Goal: Task Accomplishment & Management: Manage account settings

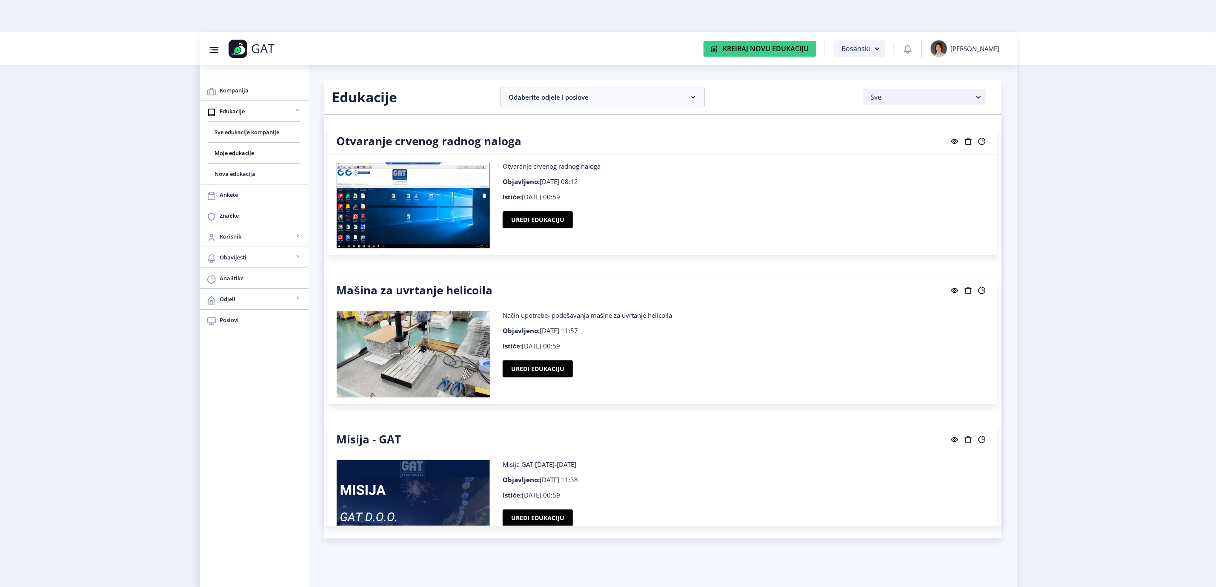
click at [1052, 401] on nb-layout "Group 43@3x Created with Sketch. GAT Kreiraj Novu Edukaciju Bosanski [PERSON_NA…" at bounding box center [608, 293] width 1216 height 587
click at [782, 421] on div "Otvaranje crvenog radnog naloga Otvaranje crvenog radnog naloga Objavljeno: 24.…" at bounding box center [663, 320] width 678 height 411
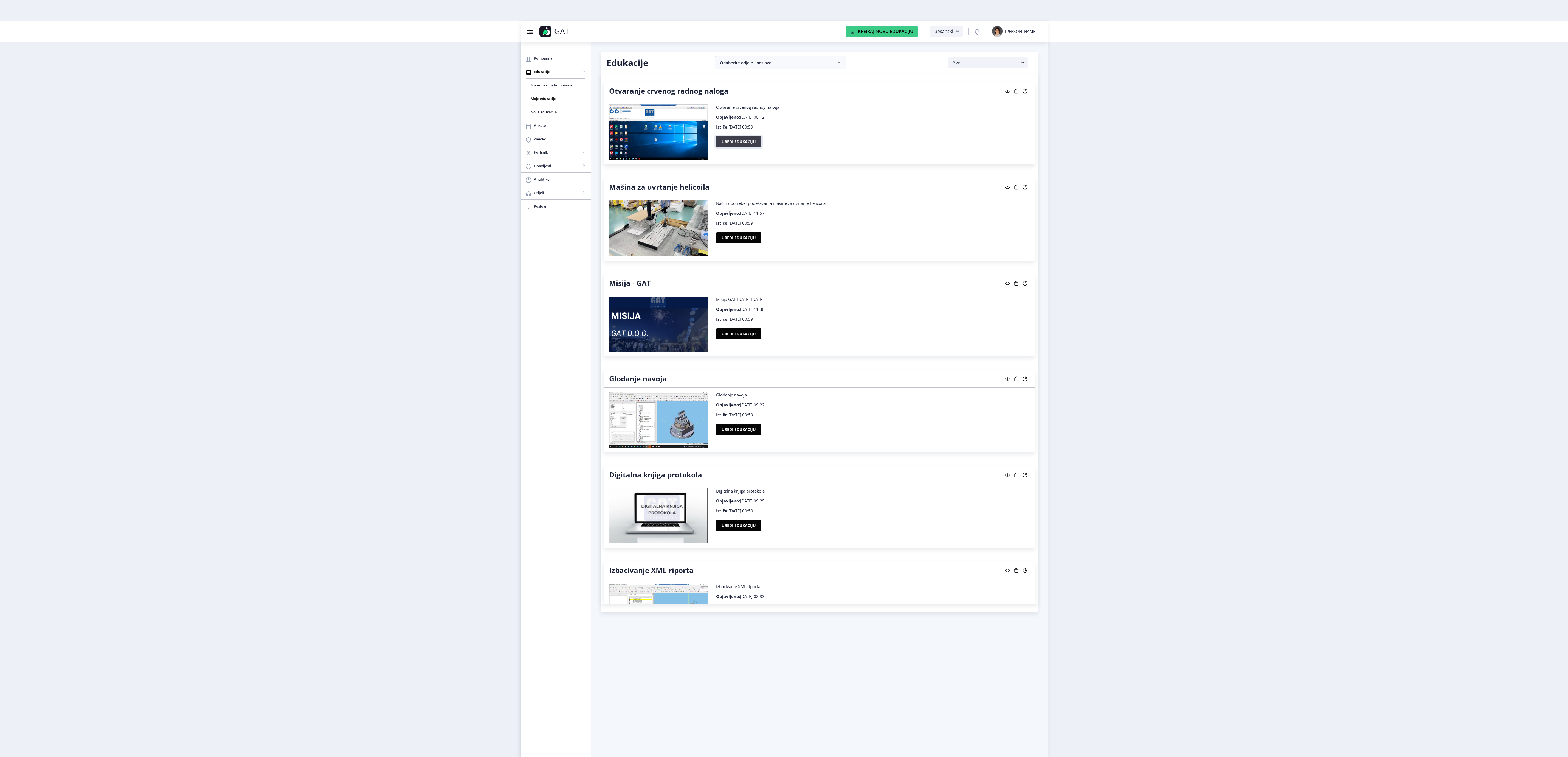
click at [745, 146] on button "Uredi edukaciju" at bounding box center [739, 141] width 45 height 11
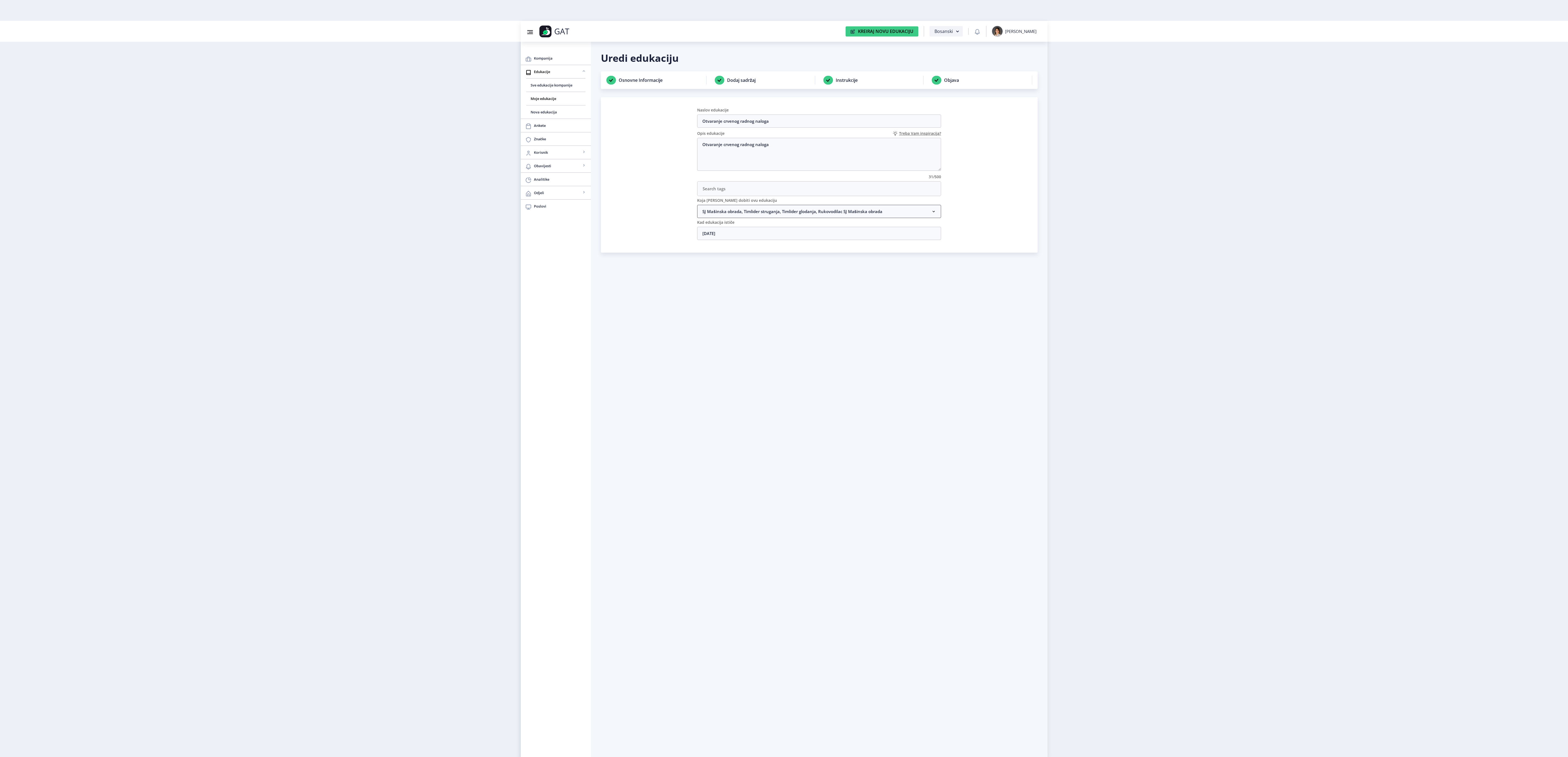
click at [771, 217] on nb-accordion-item-header "SJ Mašinska obrada, Timlider struganja, Timlider glodanja, Rukovodilac SJ Mašin…" at bounding box center [819, 211] width 244 height 13
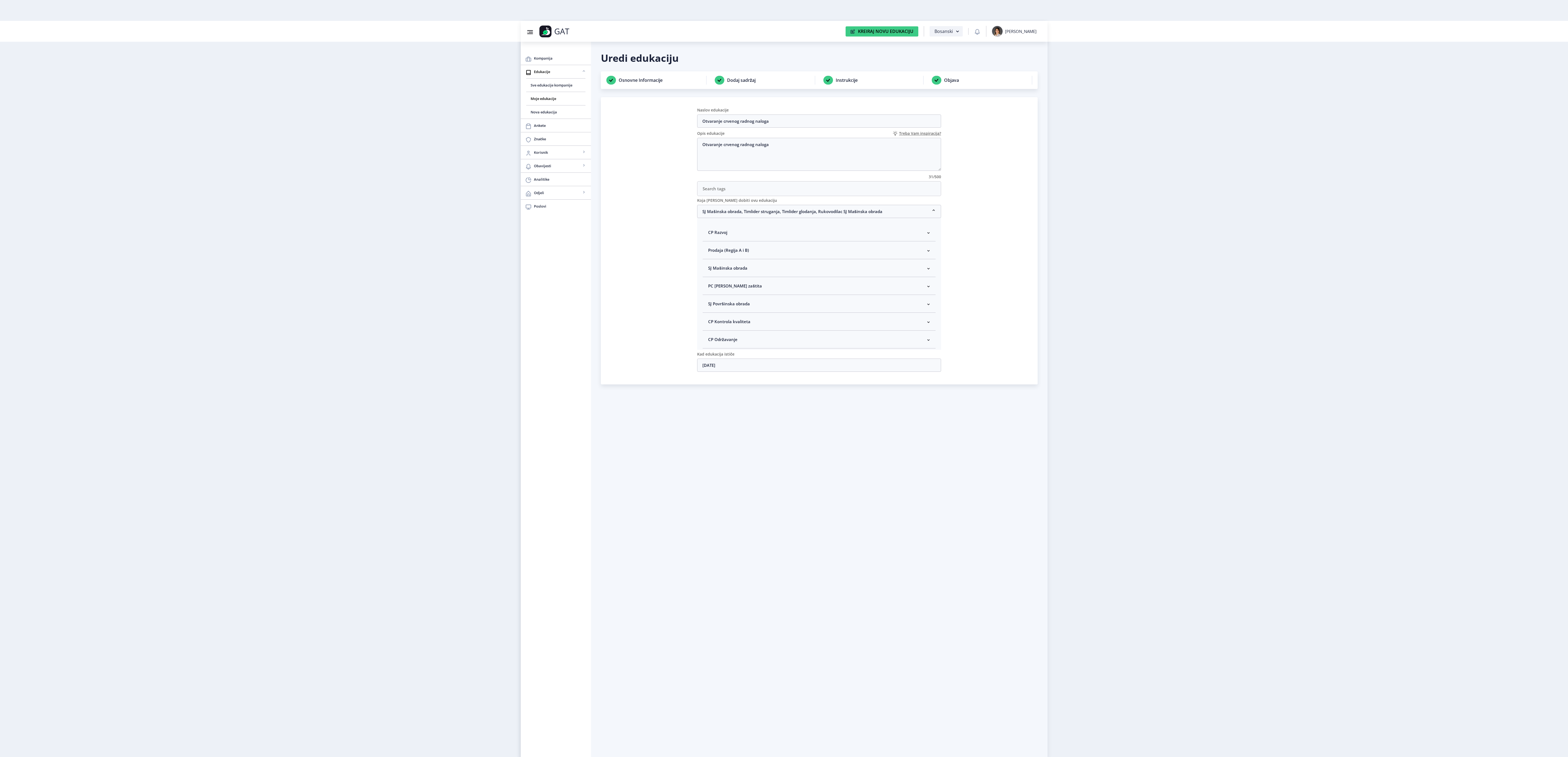
click at [784, 270] on nb-accordion-item-header "SJ Mašinska obrada" at bounding box center [818, 268] width 233 height 18
click at [784, 331] on nb-card "Naslov edukacije Otvaranje crvenog radnog naloga Opis edukacije Treba Vam inspi…" at bounding box center [819, 241] width 437 height 287
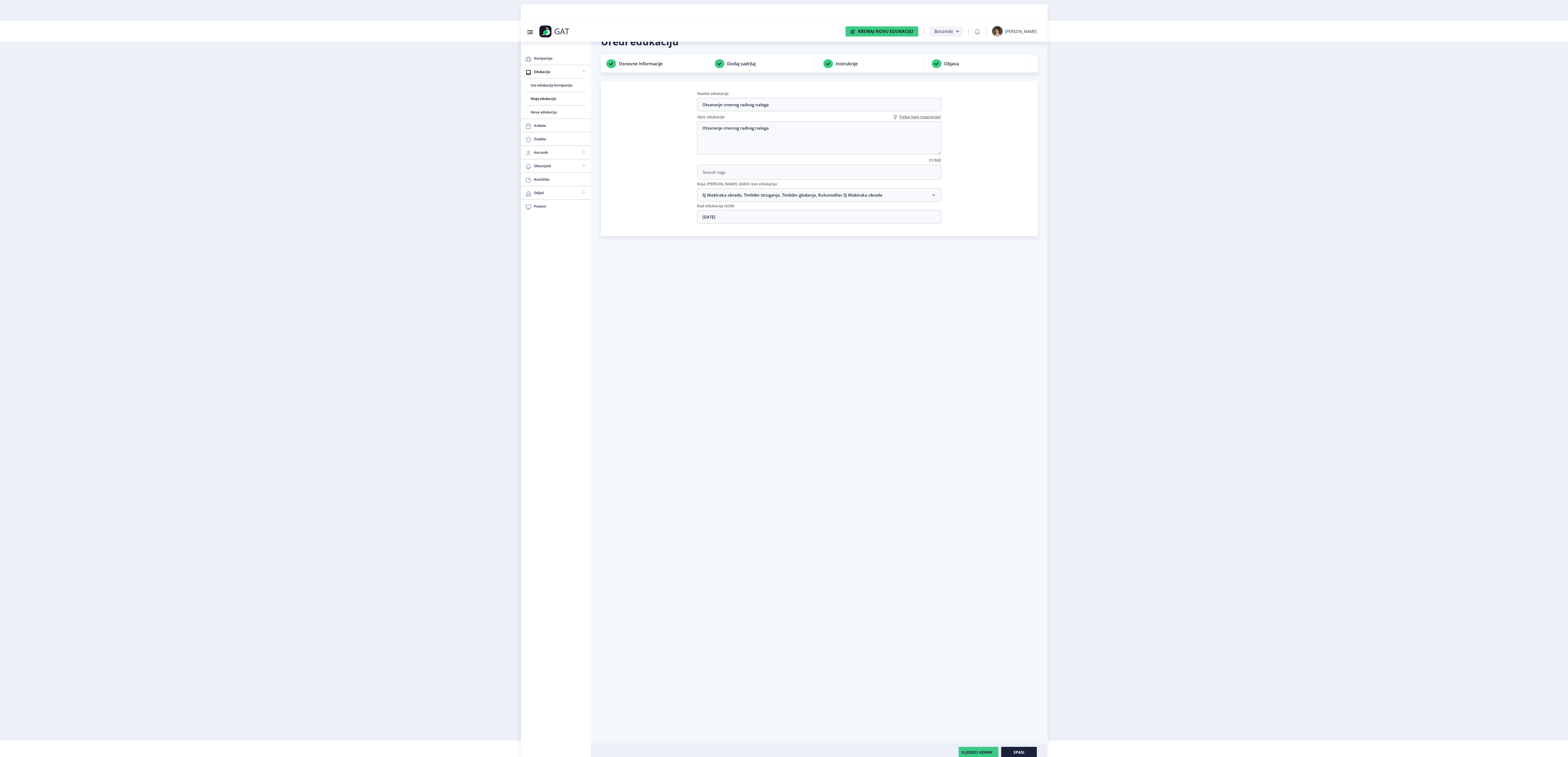
scroll to position [21, 0]
click at [784, 378] on button "Spasi" at bounding box center [1019, 748] width 35 height 11
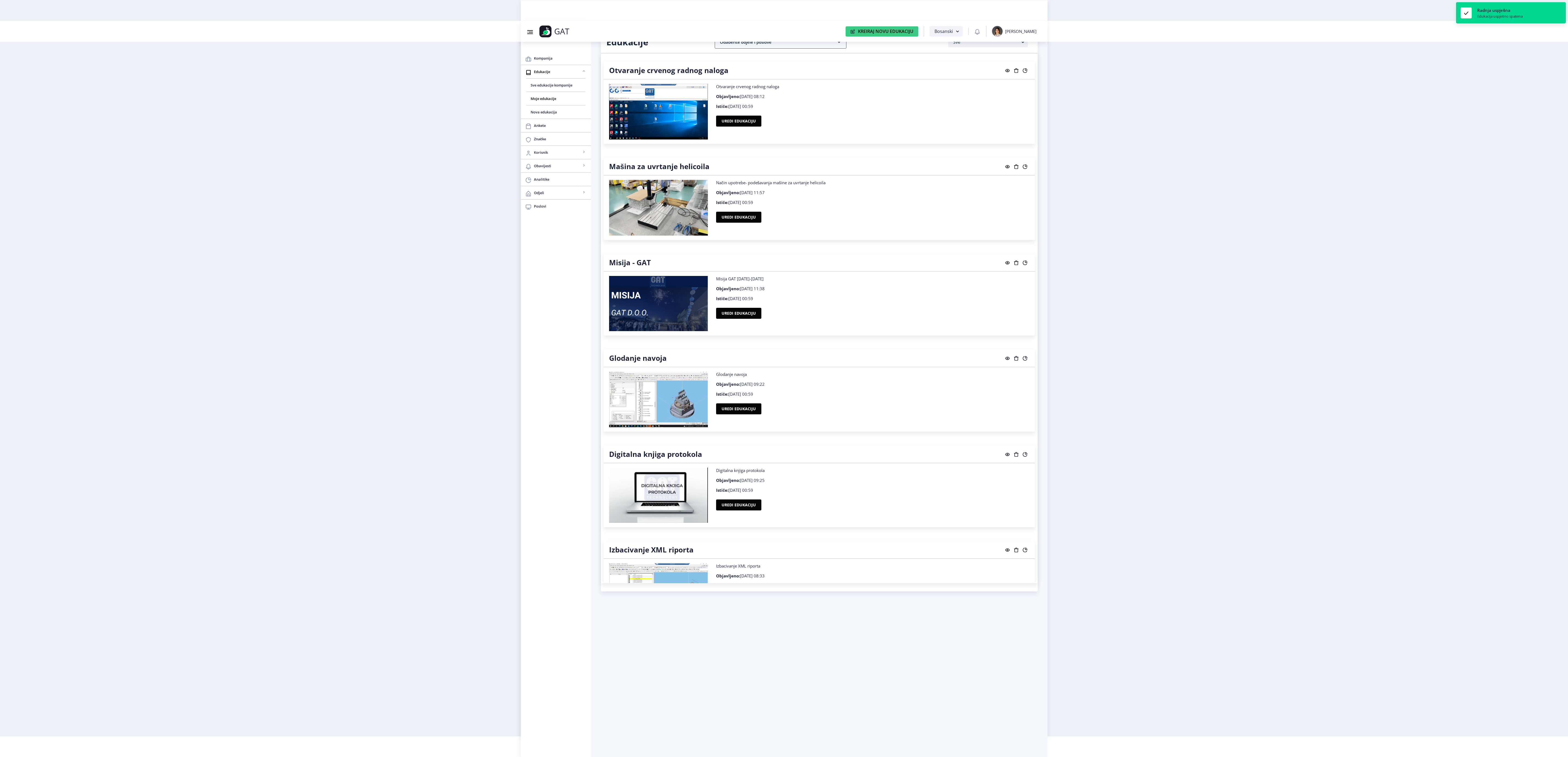
click at [784, 48] on nb-accordion-item-header "Odaberite odjele i poslove" at bounding box center [780, 42] width 131 height 13
click at [784, 100] on nb-accordion-item-header "SJ Mašinska obrada" at bounding box center [780, 99] width 121 height 18
click at [760, 120] on label "Odaberi sve" at bounding box center [747, 117] width 38 height 10
click at [728, 119] on input "Odaberi sve" at bounding box center [728, 118] width 0 height 0
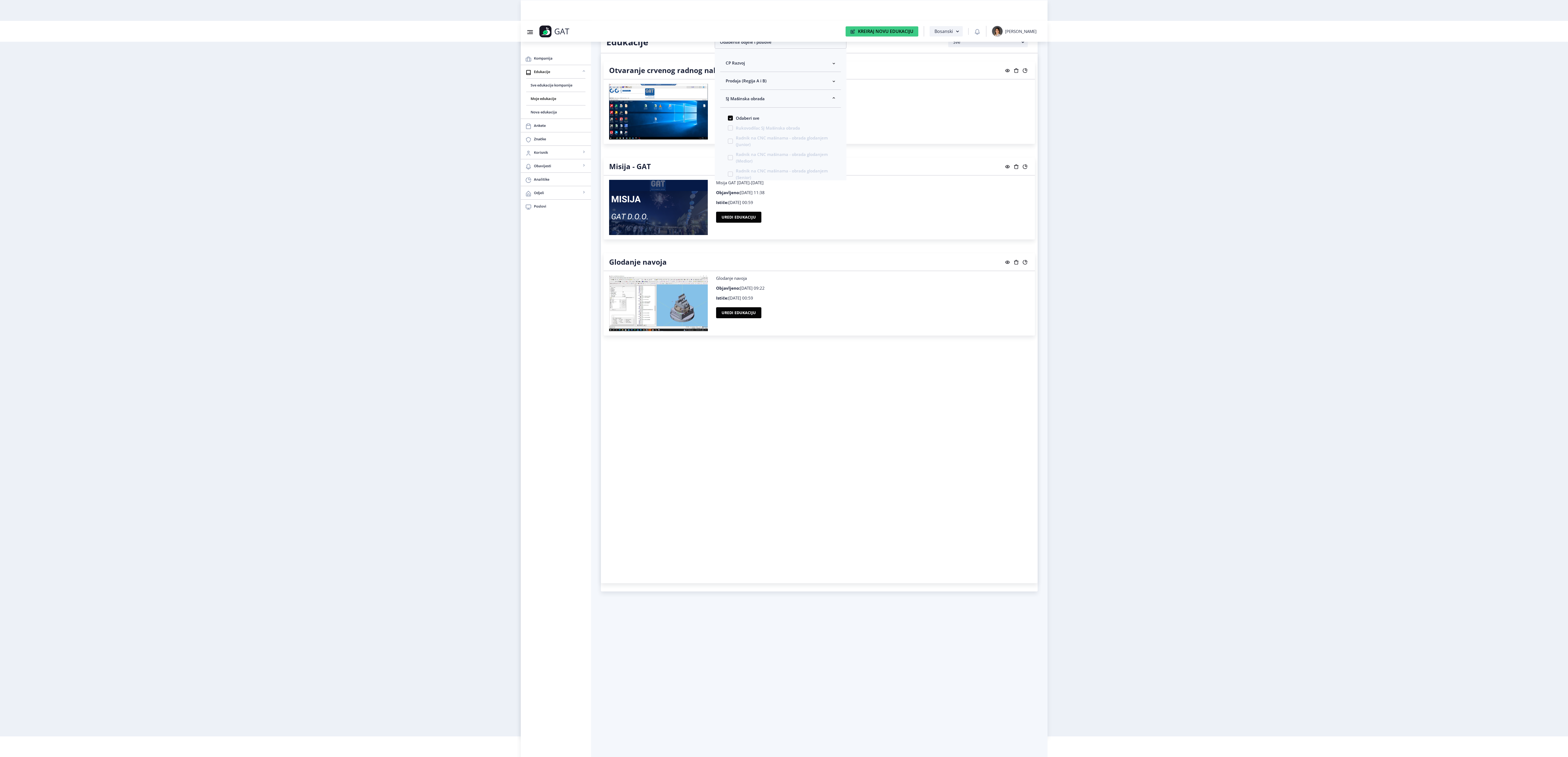
click at [784, 169] on nb-layout "Group 43@3x Created with Sketch. GAT Kreiraj Novu Edukaciju Bosanski [PERSON_NA…" at bounding box center [784, 358] width 1568 height 757
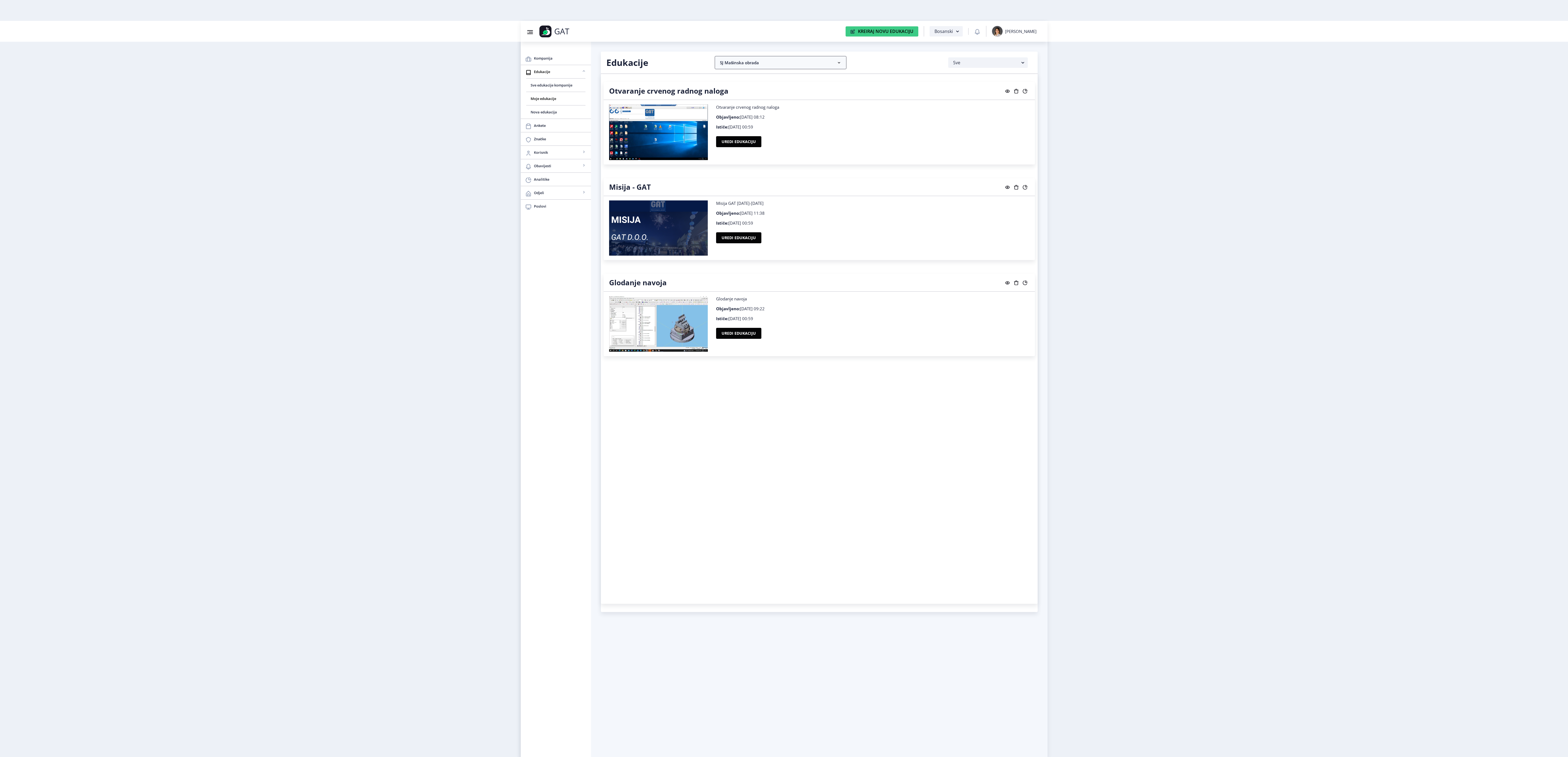
click at [784, 62] on nb-accordion-item-header "SJ Mašinska obrada" at bounding box center [780, 63] width 131 height 13
click at [751, 141] on span "Odaberi sve" at bounding box center [746, 139] width 26 height 6
click at [728, 139] on input "Odaberi sve" at bounding box center [728, 139] width 0 height 0
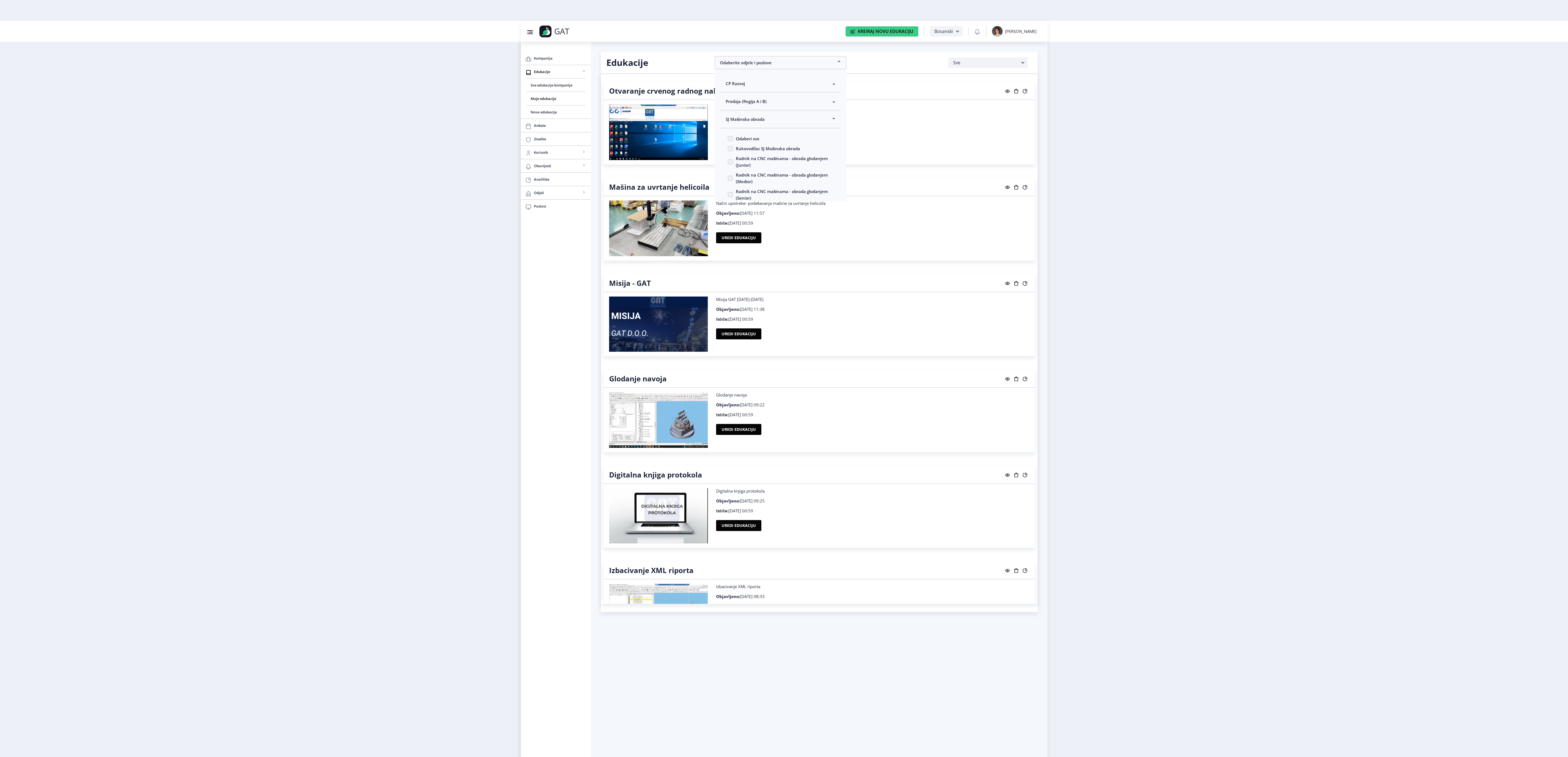
click at [751, 141] on span "Odaberi sve" at bounding box center [746, 139] width 26 height 6
click at [728, 139] on input "Odaberi sve" at bounding box center [728, 139] width 0 height 0
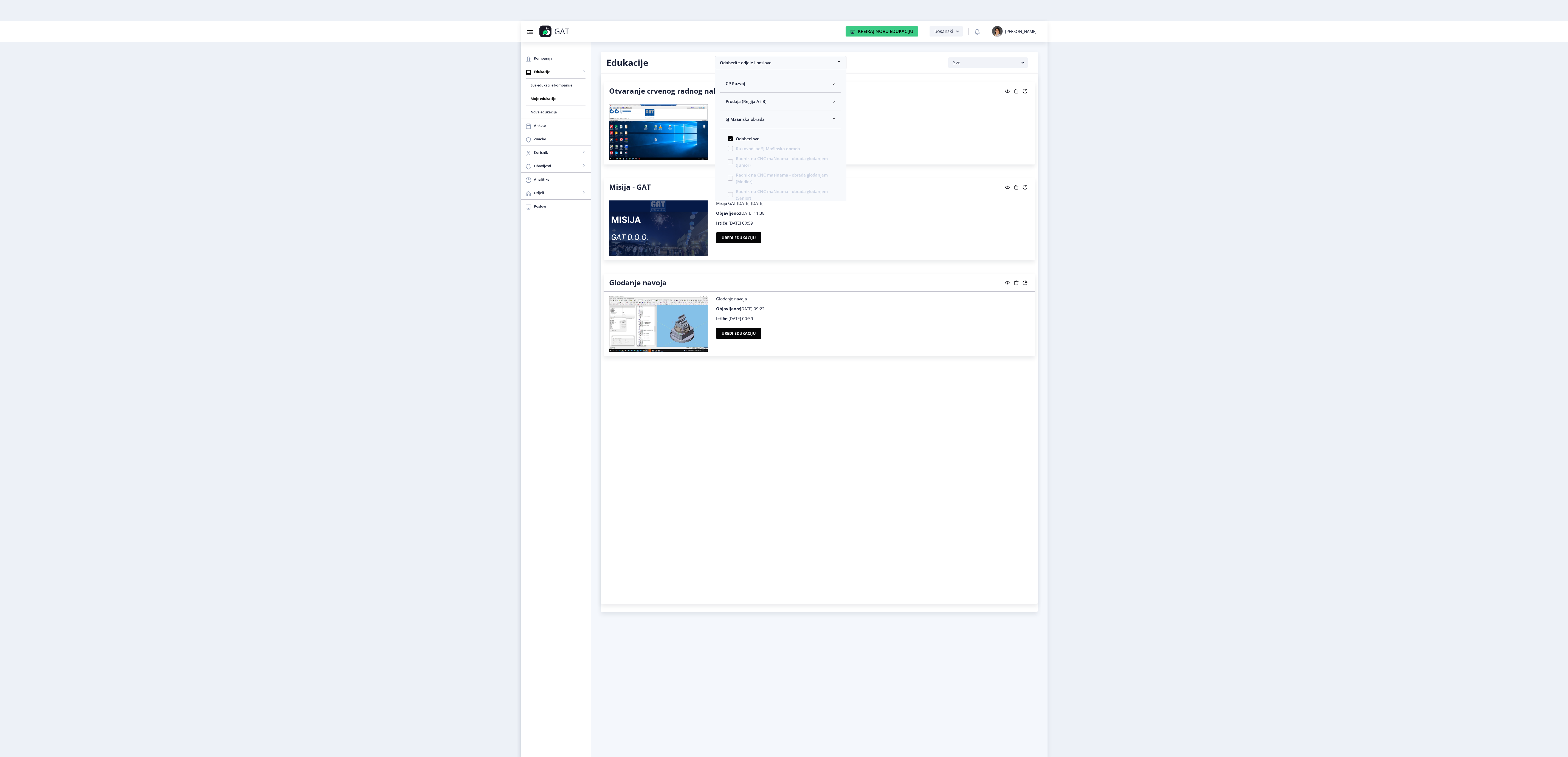
click at [751, 141] on span "Odaberi sve" at bounding box center [746, 139] width 26 height 6
click at [728, 139] on input "Odaberi sve" at bounding box center [728, 139] width 0 height 0
checkbox input "false"
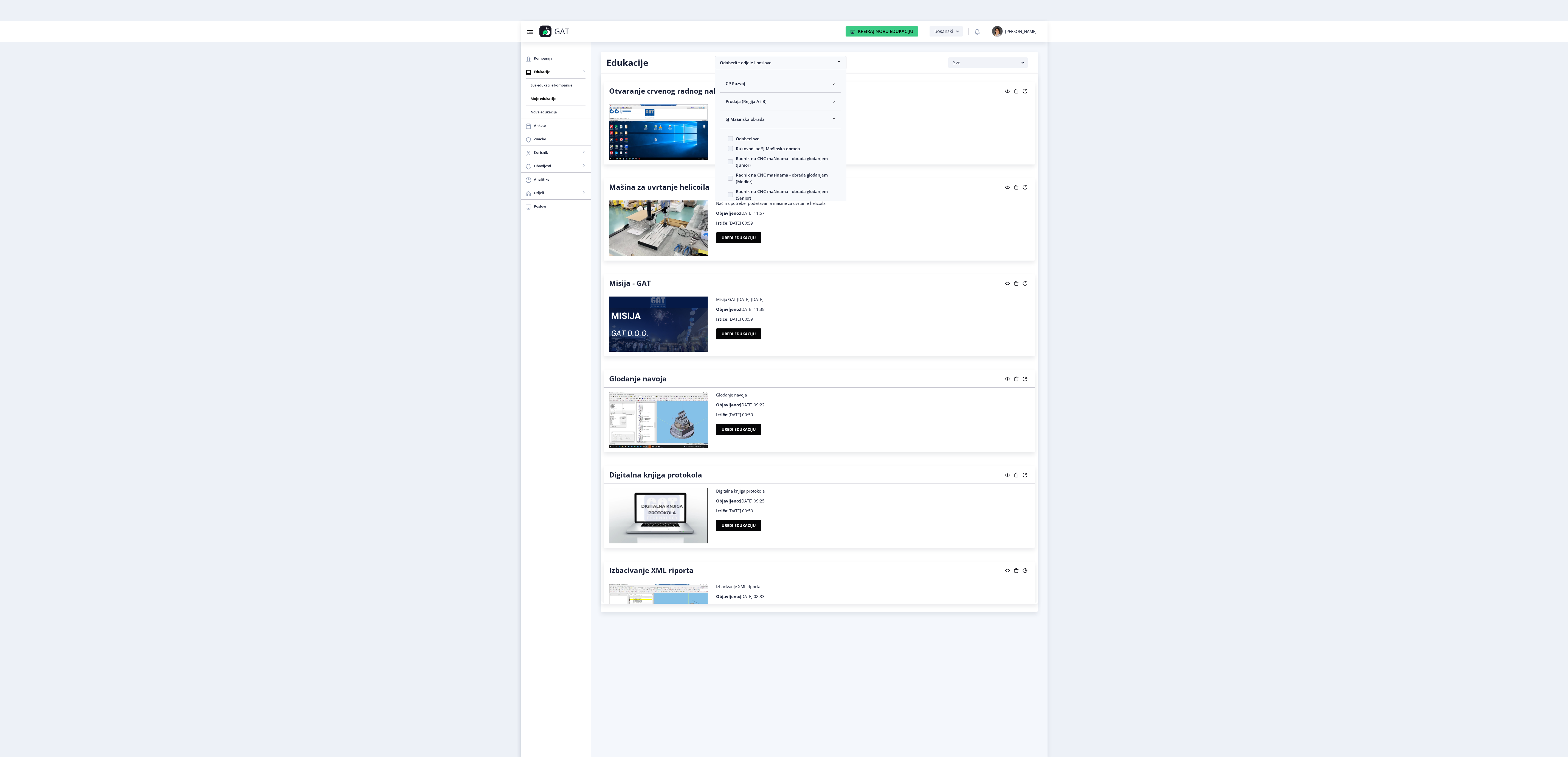
click at [784, 241] on nb-layout "Group 43@3x Created with Sketch. GAT Kreiraj Novu Edukaciju Bosanski [PERSON_NA…" at bounding box center [784, 378] width 1568 height 757
click at [826, 66] on nb-accordion-item-header "Odaberite odjele i poslove" at bounding box center [780, 63] width 131 height 13
click at [760, 120] on span "SJ Mašinska obrada" at bounding box center [745, 119] width 39 height 6
click at [751, 141] on span "Odaberi sve" at bounding box center [746, 139] width 26 height 6
click at [728, 139] on input "Odaberi sve" at bounding box center [728, 139] width 0 height 0
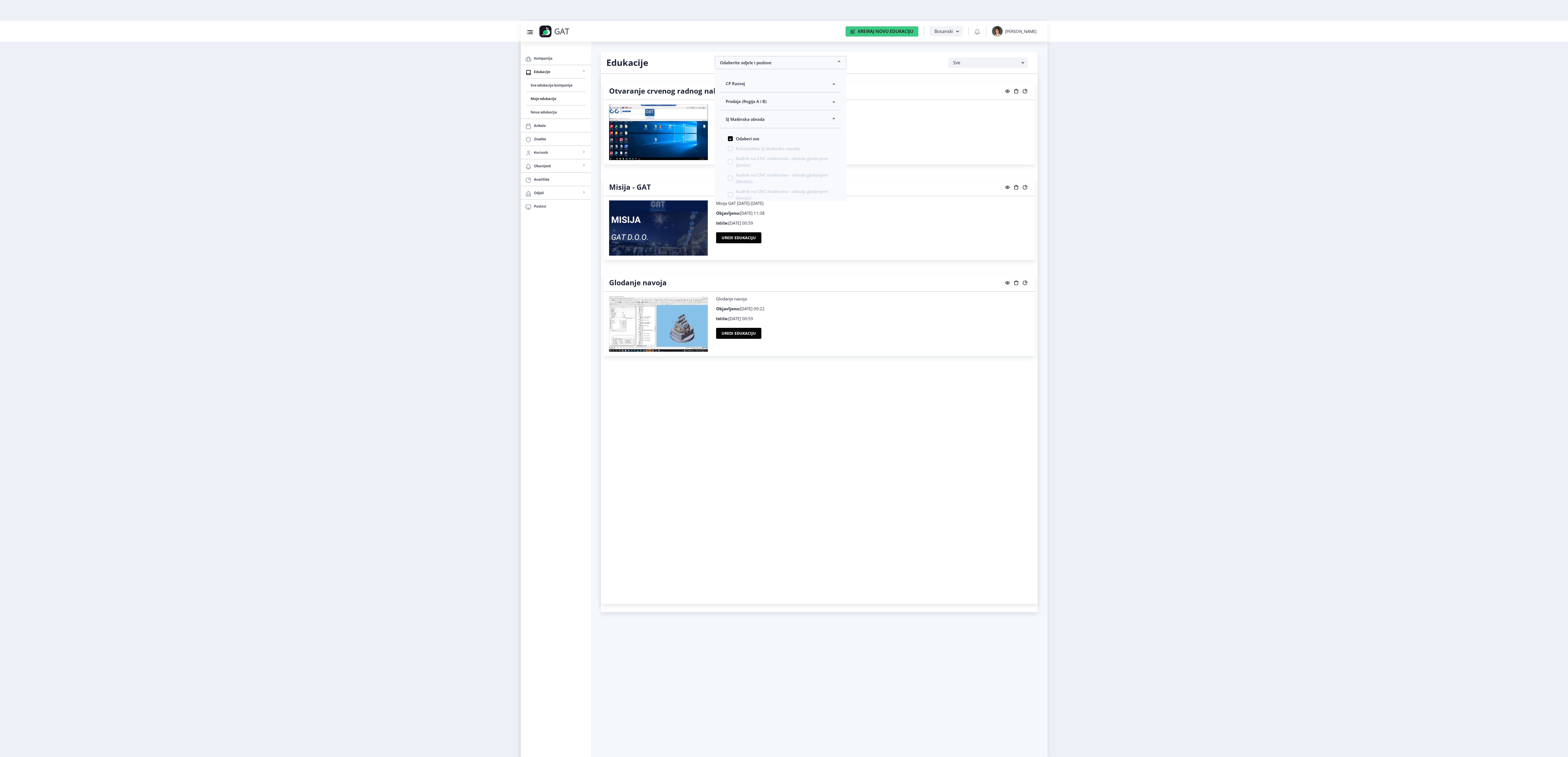
drag, startPoint x: 828, startPoint y: 386, endPoint x: 831, endPoint y: 425, distance: 39.1
click at [828, 387] on div "Otvaranje crvenog radnog naloga Otvaranje crvenog radnog naloga Objavljeno: [DA…" at bounding box center [819, 339] width 437 height 530
click at [815, 57] on nb-accordion-item-header "SJ Mašinska obrada" at bounding box center [780, 63] width 131 height 13
click at [740, 142] on span "Odaberi sve" at bounding box center [746, 139] width 26 height 6
click at [728, 139] on input "Odaberi sve" at bounding box center [728, 139] width 0 height 0
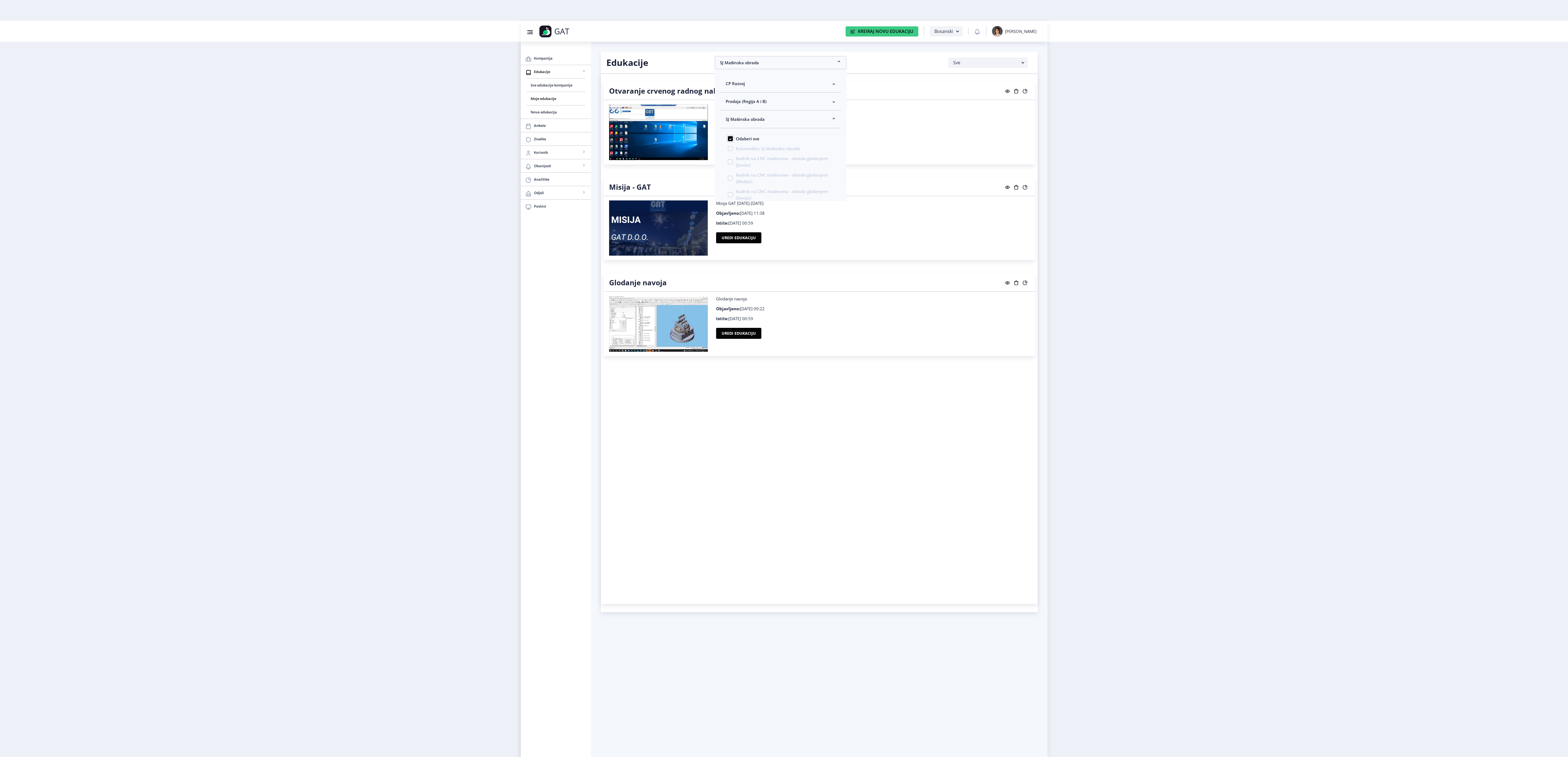
checkbox input "false"
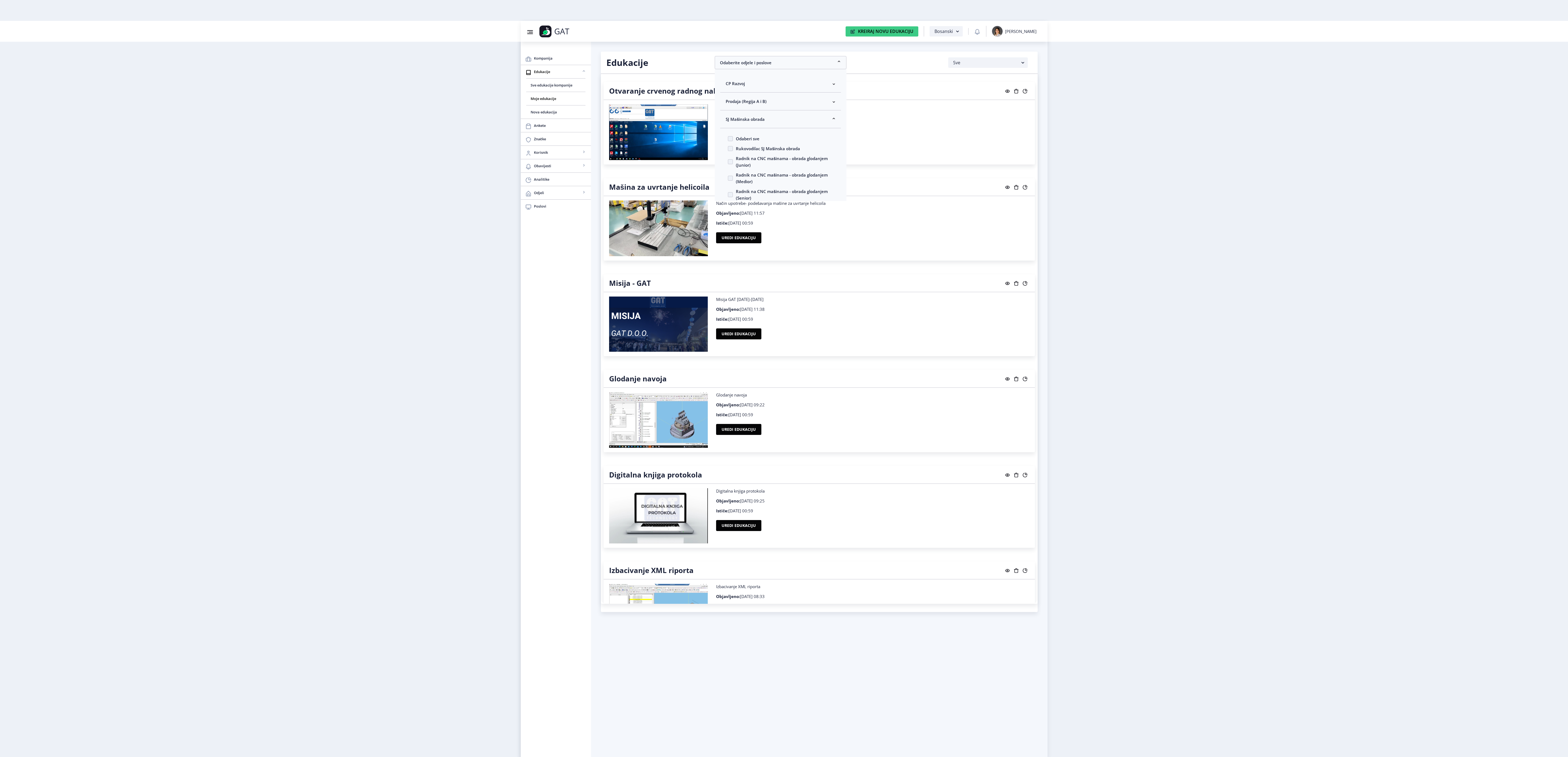
drag, startPoint x: 1270, startPoint y: 345, endPoint x: 1229, endPoint y: 357, distance: 42.7
click at [1268, 346] on nb-layout "Group 43@3x Created with Sketch. GAT Kreiraj Novu Edukaciju Bosanski [PERSON_NA…" at bounding box center [784, 378] width 1568 height 757
click at [758, 428] on button "Uredi edukaciju" at bounding box center [739, 429] width 45 height 11
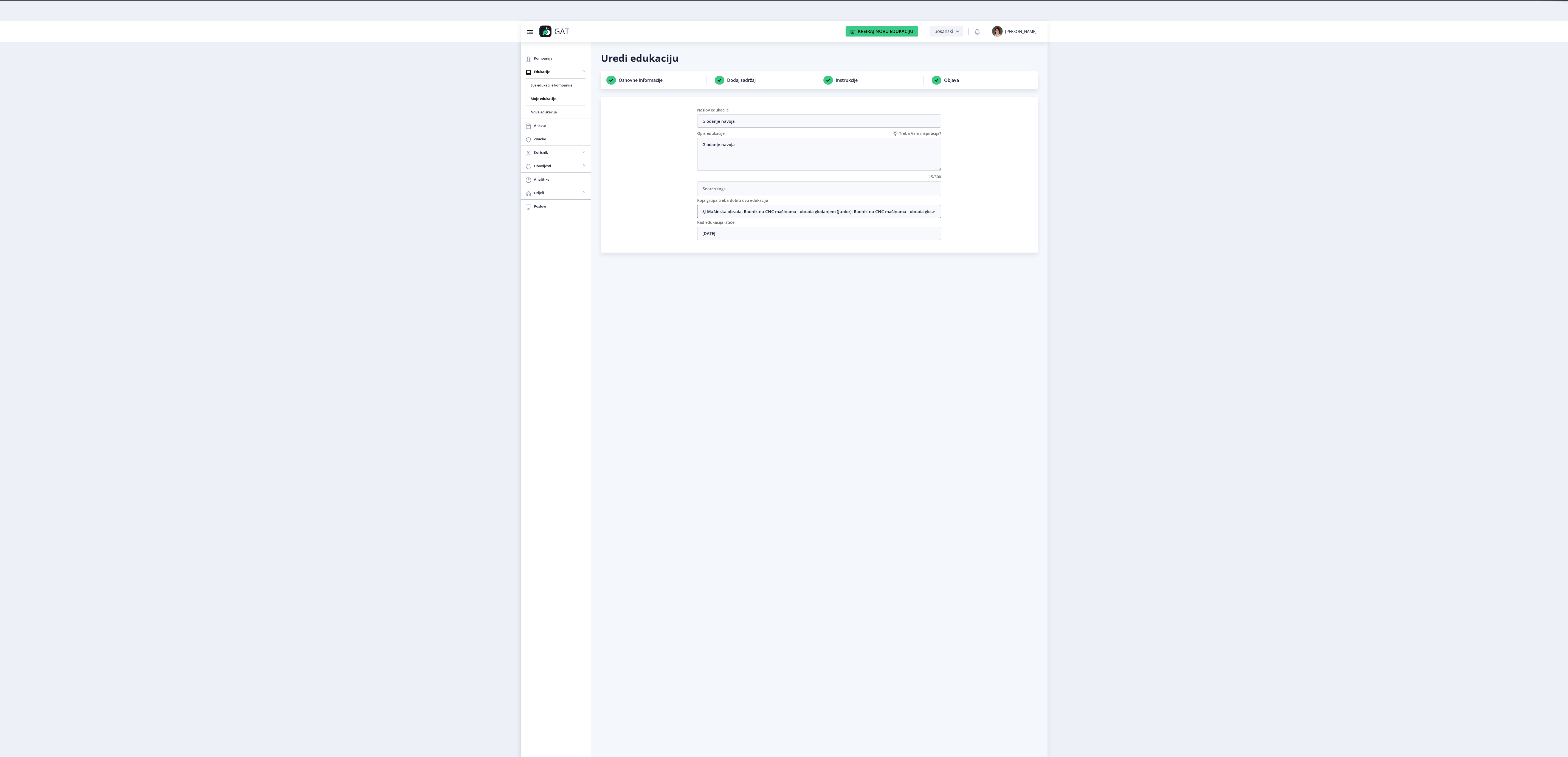
click at [861, 211] on nb-accordion-item-header "SJ Mašinska obrada, Radnik na CNC mašinama - obrada glodanjem (Junior), Radnik …" at bounding box center [819, 211] width 244 height 13
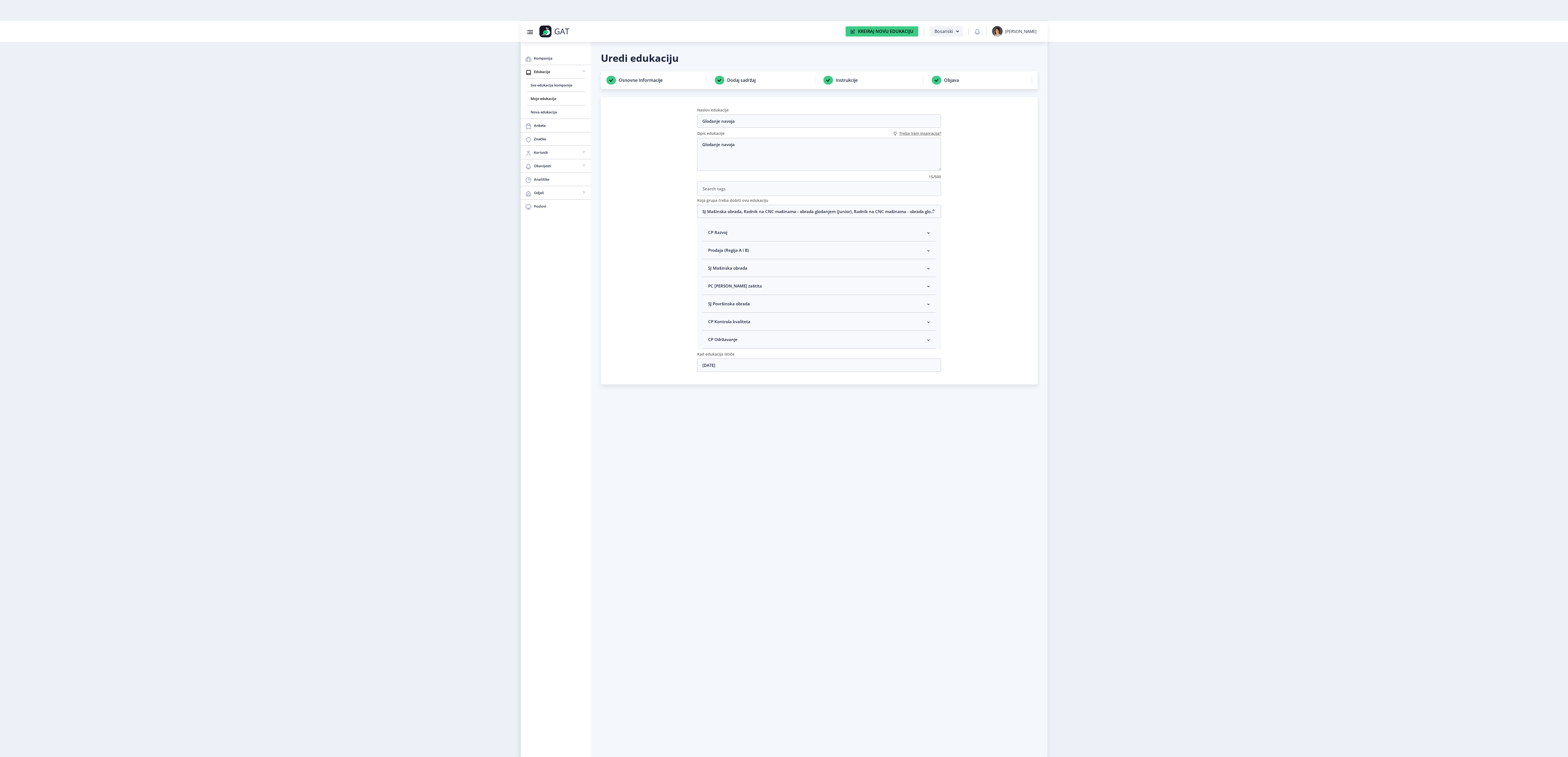
click at [753, 273] on nb-accordion-item-header "SJ Mašinska obrada" at bounding box center [818, 268] width 233 height 18
click at [1022, 277] on nb-card "Naslov edukacije Glodanje navoja Opis edukacije Treba Vam inspiracija? Glodanje…" at bounding box center [819, 241] width 437 height 287
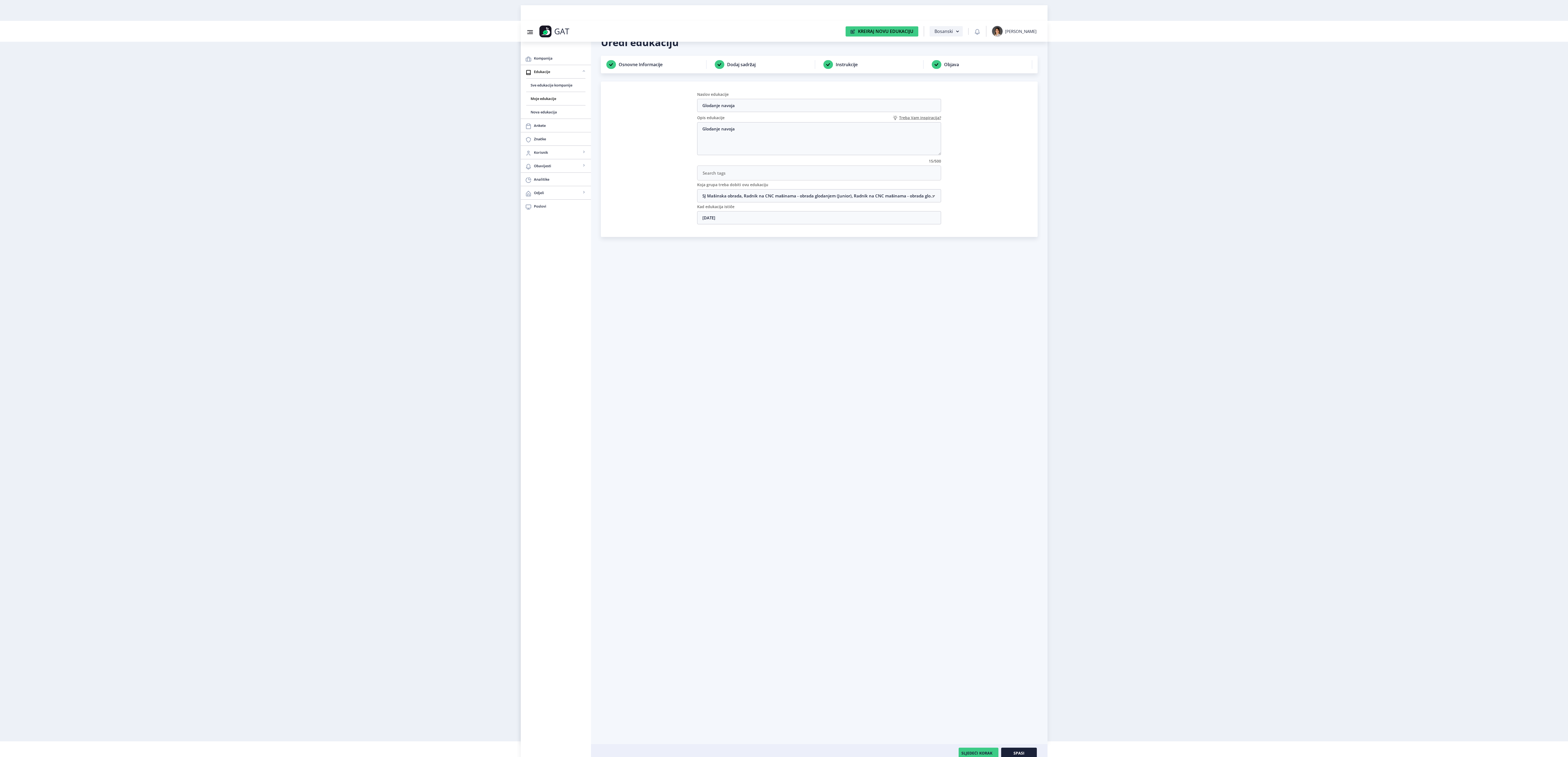
scroll to position [21, 0]
click at [1032, 748] on button "Spasi" at bounding box center [1019, 748] width 35 height 11
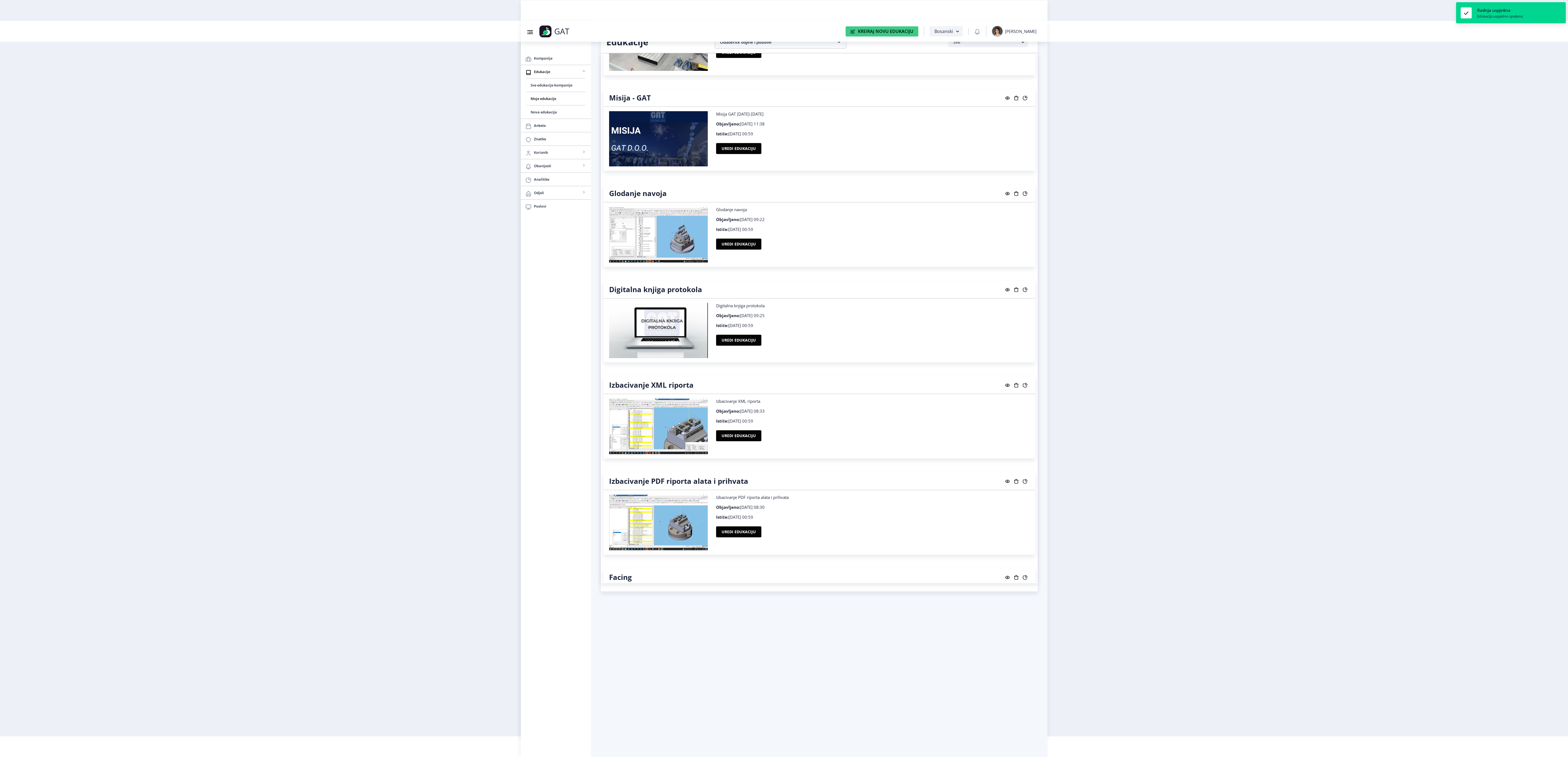
scroll to position [247, 0]
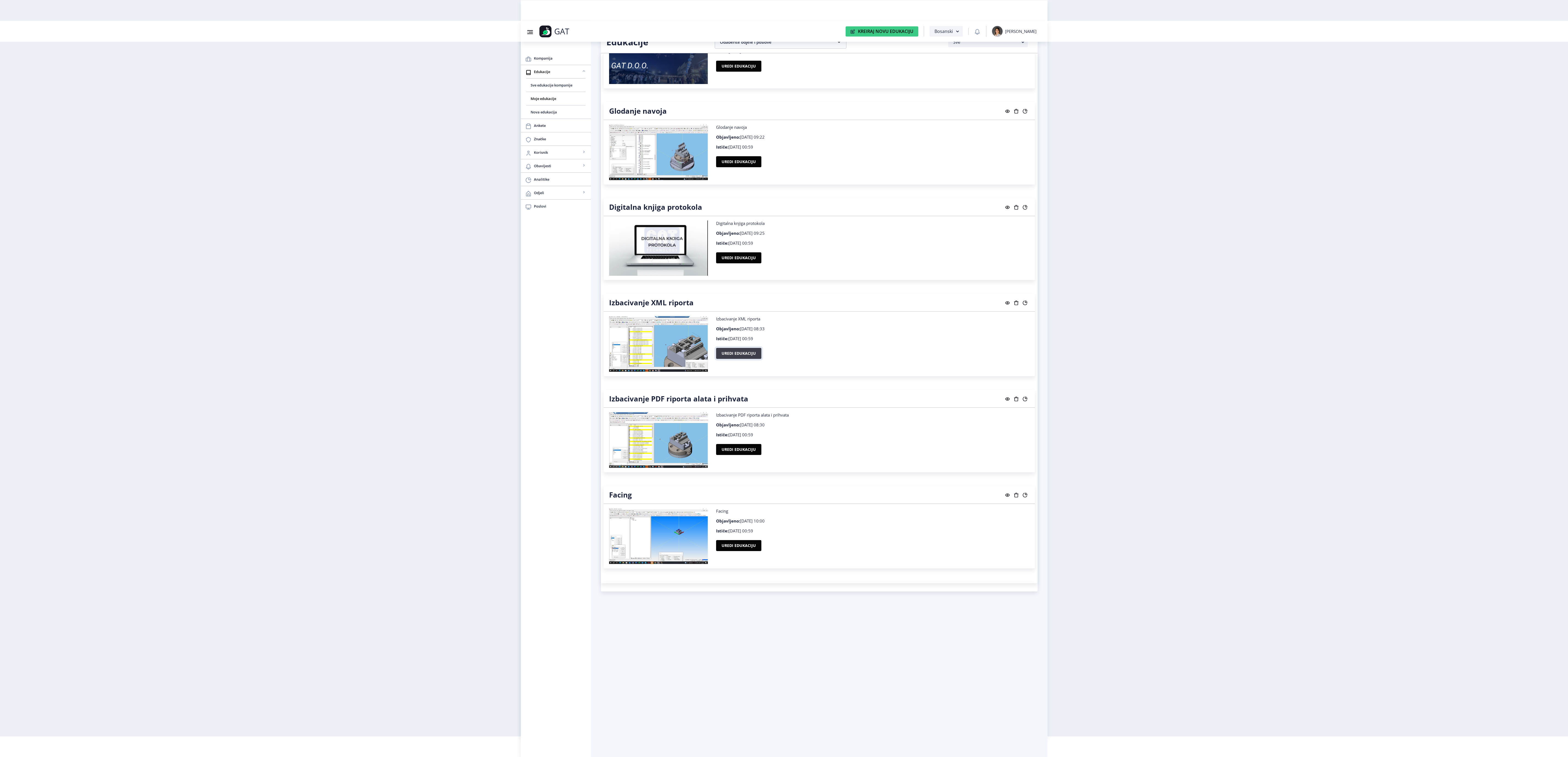
click at [752, 357] on button "Uredi edukaciju" at bounding box center [739, 353] width 45 height 11
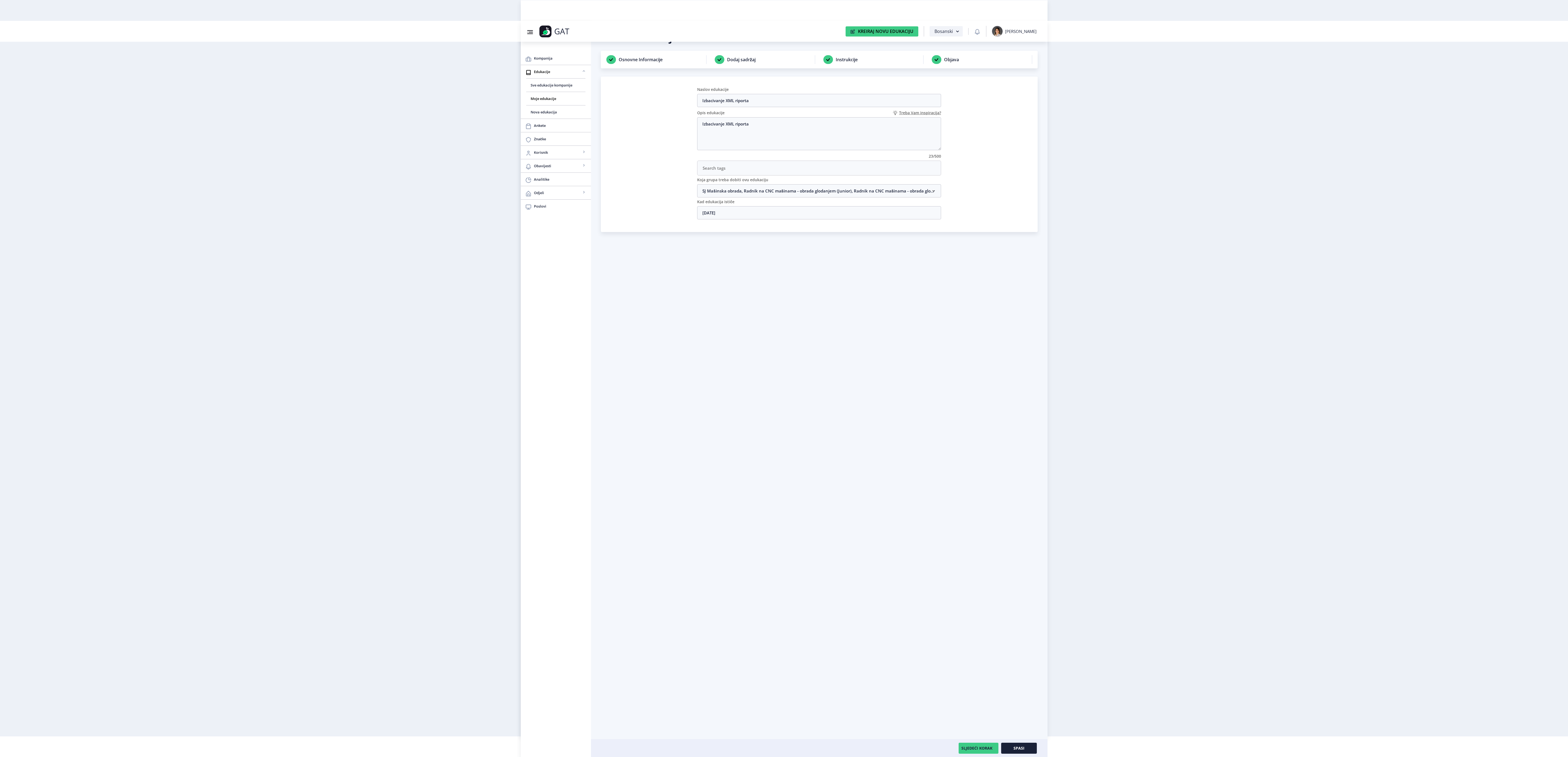
drag, startPoint x: 775, startPoint y: 195, endPoint x: 780, endPoint y: 206, distance: 12.1
click at [777, 196] on nb-accordion-item-header "SJ Mašinska obrada, Radnik na CNC mašinama - obrada glodanjem (Junior), Radnik …" at bounding box center [819, 191] width 244 height 13
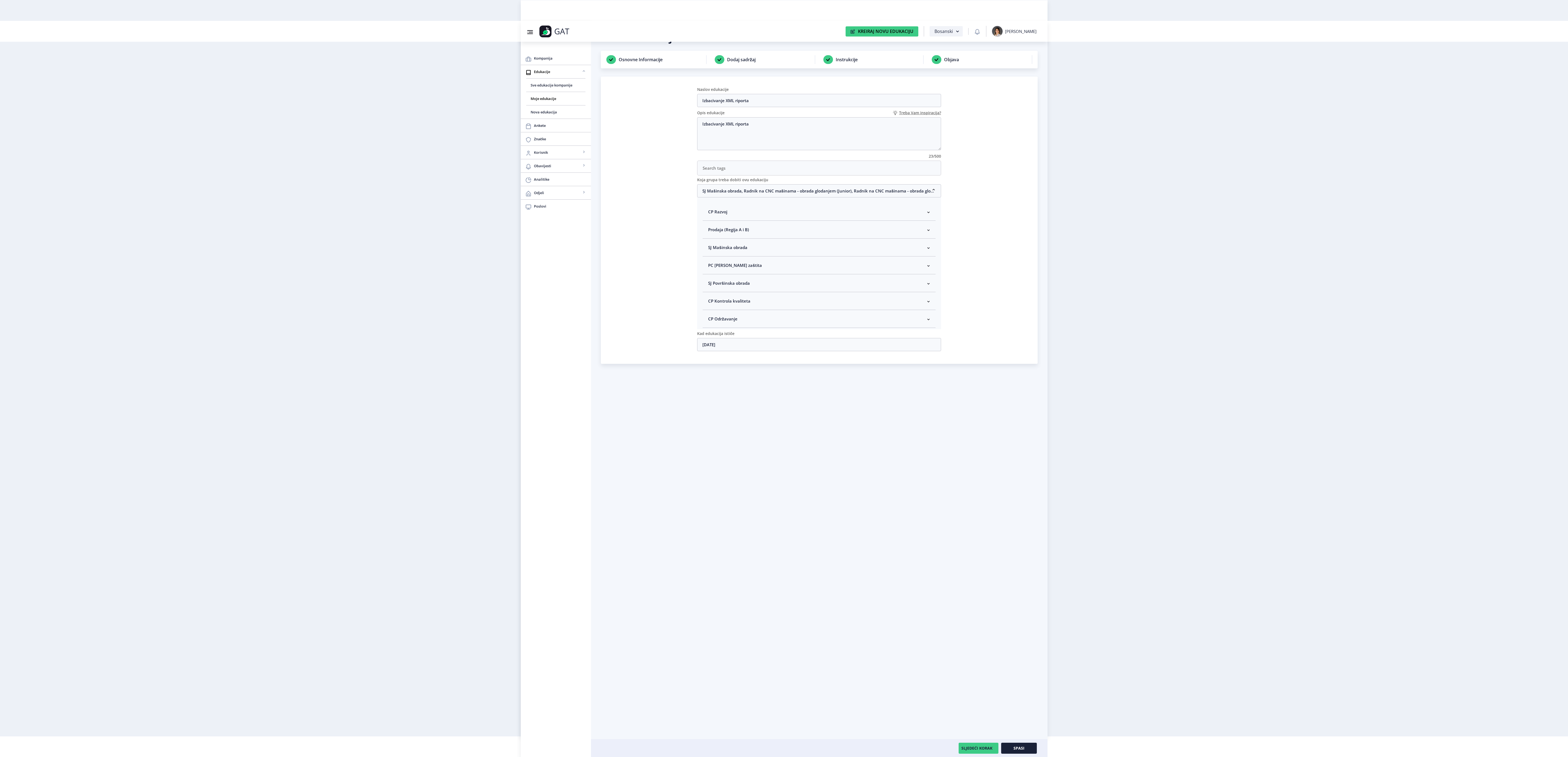
click at [737, 251] on span "SJ Mašinska obrada" at bounding box center [728, 248] width 39 height 6
click at [961, 415] on div "Uredi edukaciju Osnovne Informacije Dodaj sadržaj Instrukcije Objava Naslov edu…" at bounding box center [819, 394] width 437 height 726
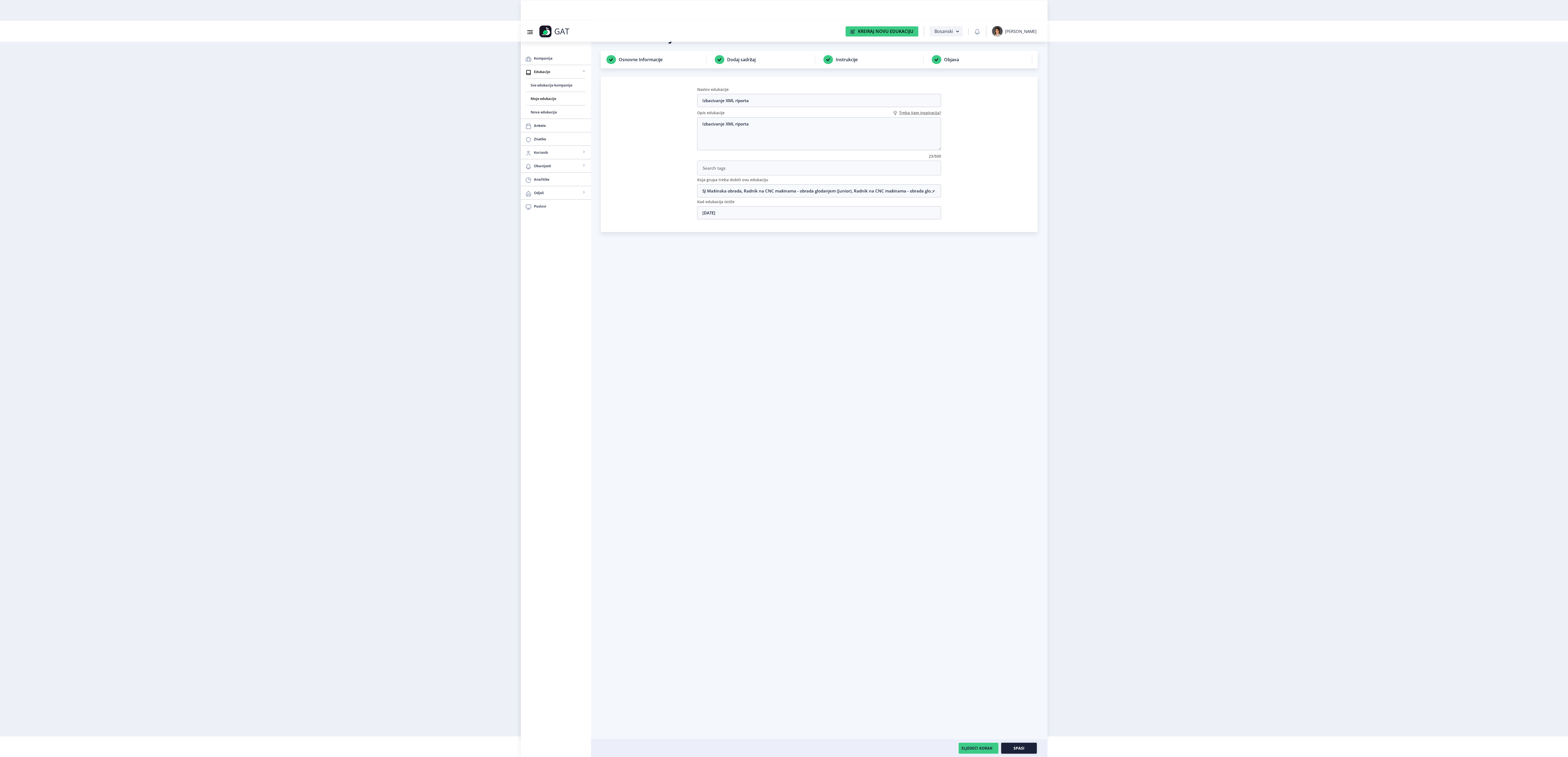
click at [1015, 752] on button "Spasi" at bounding box center [1019, 748] width 35 height 11
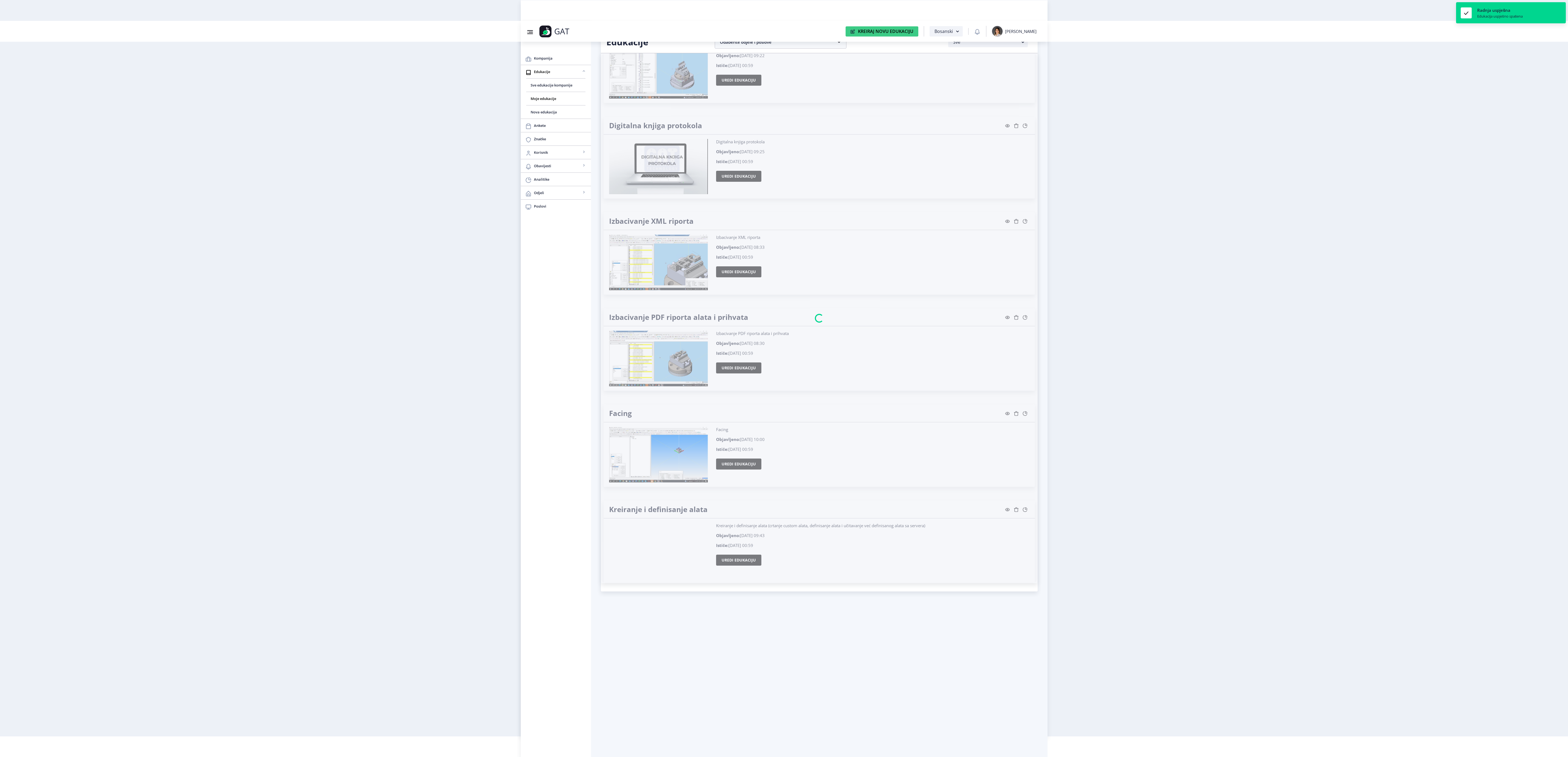
scroll to position [329, 0]
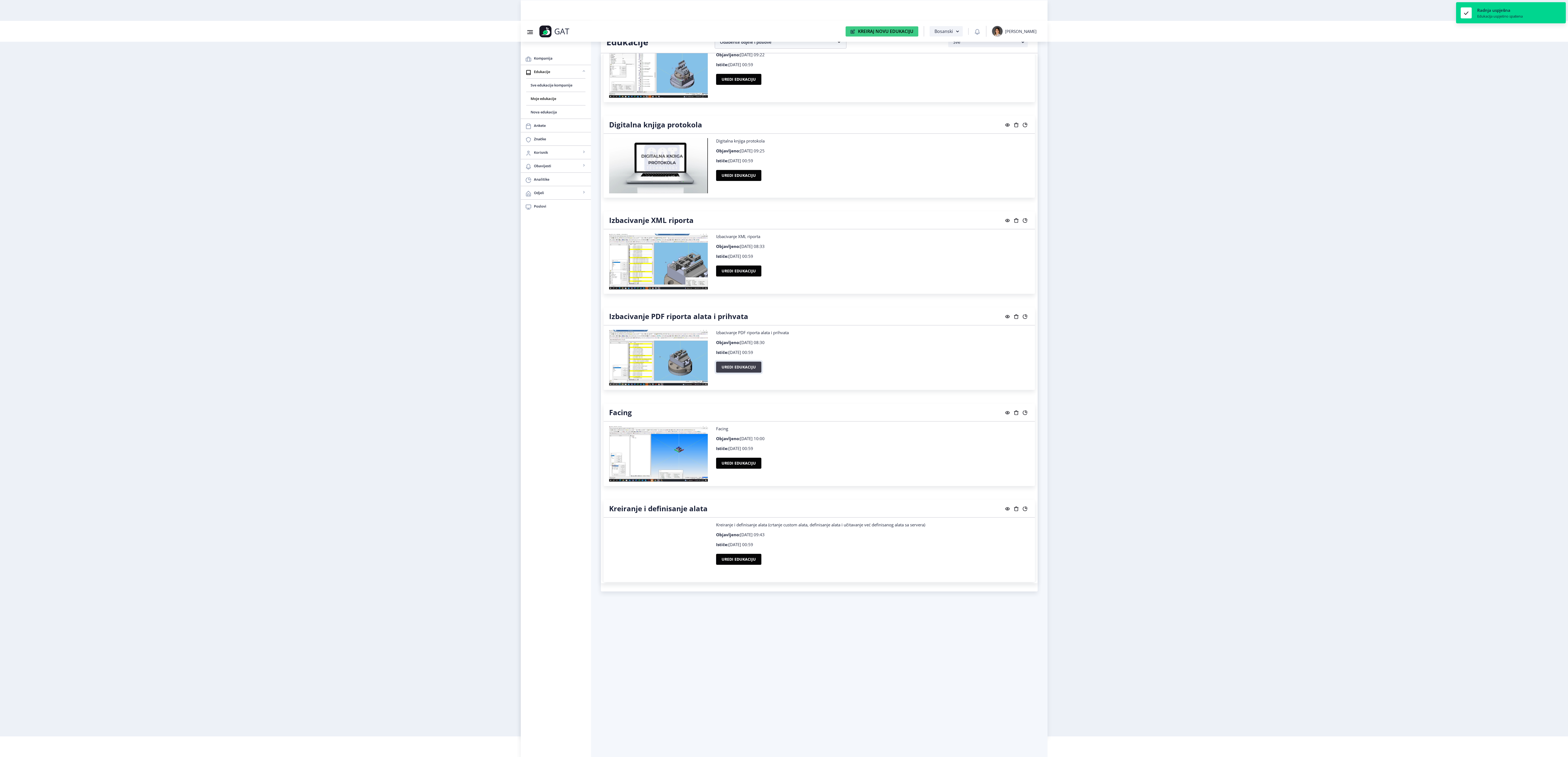
click at [726, 372] on button "Uredi edukaciju" at bounding box center [739, 367] width 45 height 11
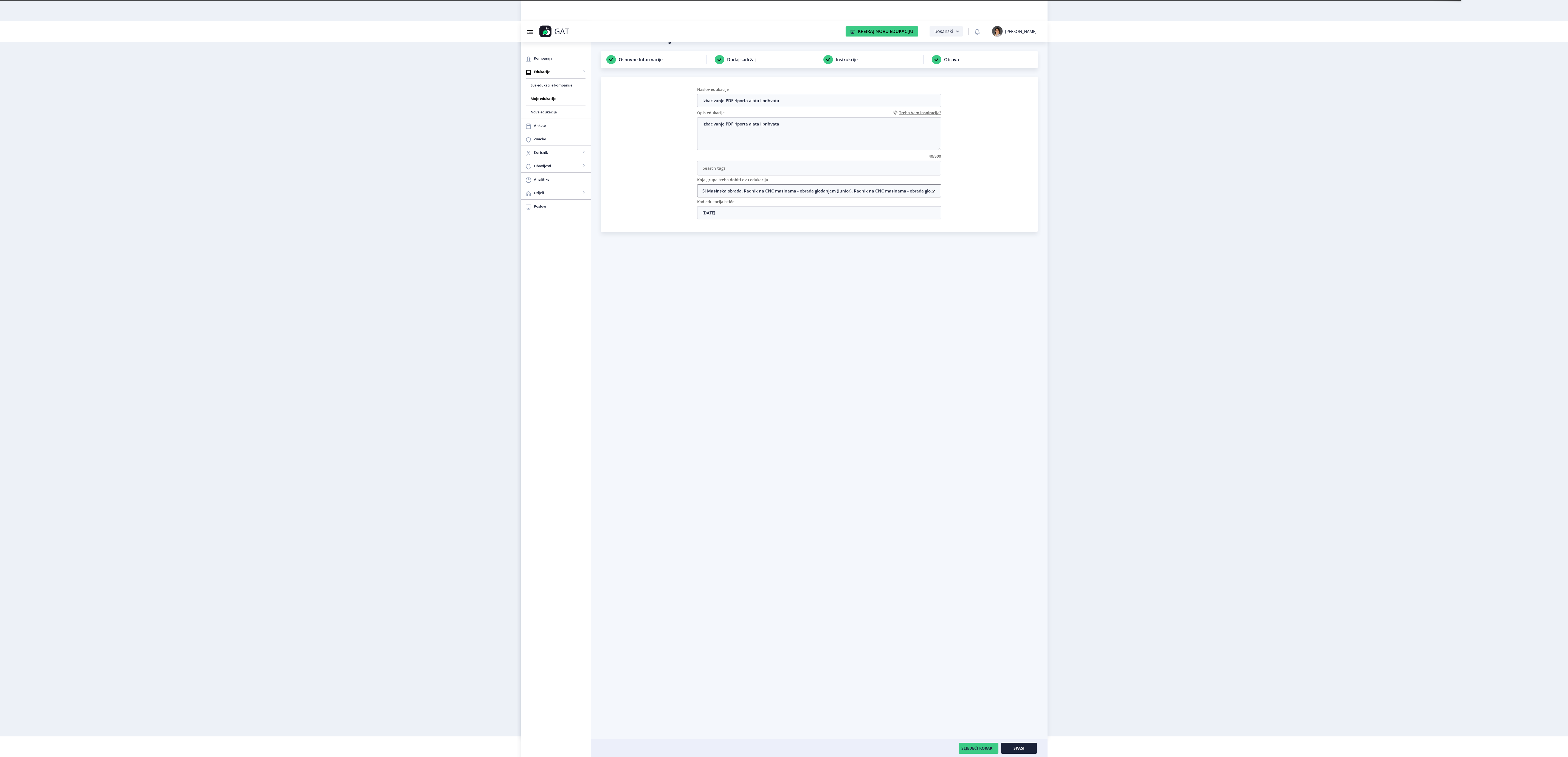
click at [846, 197] on nb-accordion-item-header "SJ Mašinska obrada, Radnik na CNC mašinama - obrada glodanjem (Junior), Radnik …" at bounding box center [819, 191] width 244 height 13
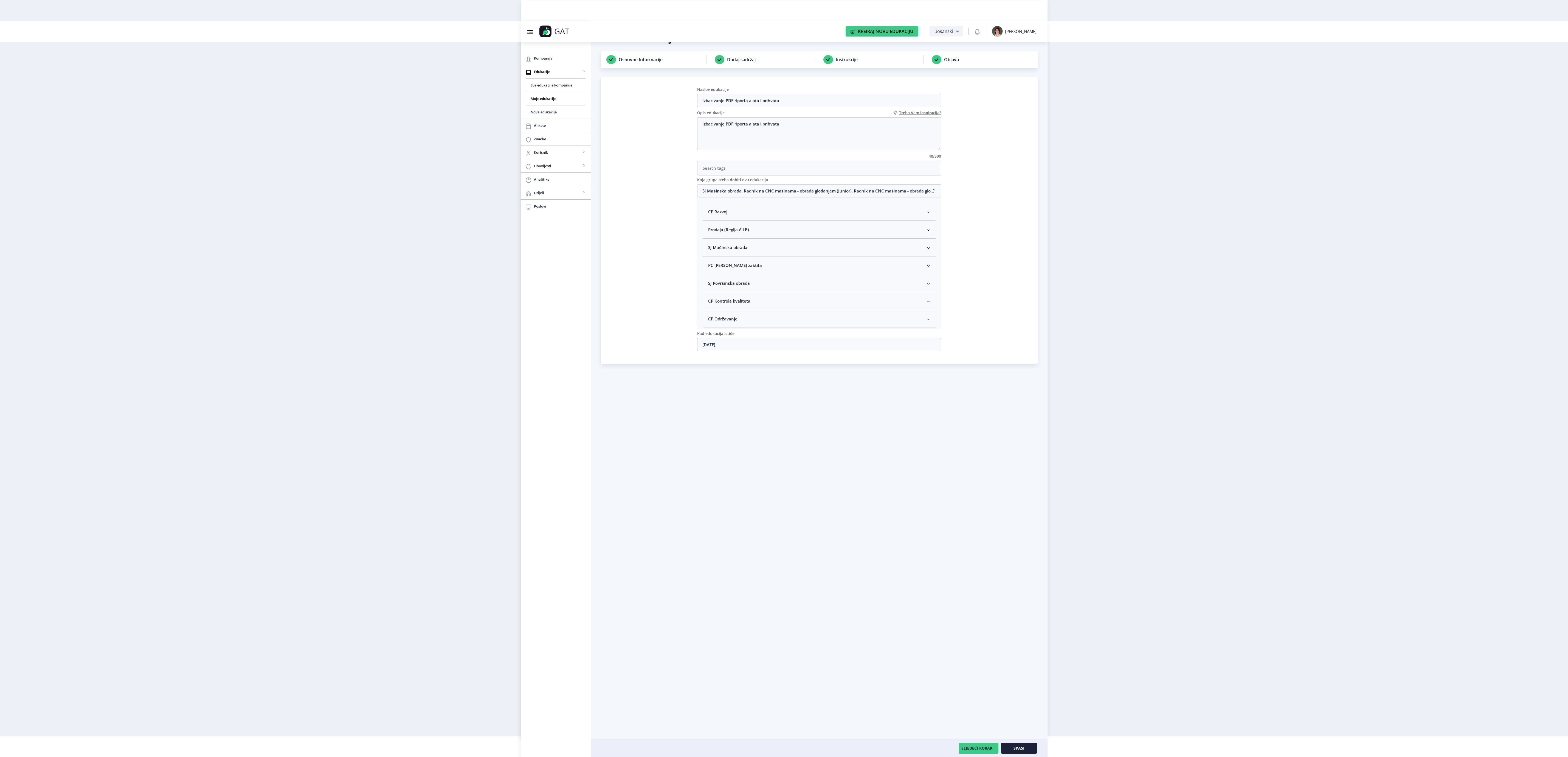
click at [783, 252] on nb-accordion-item-header "SJ Mašinska obrada" at bounding box center [818, 248] width 233 height 18
click at [1019, 749] on span "Spasi" at bounding box center [1019, 748] width 11 height 5
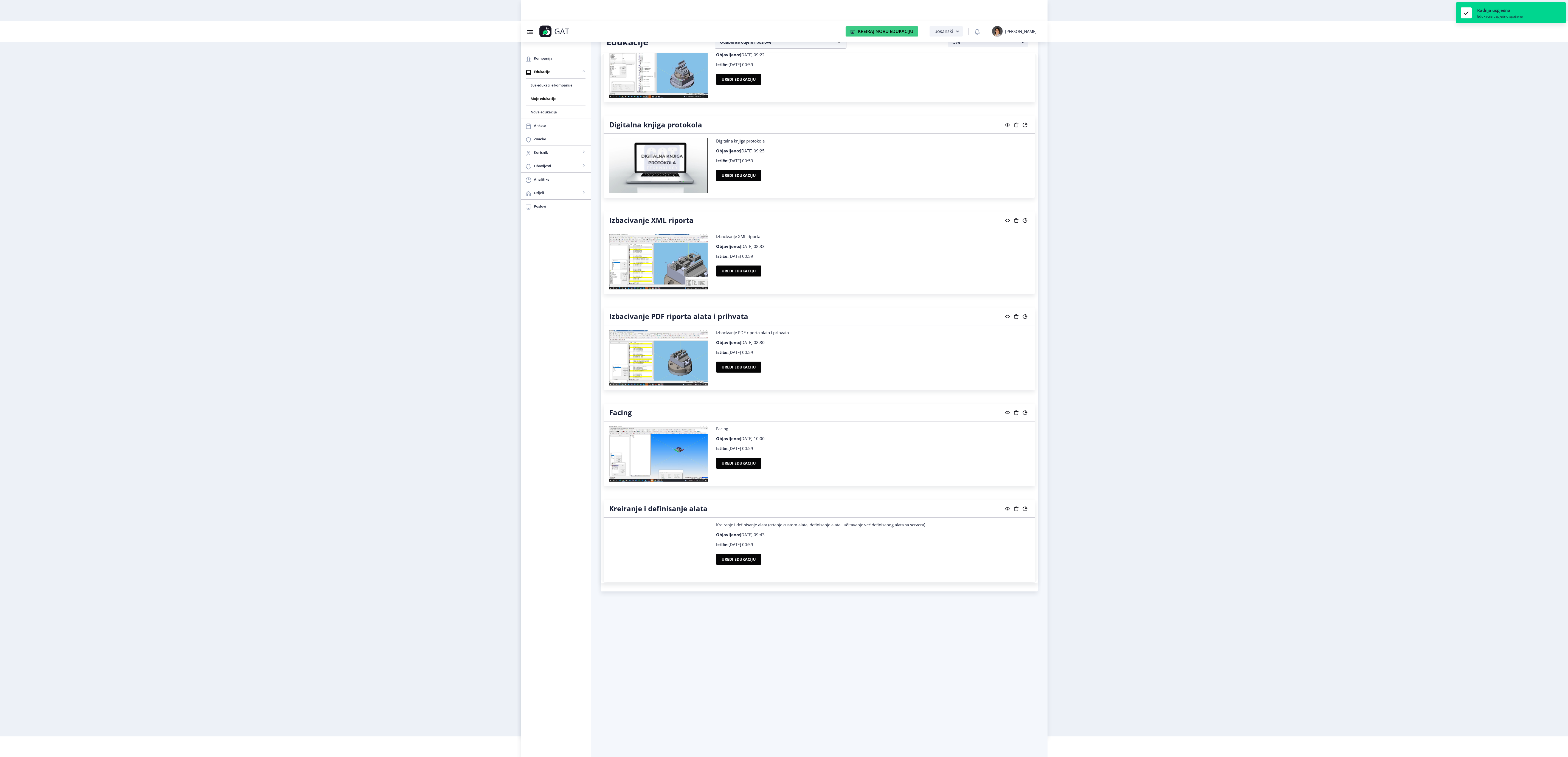
scroll to position [412, 0]
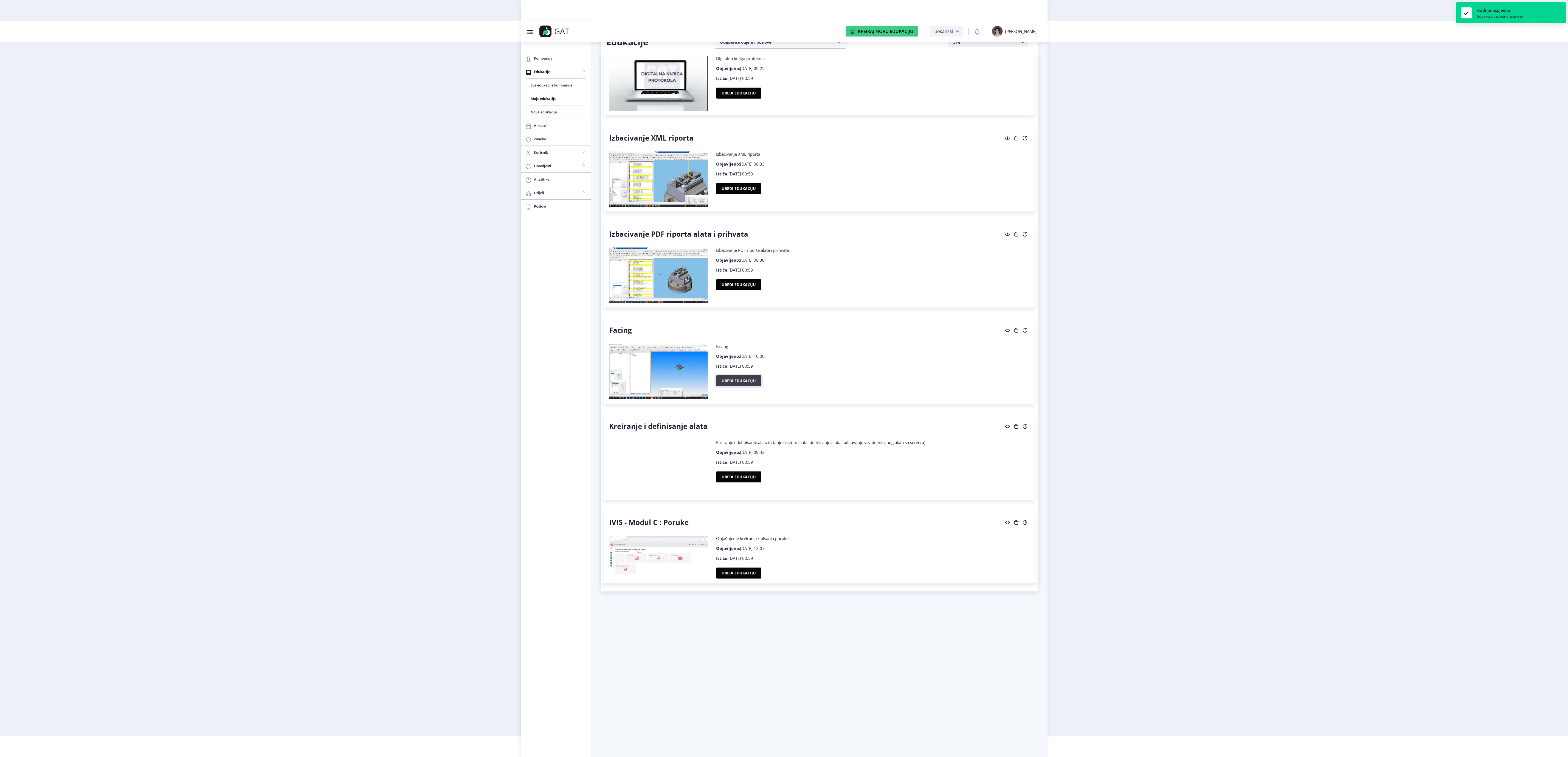
click at [732, 380] on button "Uredi edukaciju" at bounding box center [739, 380] width 45 height 11
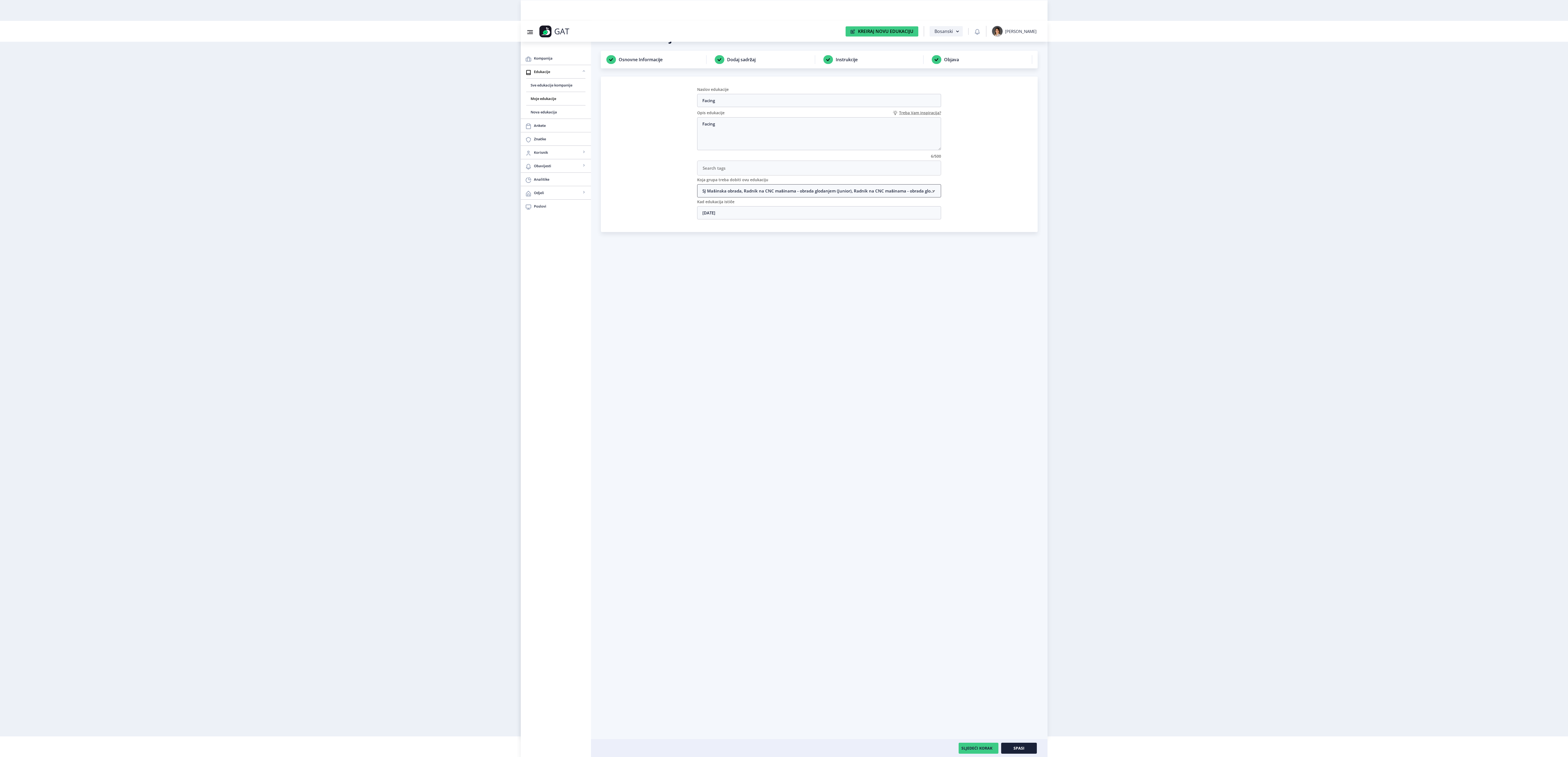
click at [772, 190] on nb-accordion-item-header "SJ Mašinska obrada, Radnik na CNC mašinama - obrada glodanjem (Junior), Radnik …" at bounding box center [819, 191] width 244 height 13
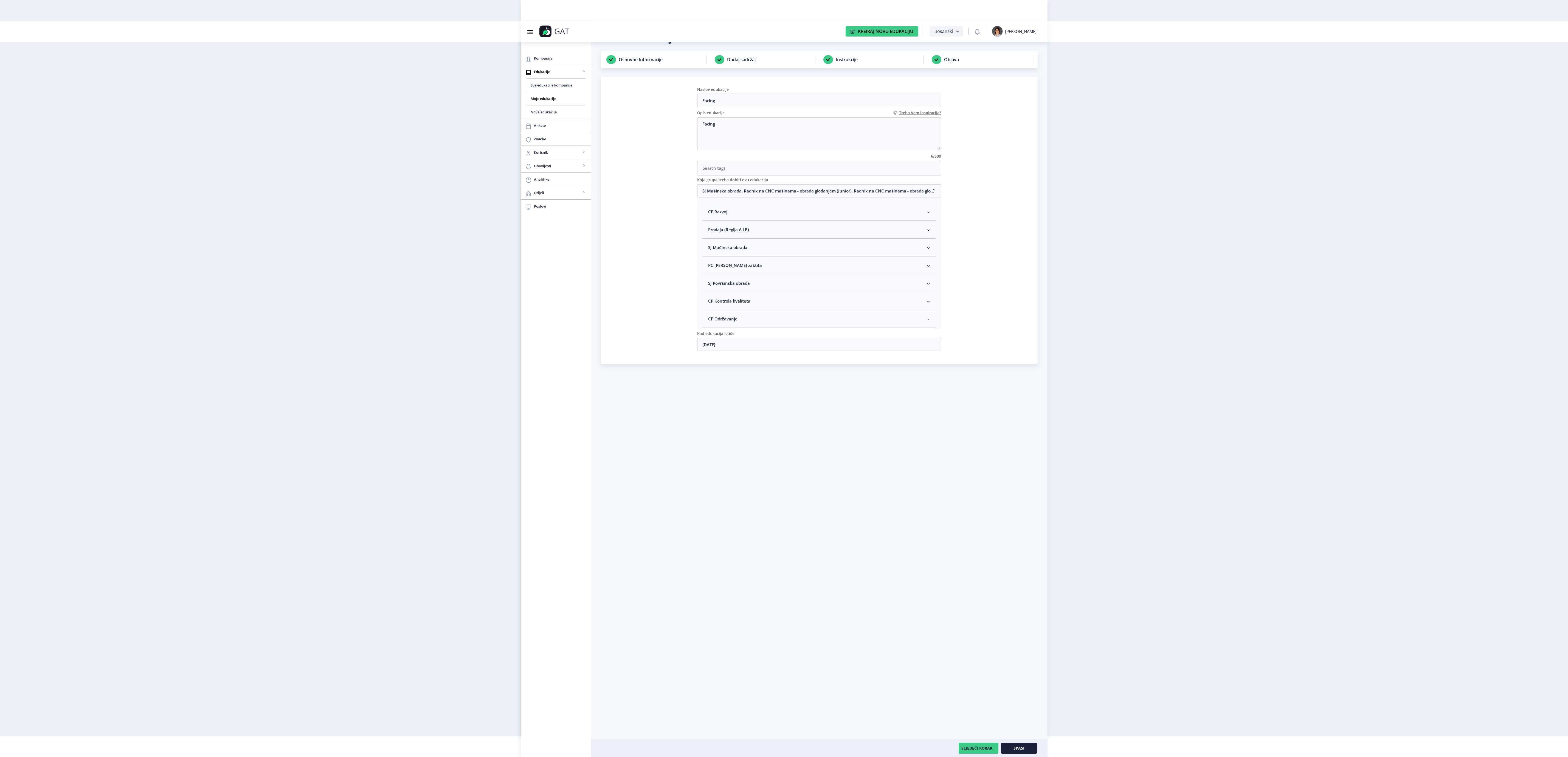
click at [748, 252] on nb-accordion-item-header "SJ Mašinska obrada" at bounding box center [818, 248] width 233 height 18
click at [1003, 384] on div "Uredi edukaciju Osnovne Informacije Dodaj sadržaj Instrukcije Objava Naslov edu…" at bounding box center [819, 394] width 437 height 726
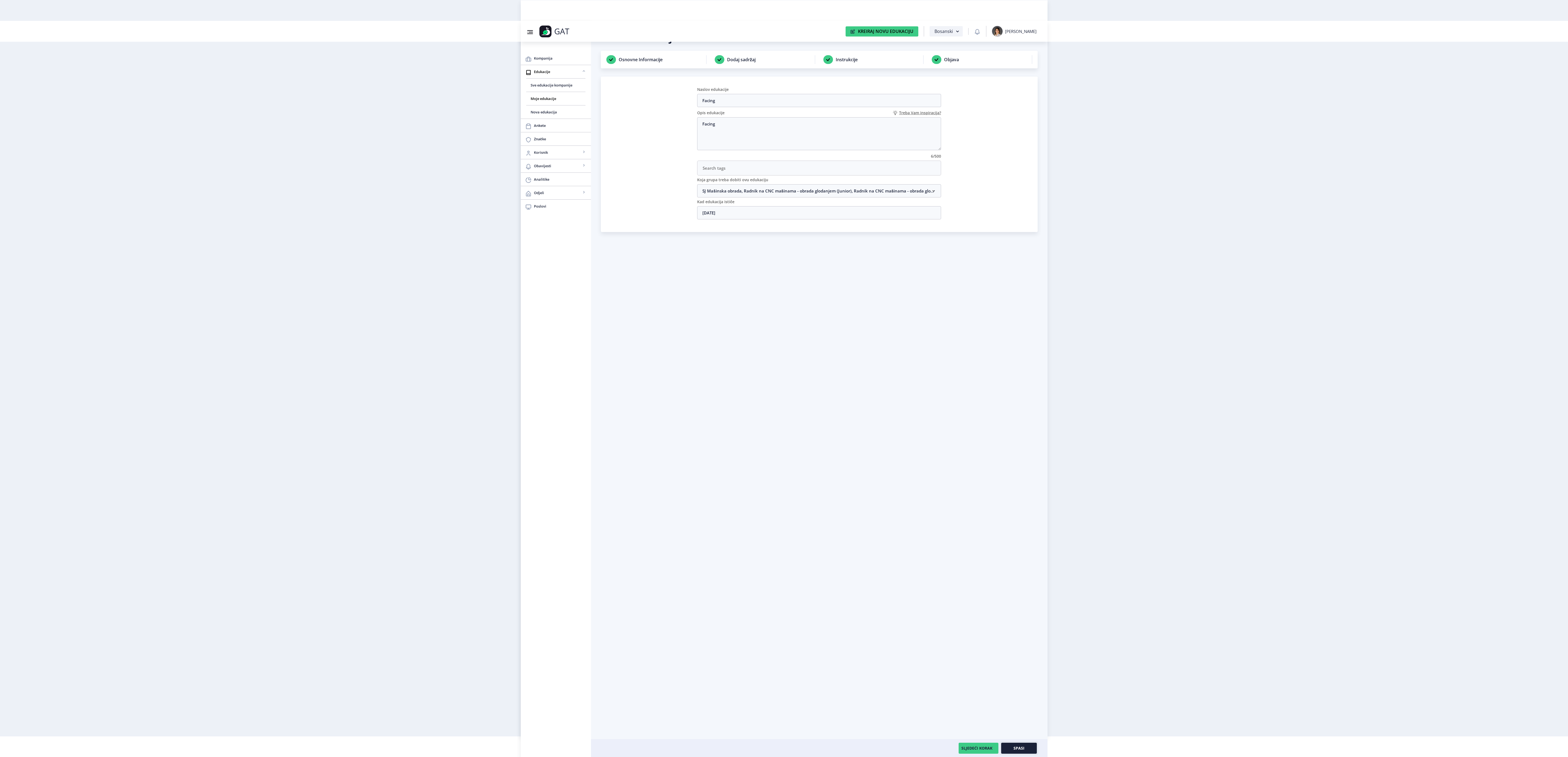
click at [1016, 751] on span "Spasi" at bounding box center [1019, 748] width 11 height 5
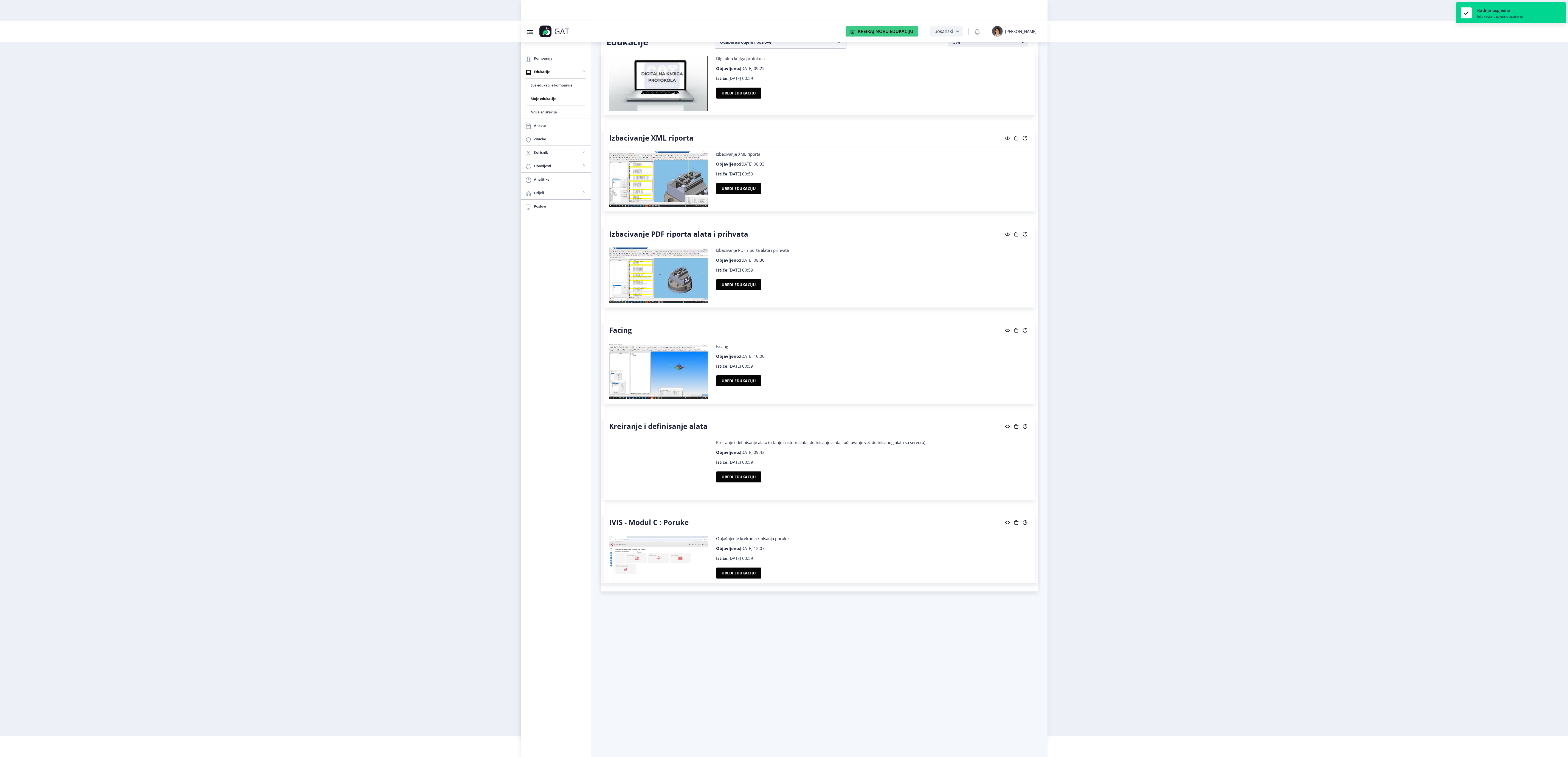
scroll to position [494, 0]
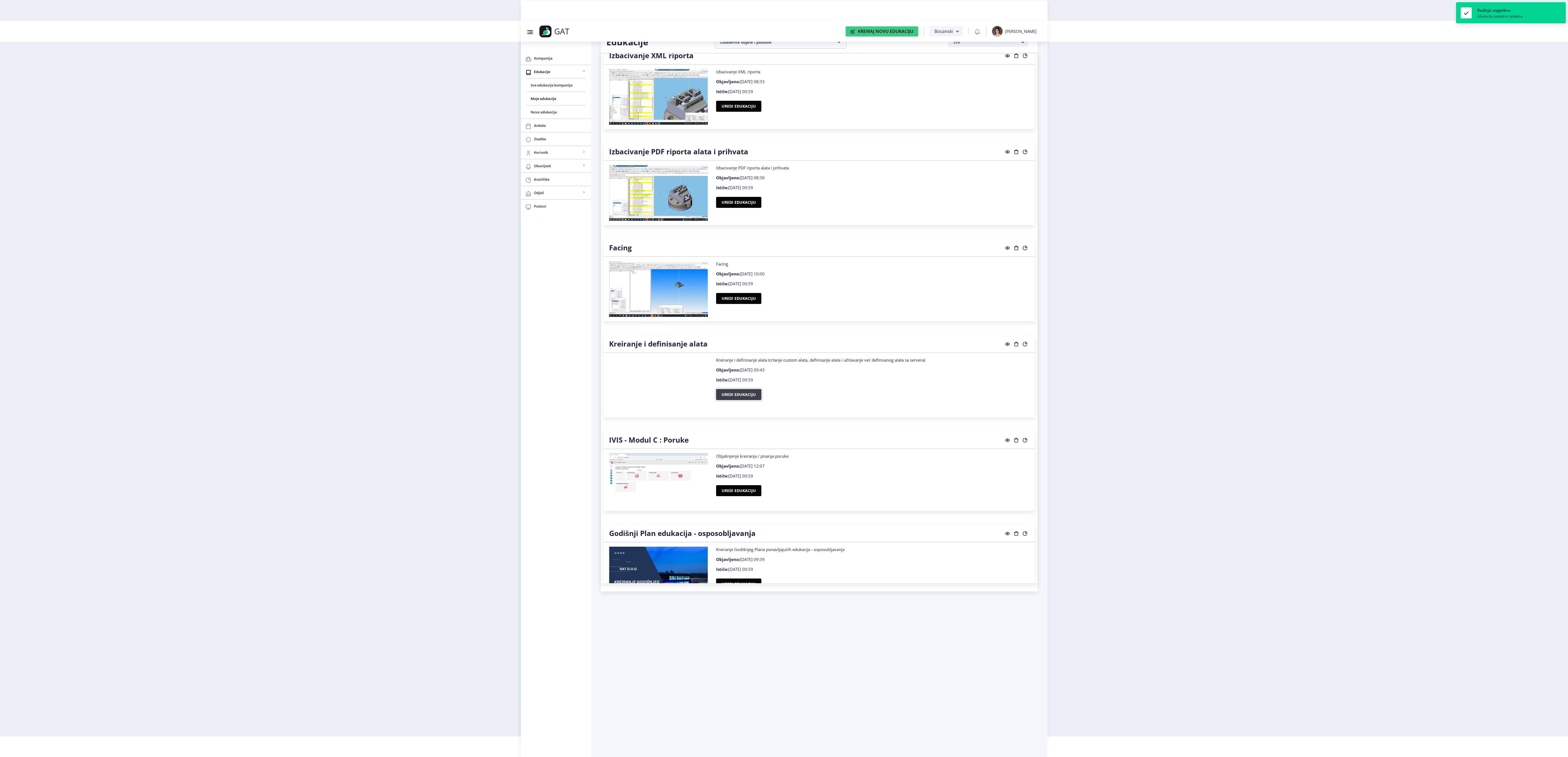
click at [734, 400] on button "Uredi edukaciju" at bounding box center [739, 394] width 45 height 11
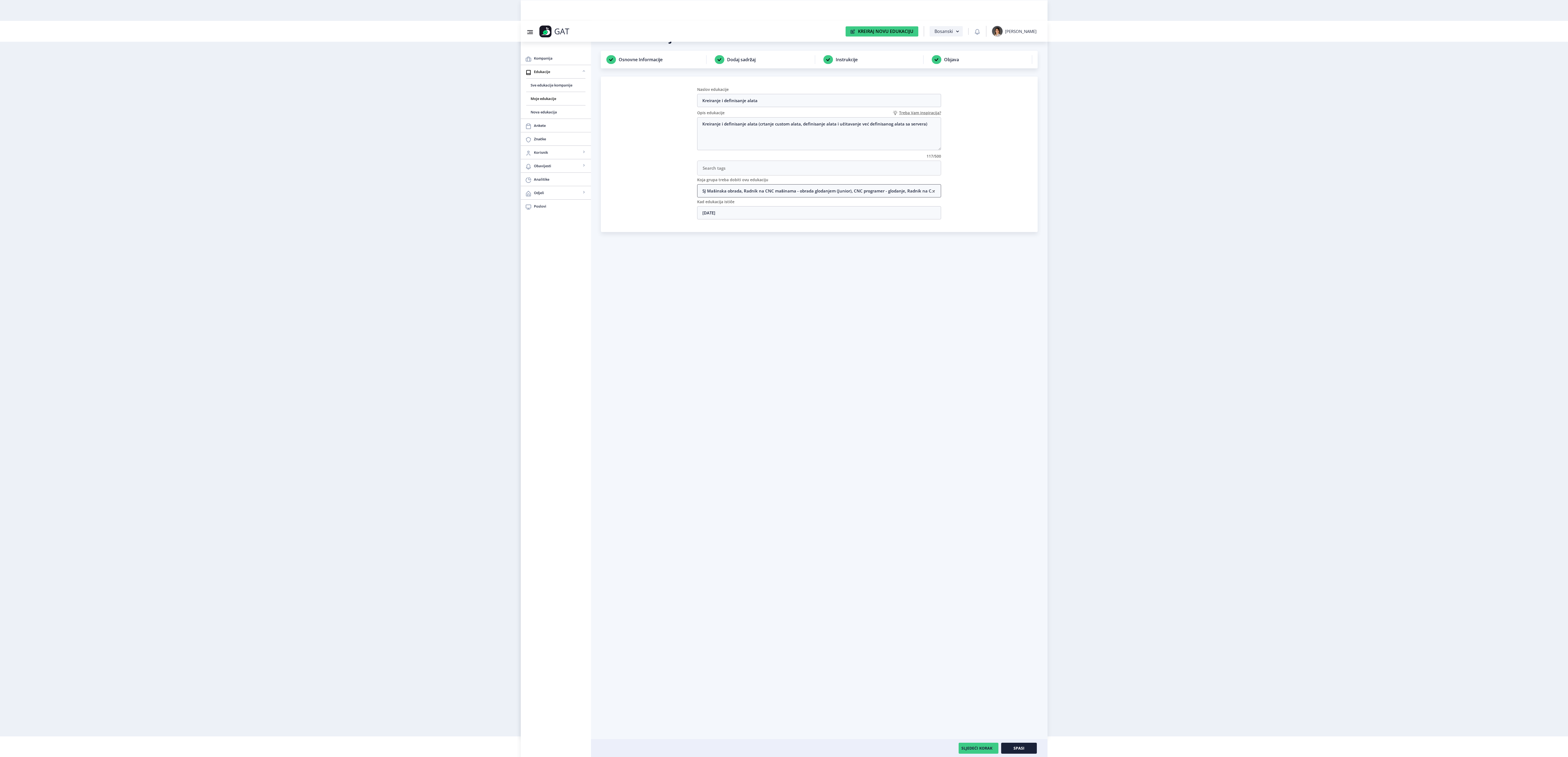
click at [741, 190] on nb-accordion-item-header "SJ Mašinska obrada, Radnik na CNC mašinama - obrada glodanjem (Junior), CNC pro…" at bounding box center [819, 191] width 244 height 13
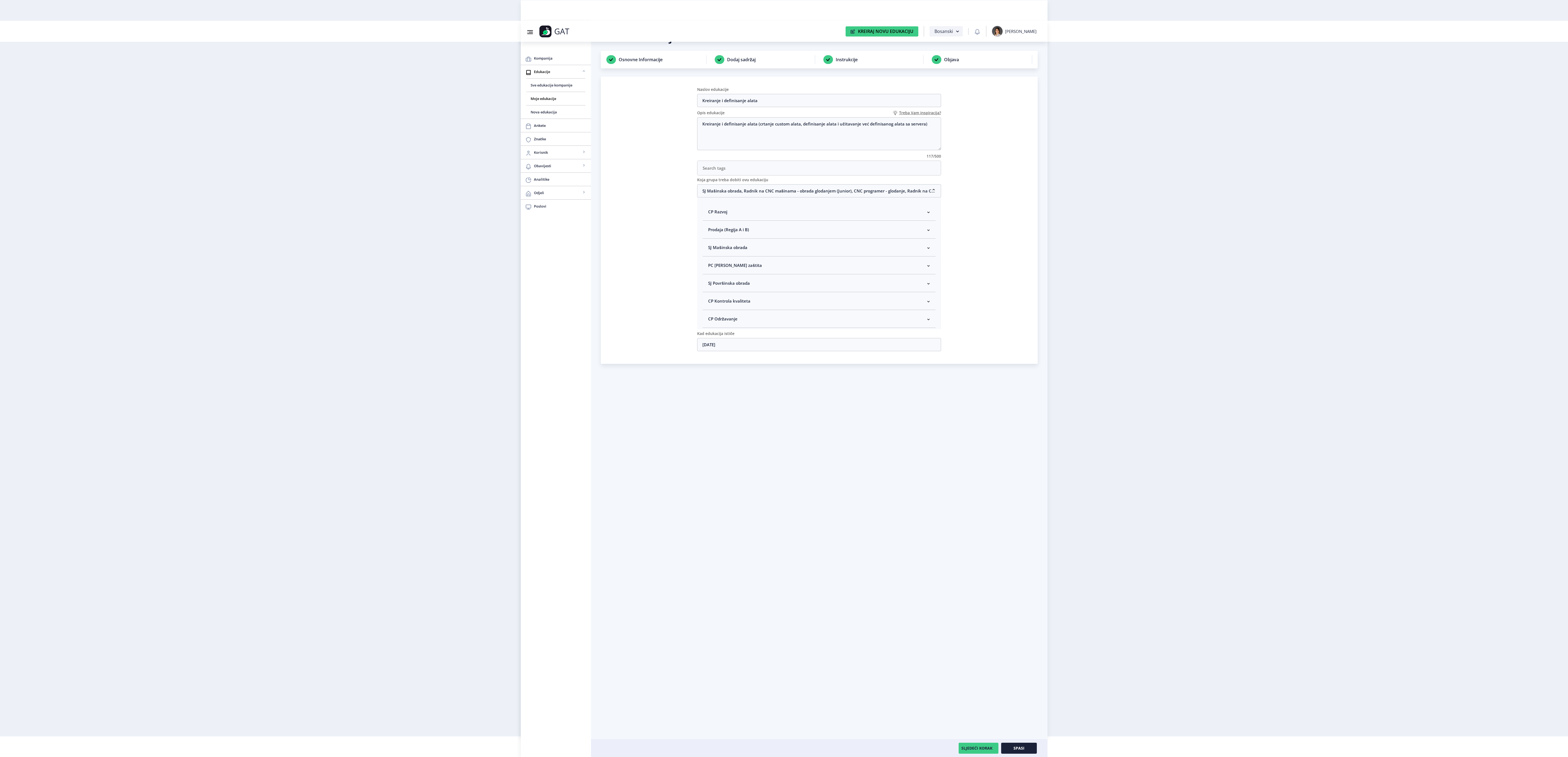
click at [744, 248] on nb-accordion-item-header "SJ Mašinska obrada" at bounding box center [818, 248] width 233 height 18
click at [1018, 746] on span "Spasi" at bounding box center [1019, 748] width 11 height 5
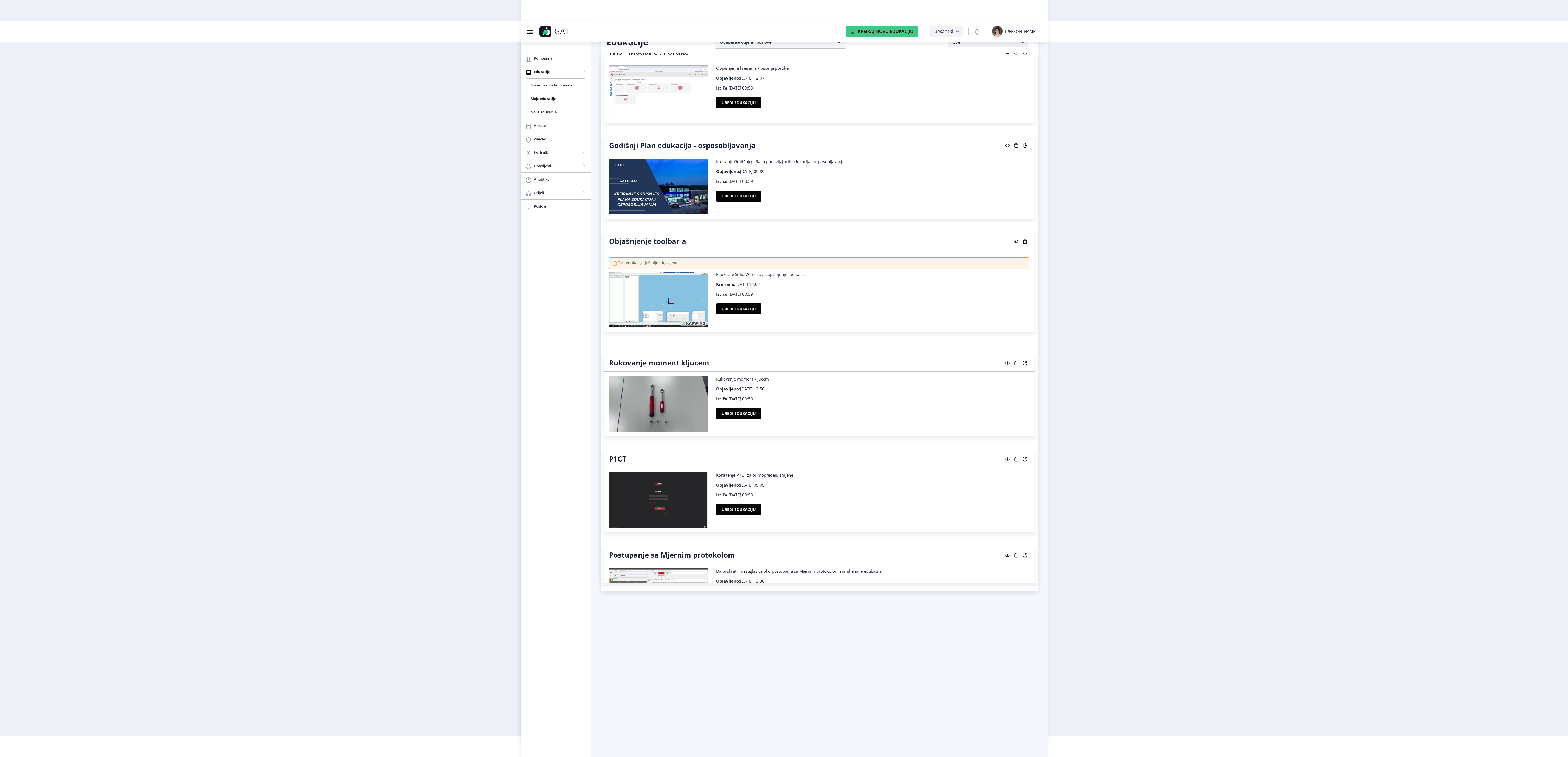
scroll to position [906, 0]
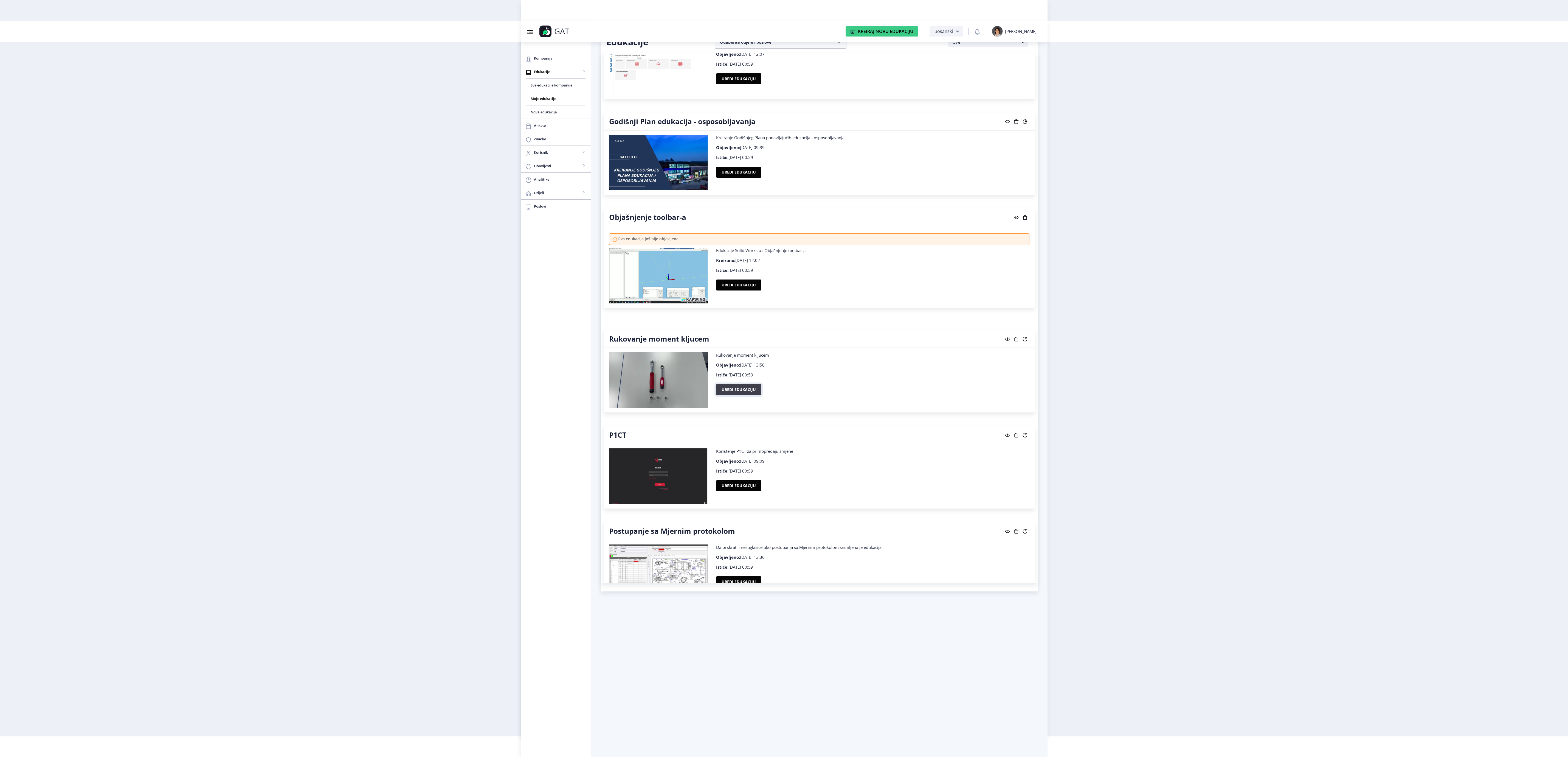
click at [750, 395] on button "Uredi edukaciju" at bounding box center [739, 389] width 45 height 11
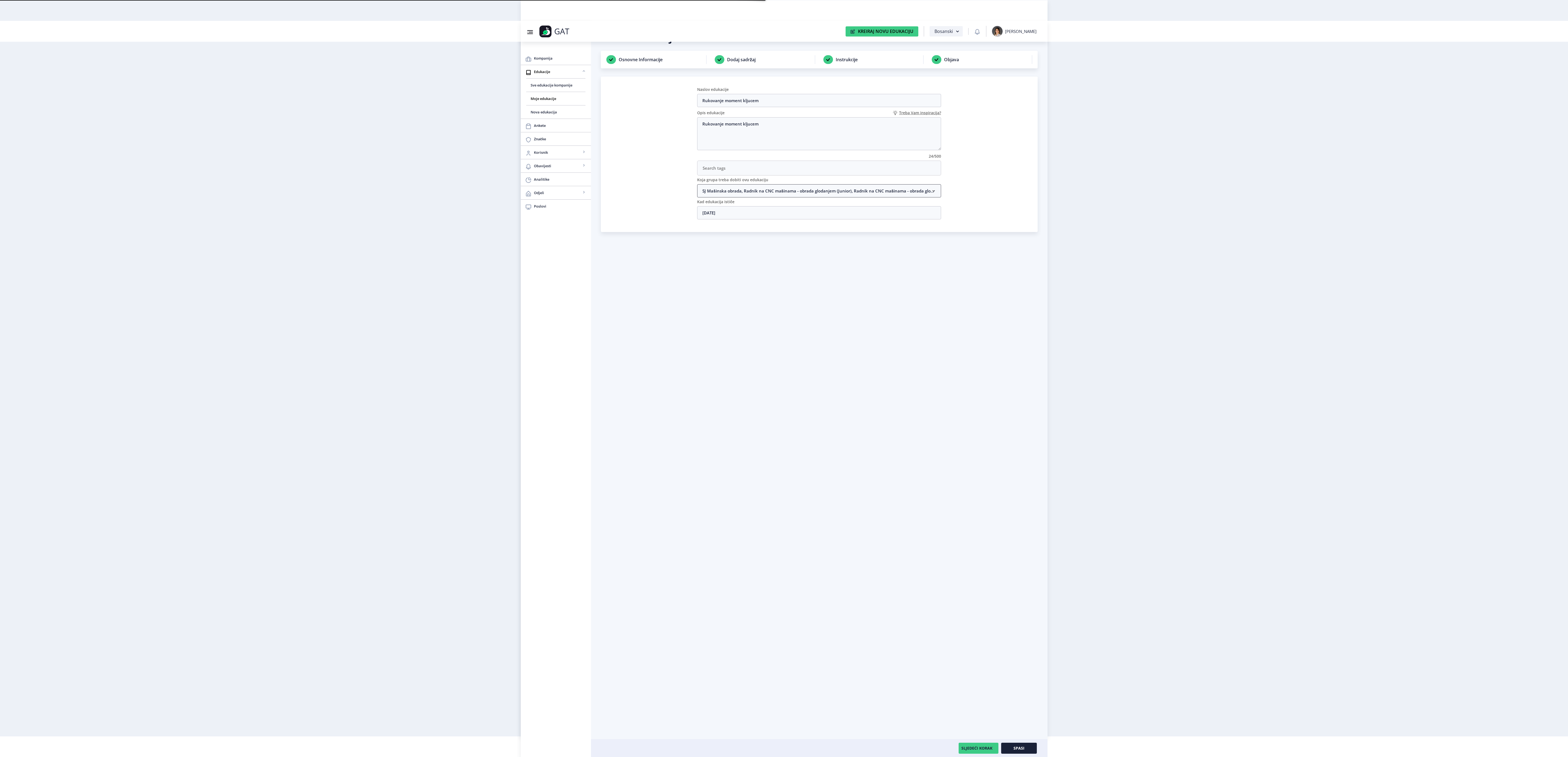
click at [746, 190] on nb-accordion-item-header "SJ Mašinska obrada, Radnik na CNC mašinama - obrada glodanjem (Junior), Radnik …" at bounding box center [819, 191] width 244 height 13
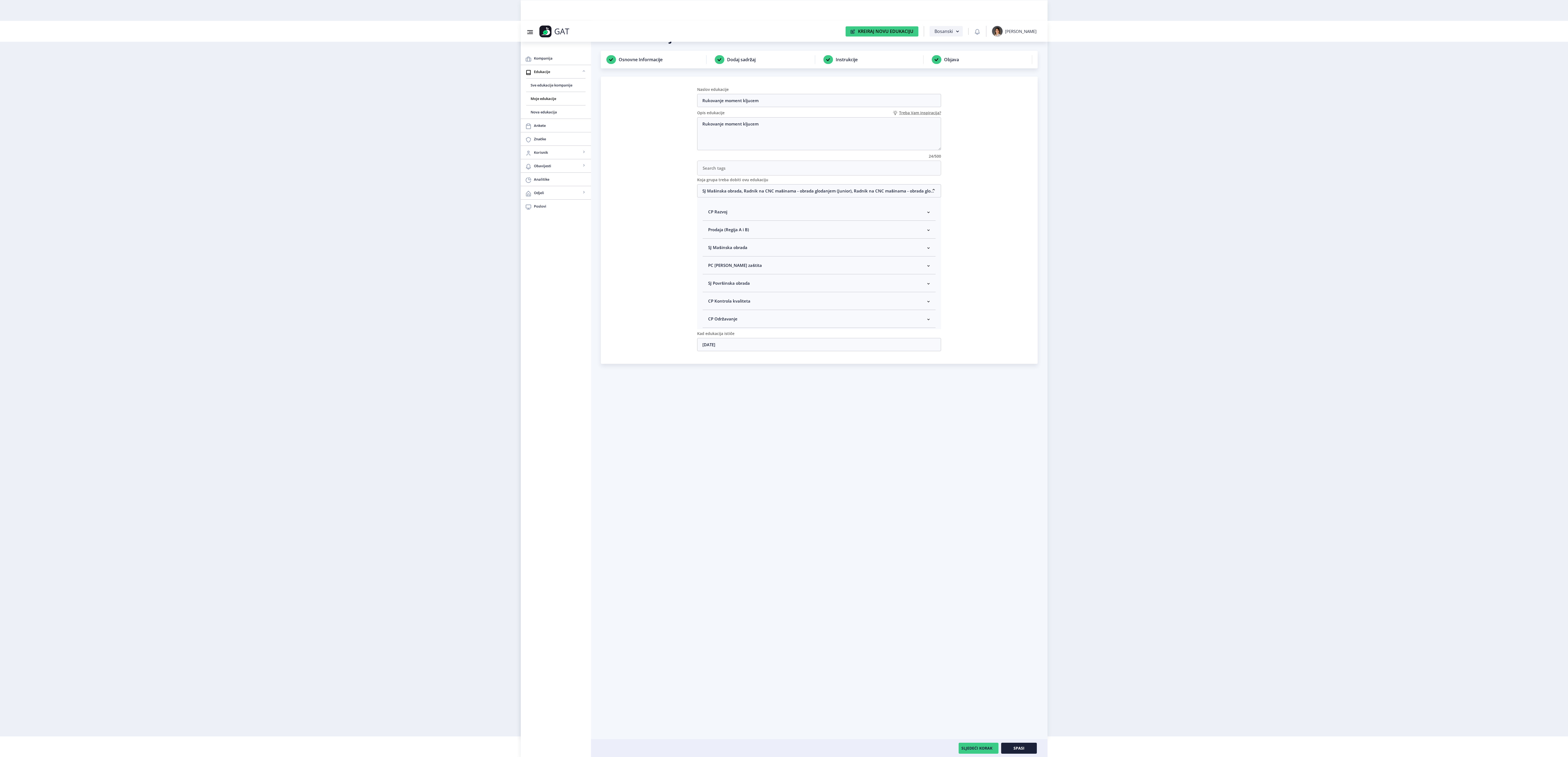
click at [815, 248] on nb-accordion-item-header "SJ Mašinska obrada" at bounding box center [818, 248] width 233 height 18
click at [1032, 748] on button "Spasi" at bounding box center [1019, 748] width 35 height 11
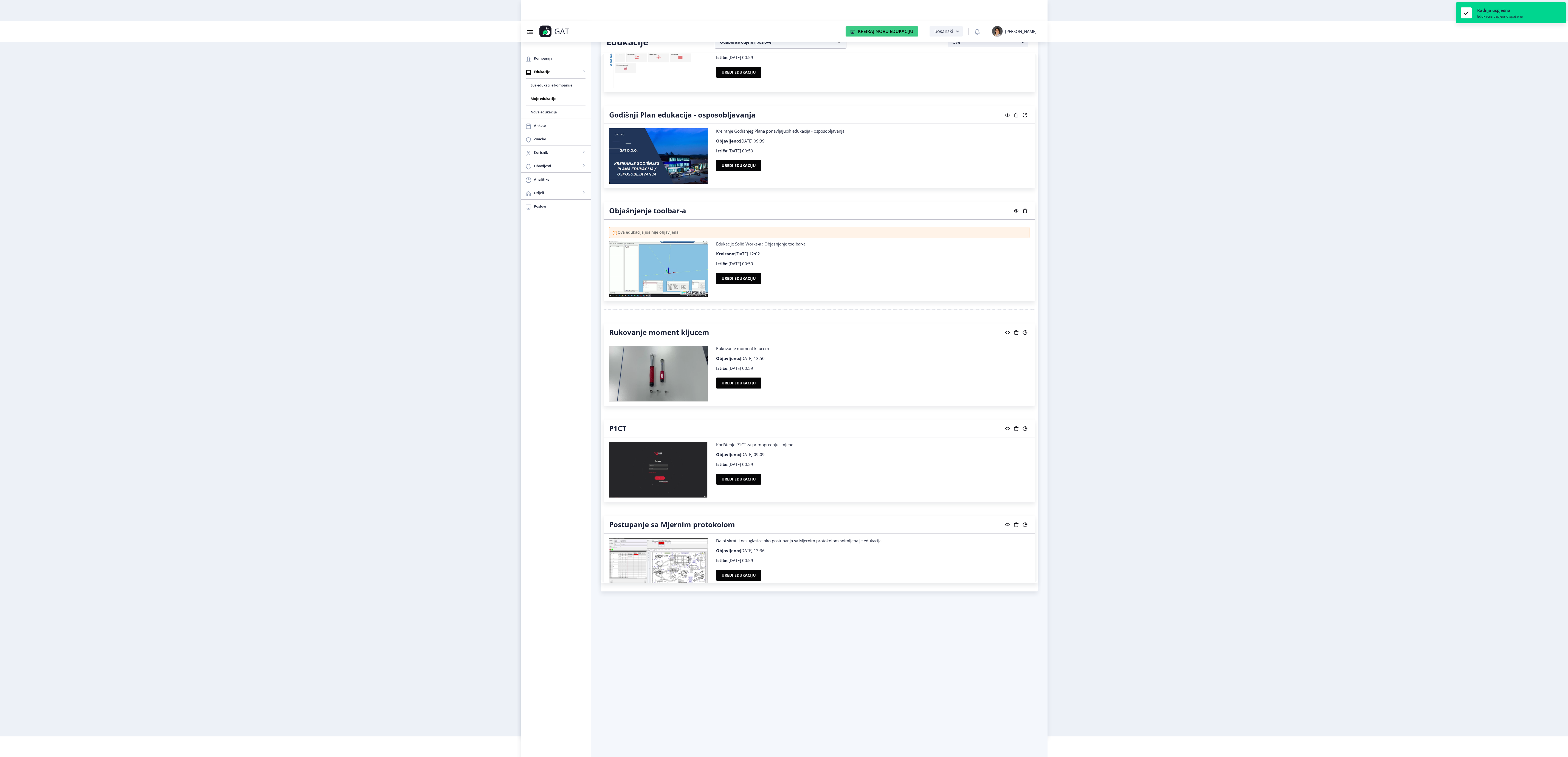
scroll to position [1019, 0]
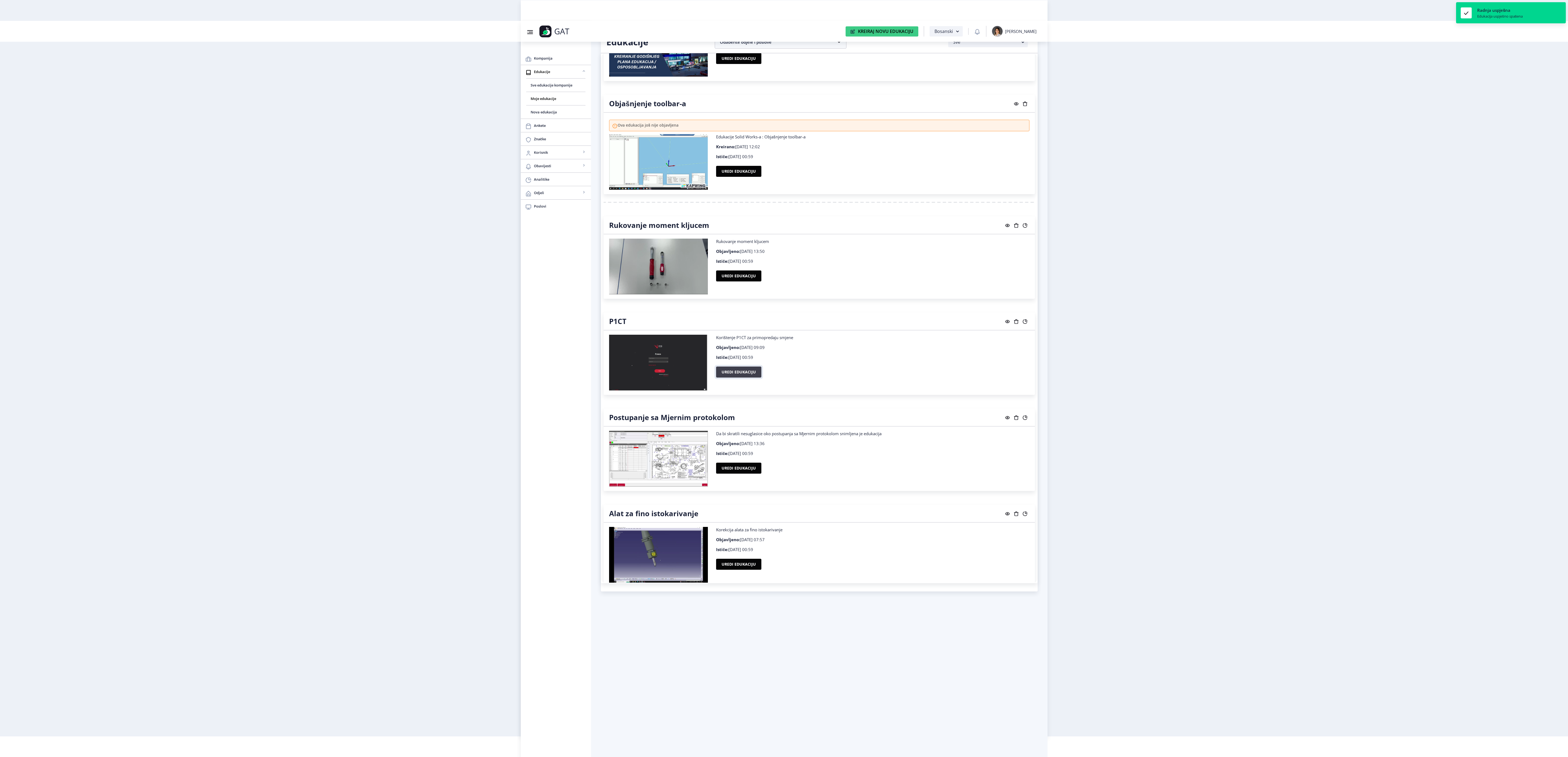
click at [741, 377] on button "Uredi edukaciju" at bounding box center [739, 371] width 45 height 11
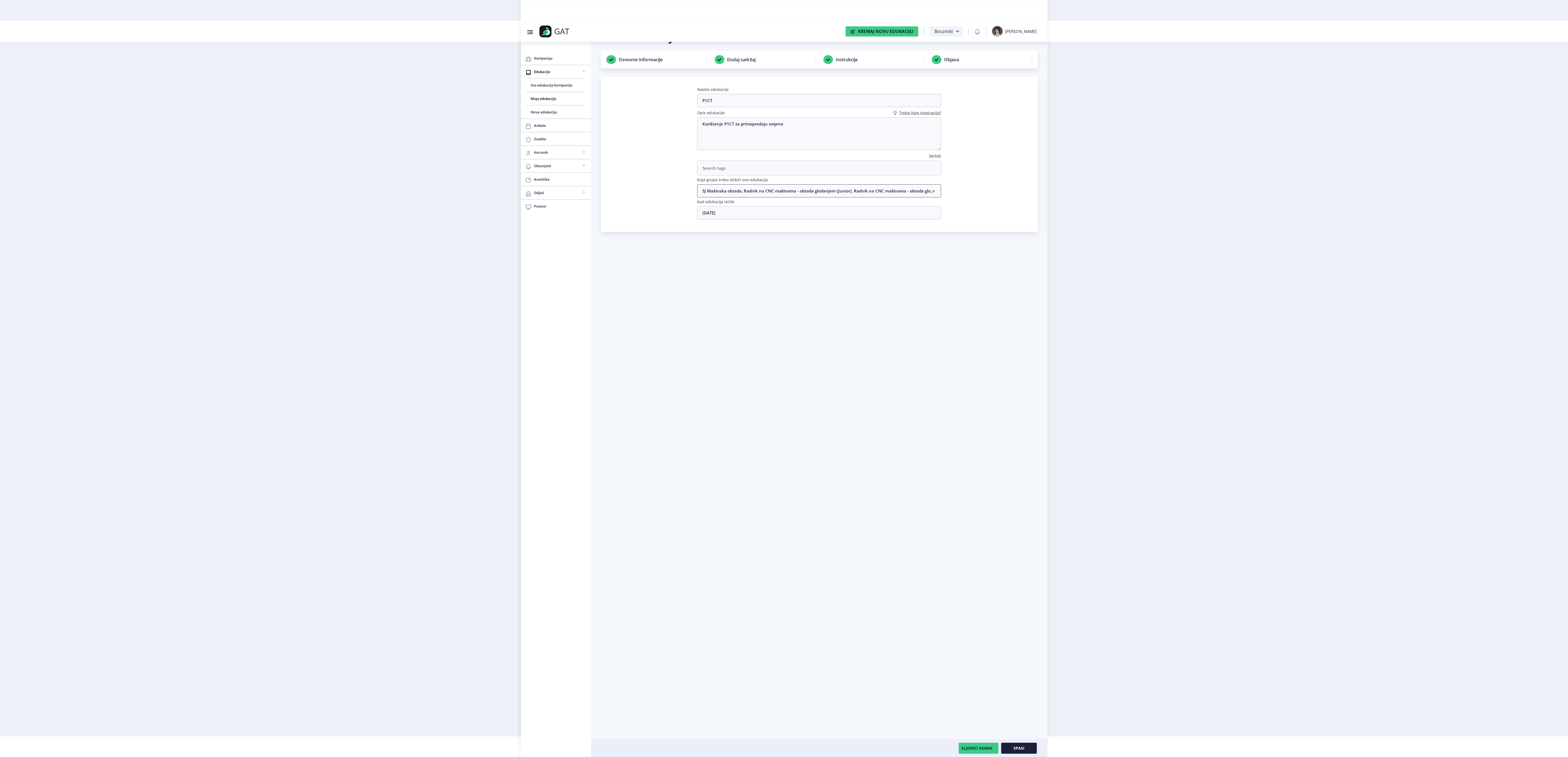
click at [778, 197] on nb-accordion-item-header "SJ Mašinska obrada, Radnik na CNC mašinama - obrada glodanjem (Junior), Radnik …" at bounding box center [819, 191] width 244 height 13
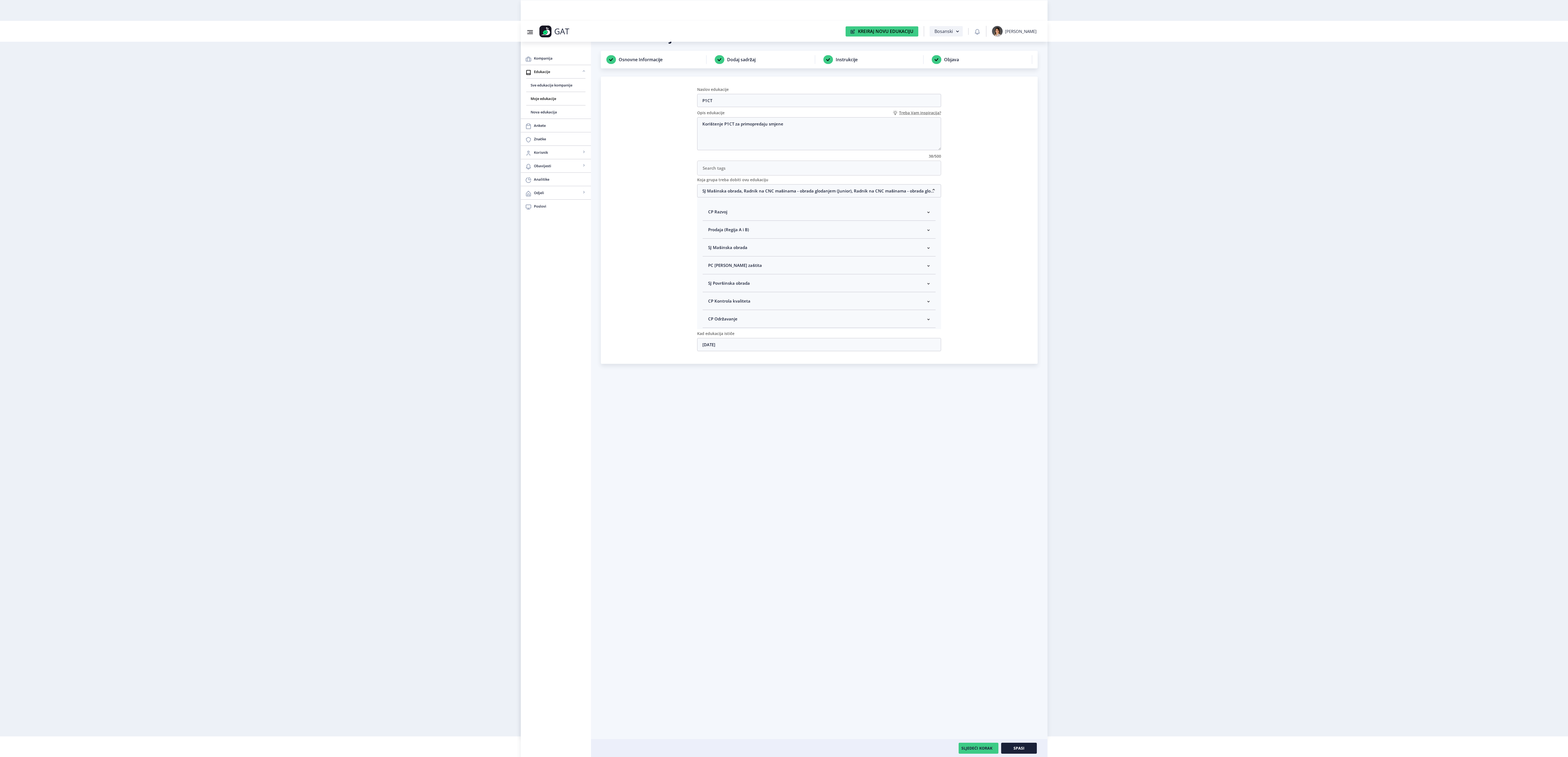
click at [746, 248] on nb-accordion-item-header "SJ Mašinska obrada" at bounding box center [818, 248] width 233 height 18
click at [741, 280] on span "Rukovodilac SJ Mašinska obrada" at bounding box center [749, 277] width 67 height 6
click at [711, 275] on input "Rukovodilac SJ Mašinska obrada" at bounding box center [710, 275] width 0 height 0
checkbox input "true"
click at [1022, 752] on button "Spasi" at bounding box center [1019, 748] width 35 height 11
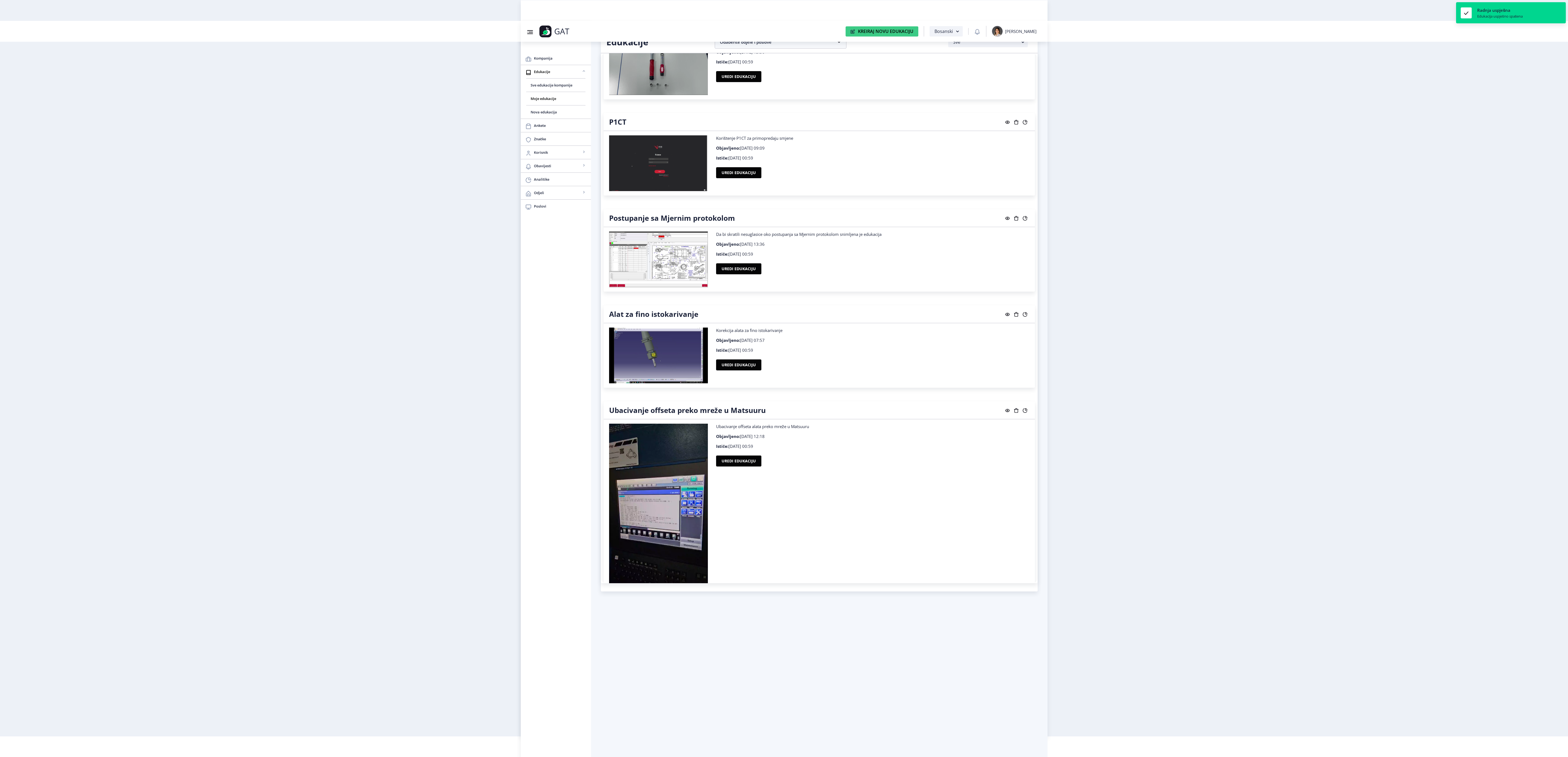
scroll to position [1235, 0]
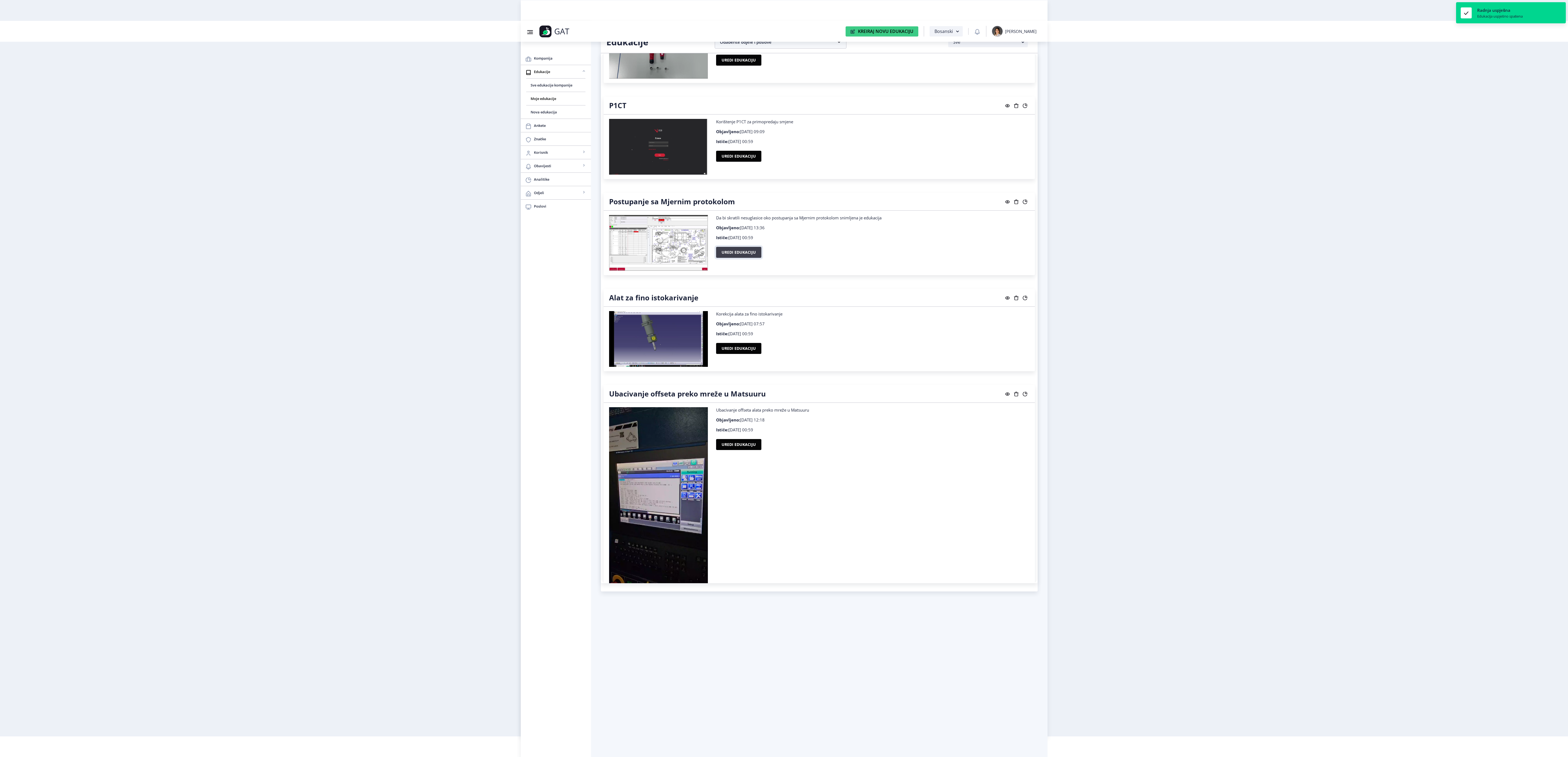
click at [747, 258] on button "Uredi edukaciju" at bounding box center [739, 252] width 45 height 11
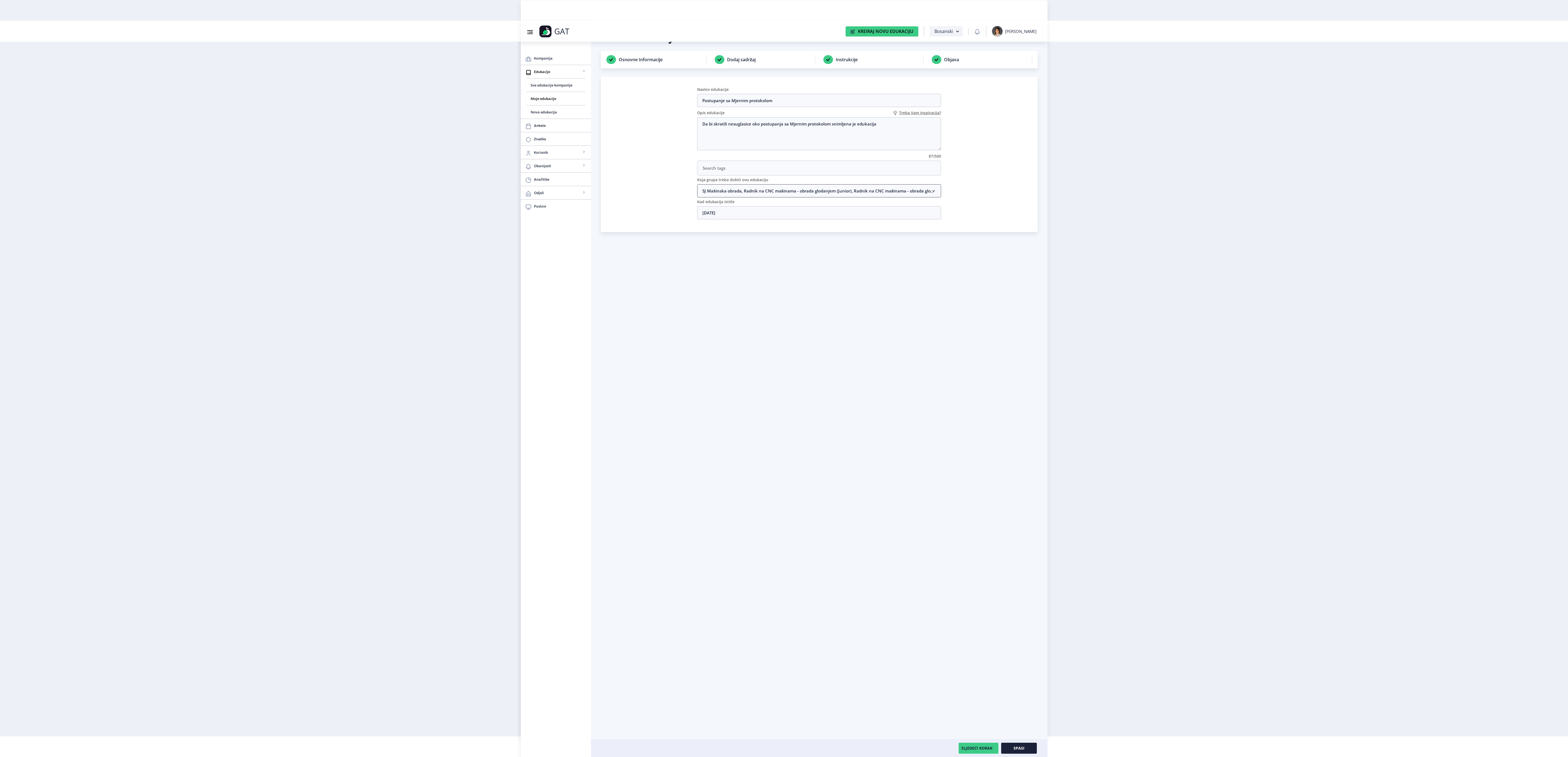
click at [783, 197] on nb-accordion-item-header "SJ Mašinska obrada, Radnik na CNC mašinama - obrada glodanjem (Junior), Radnik …" at bounding box center [819, 191] width 244 height 13
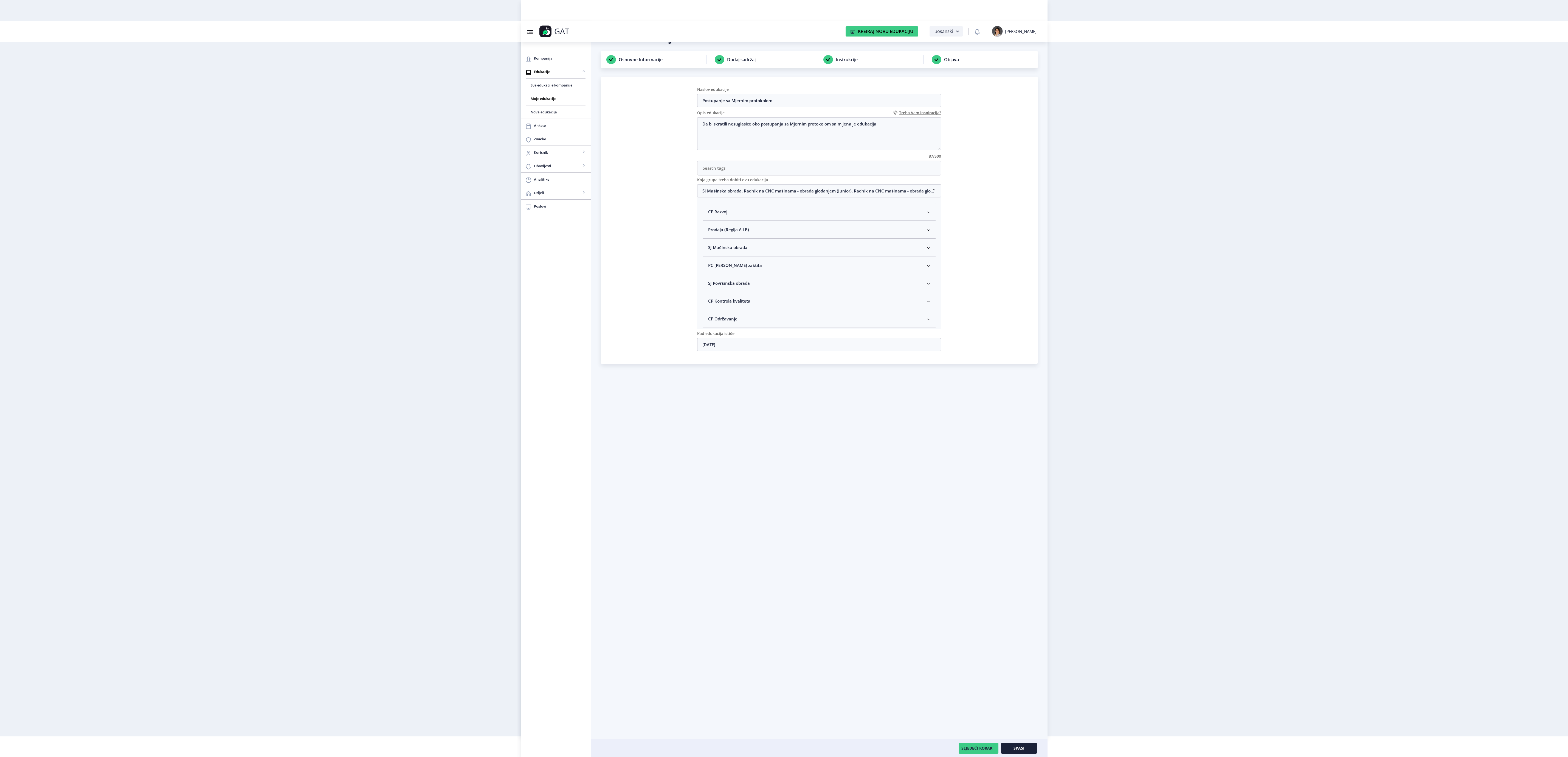
click at [831, 255] on nb-accordion-item-header "SJ Mašinska obrada" at bounding box center [818, 248] width 233 height 18
click at [768, 280] on span "Rukovodilac SJ Mašinska obrada" at bounding box center [749, 277] width 67 height 6
click at [711, 275] on input "Rukovodilac SJ Mašinska obrada" at bounding box center [710, 275] width 0 height 0
checkbox input "true"
click at [1034, 745] on button "Spasi" at bounding box center [1019, 748] width 35 height 11
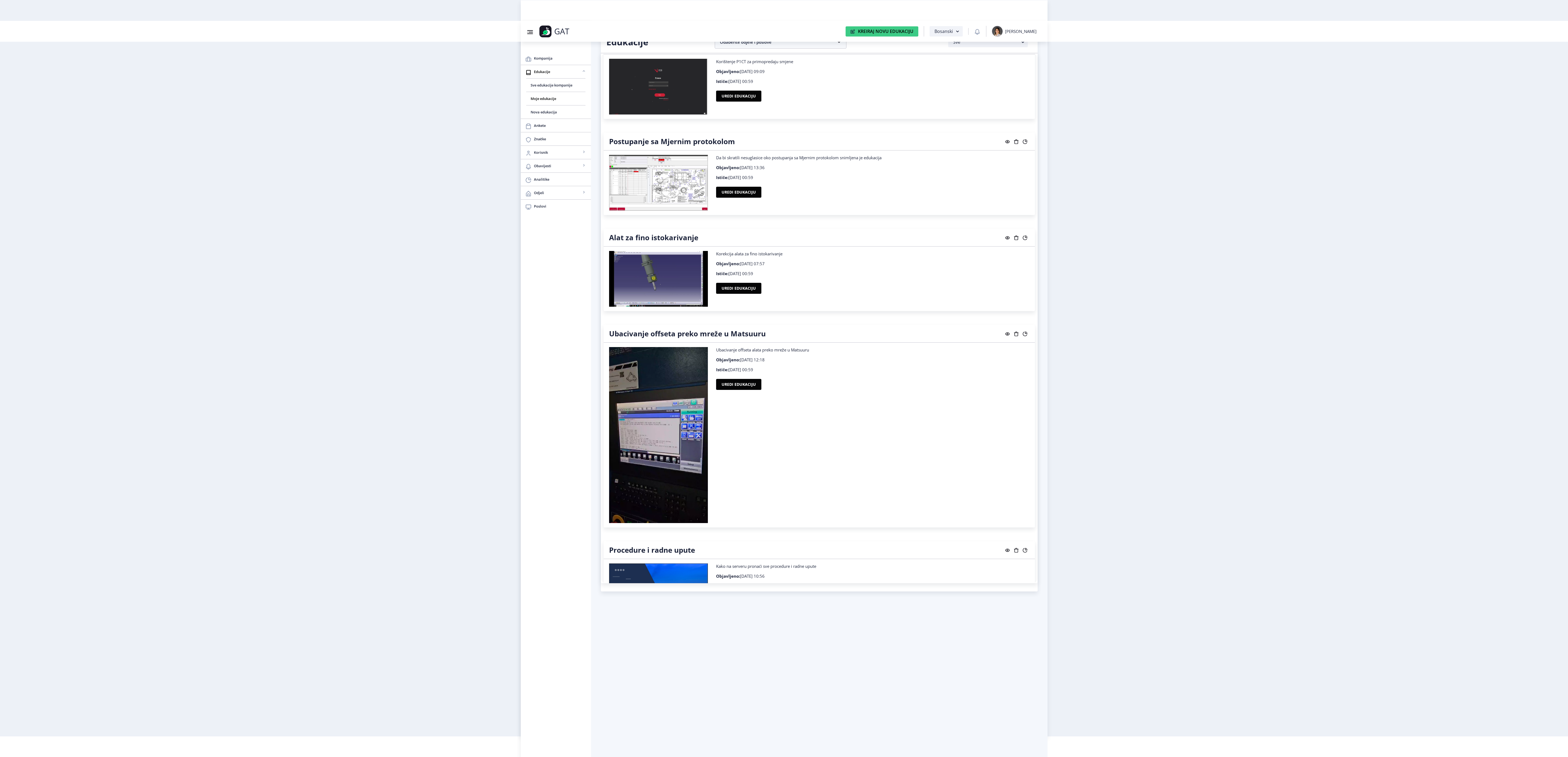
scroll to position [1318, 0]
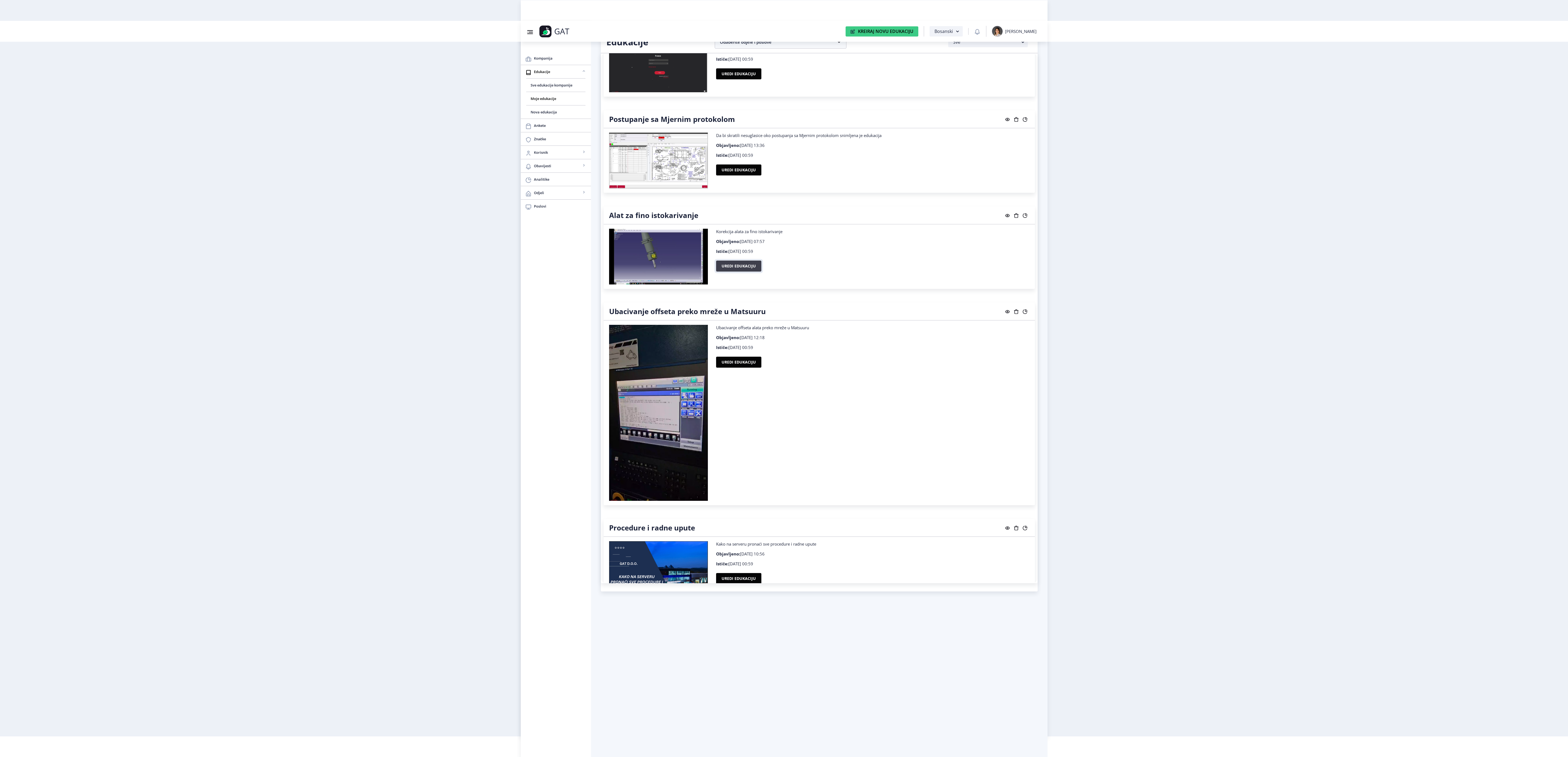
click at [744, 271] on button "Uredi edukaciju" at bounding box center [739, 266] width 45 height 11
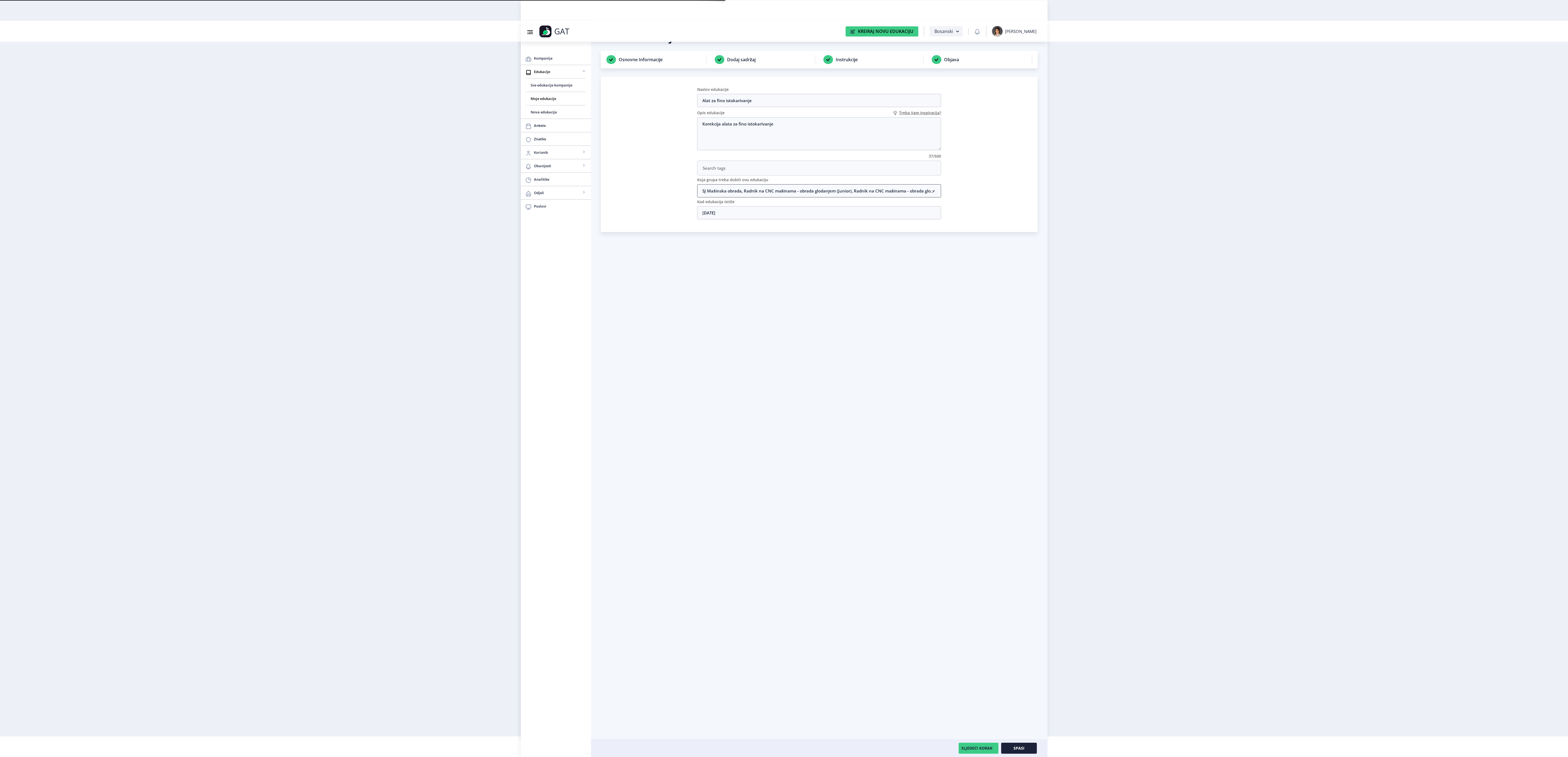
click at [757, 194] on nb-accordion-item-header "SJ Mašinska obrada, Radnik na CNC mašinama - obrada glodanjem (Junior), Radnik …" at bounding box center [819, 191] width 244 height 13
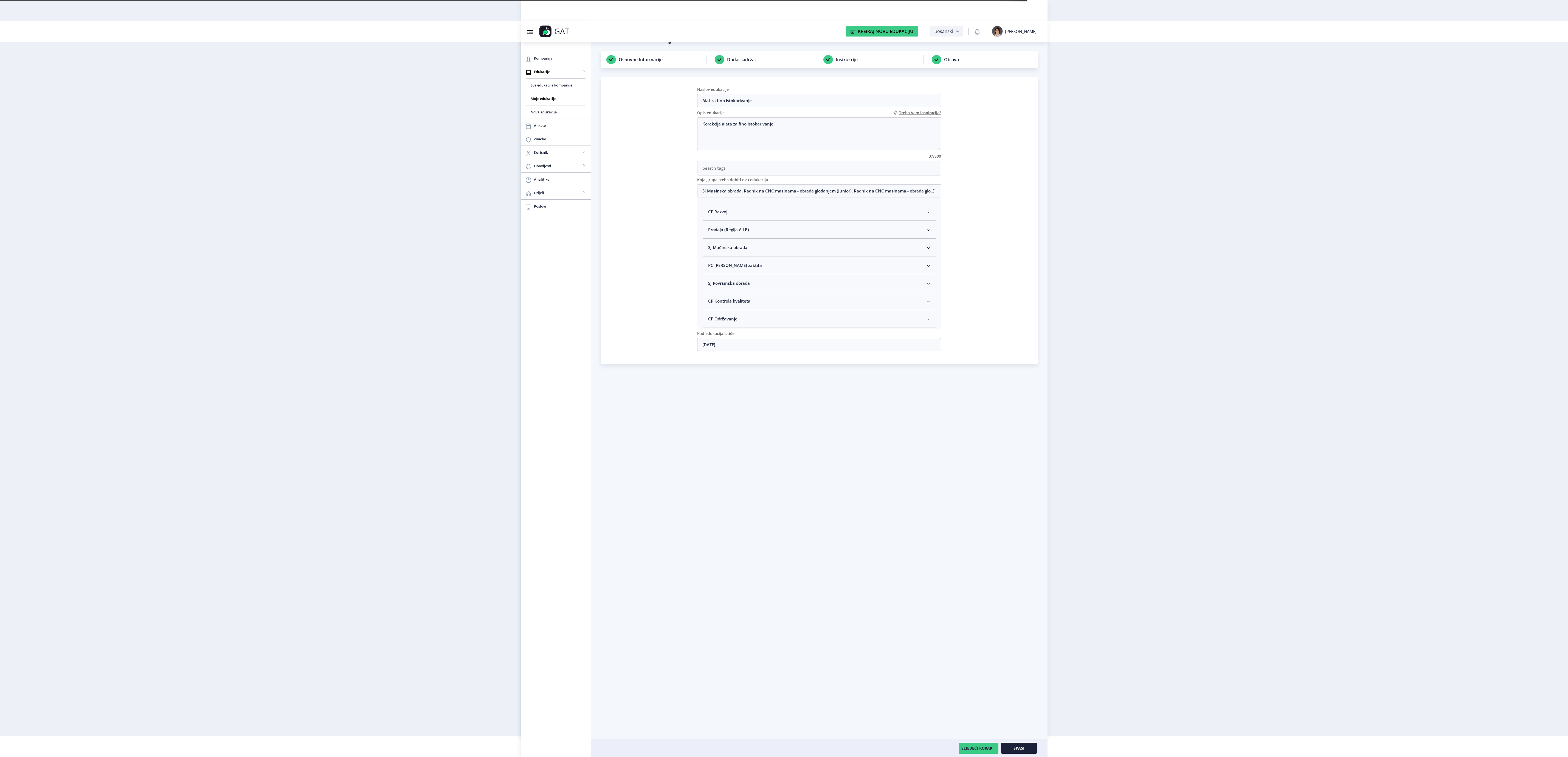
click at [759, 250] on nb-accordion-item-header "SJ Mašinska obrada" at bounding box center [818, 248] width 233 height 18
click at [755, 280] on span "Rukovodilac SJ Mašinska obrada" at bounding box center [749, 277] width 67 height 6
click at [711, 275] on input "Rukovodilac SJ Mašinska obrada" at bounding box center [710, 275] width 0 height 0
checkbox input "true"
click at [1019, 743] on button "Spasi" at bounding box center [1019, 748] width 35 height 11
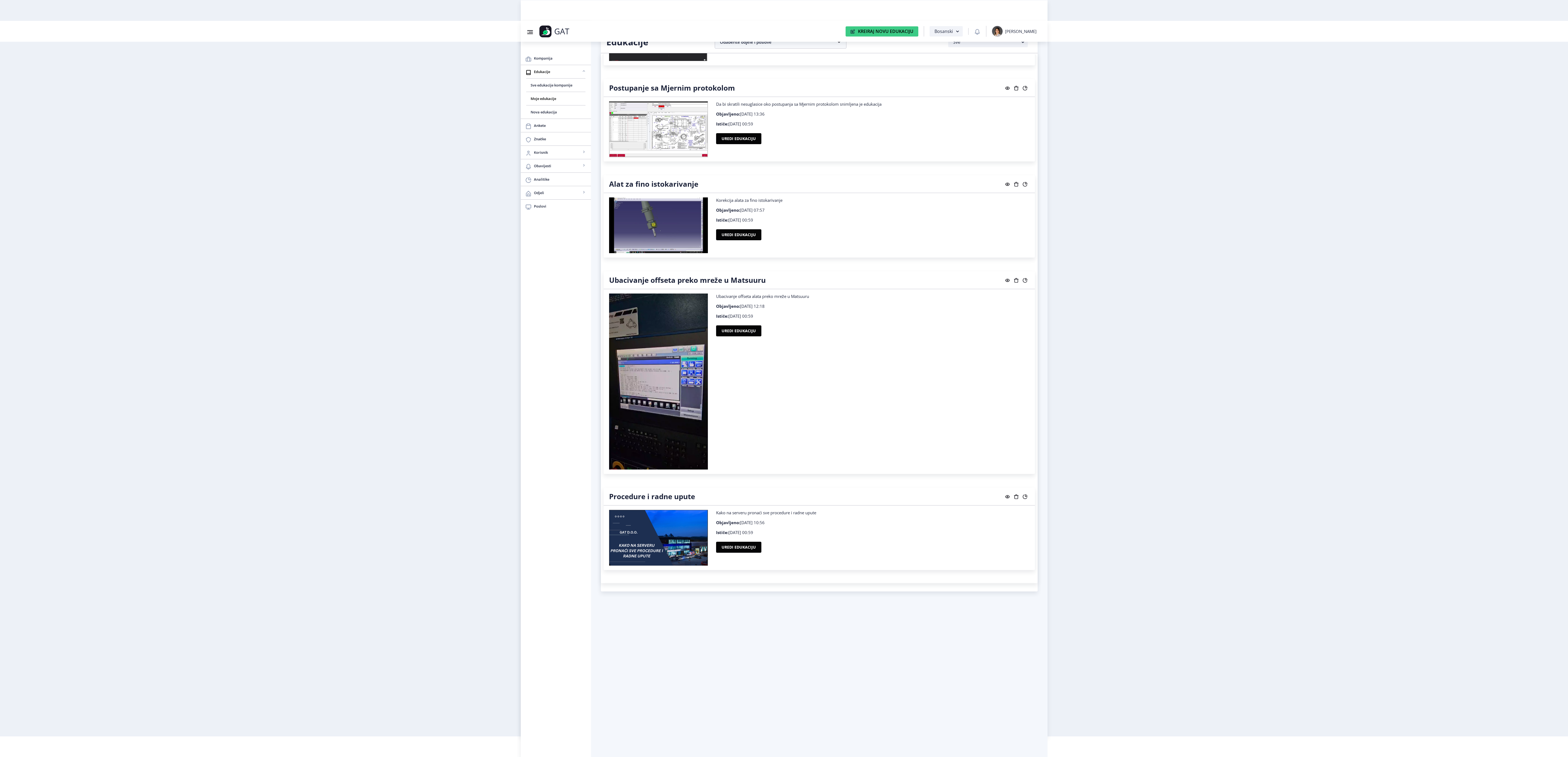
scroll to position [1431, 0]
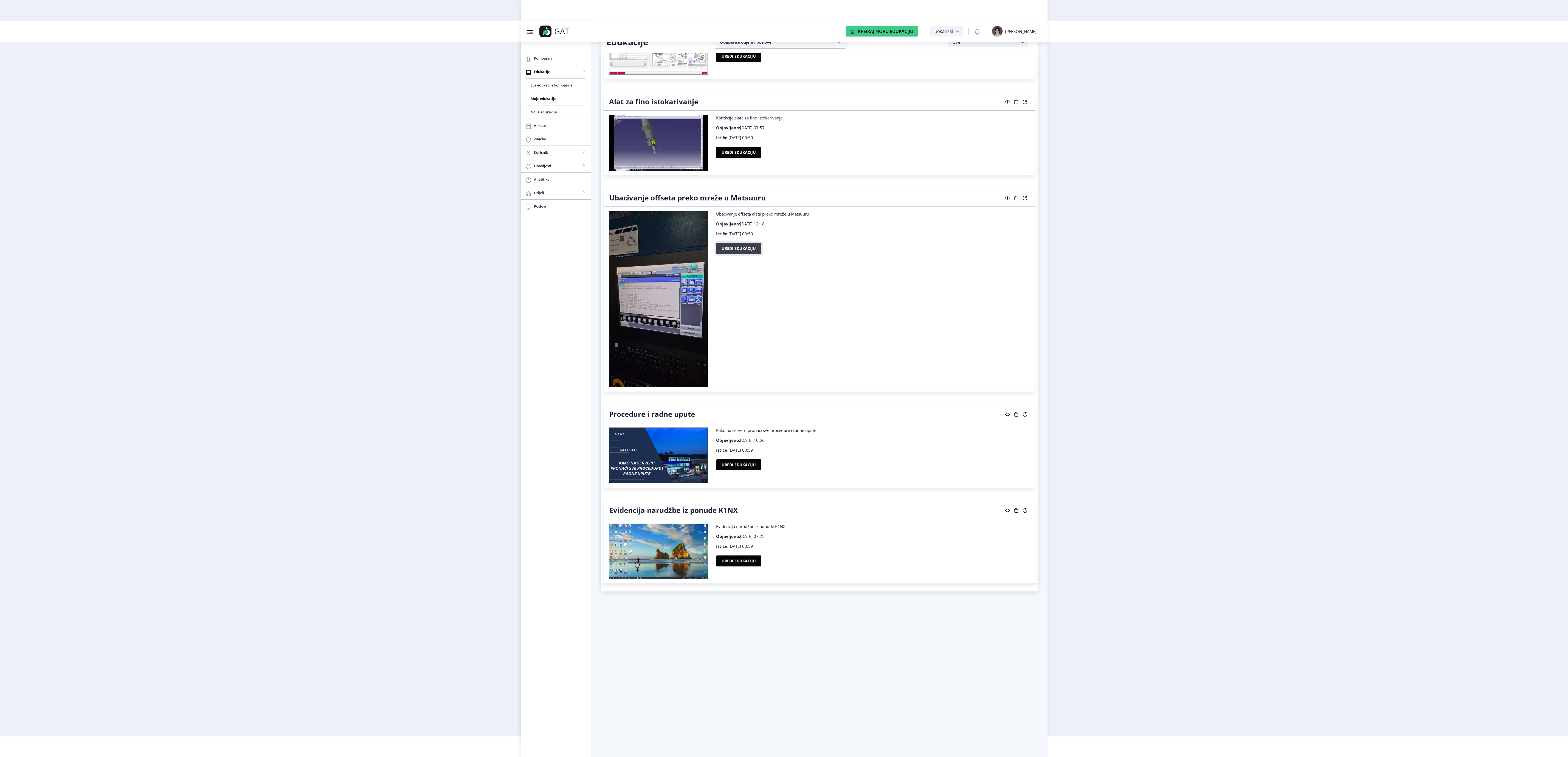
click at [727, 254] on button "Uredi edukaciju" at bounding box center [739, 248] width 45 height 11
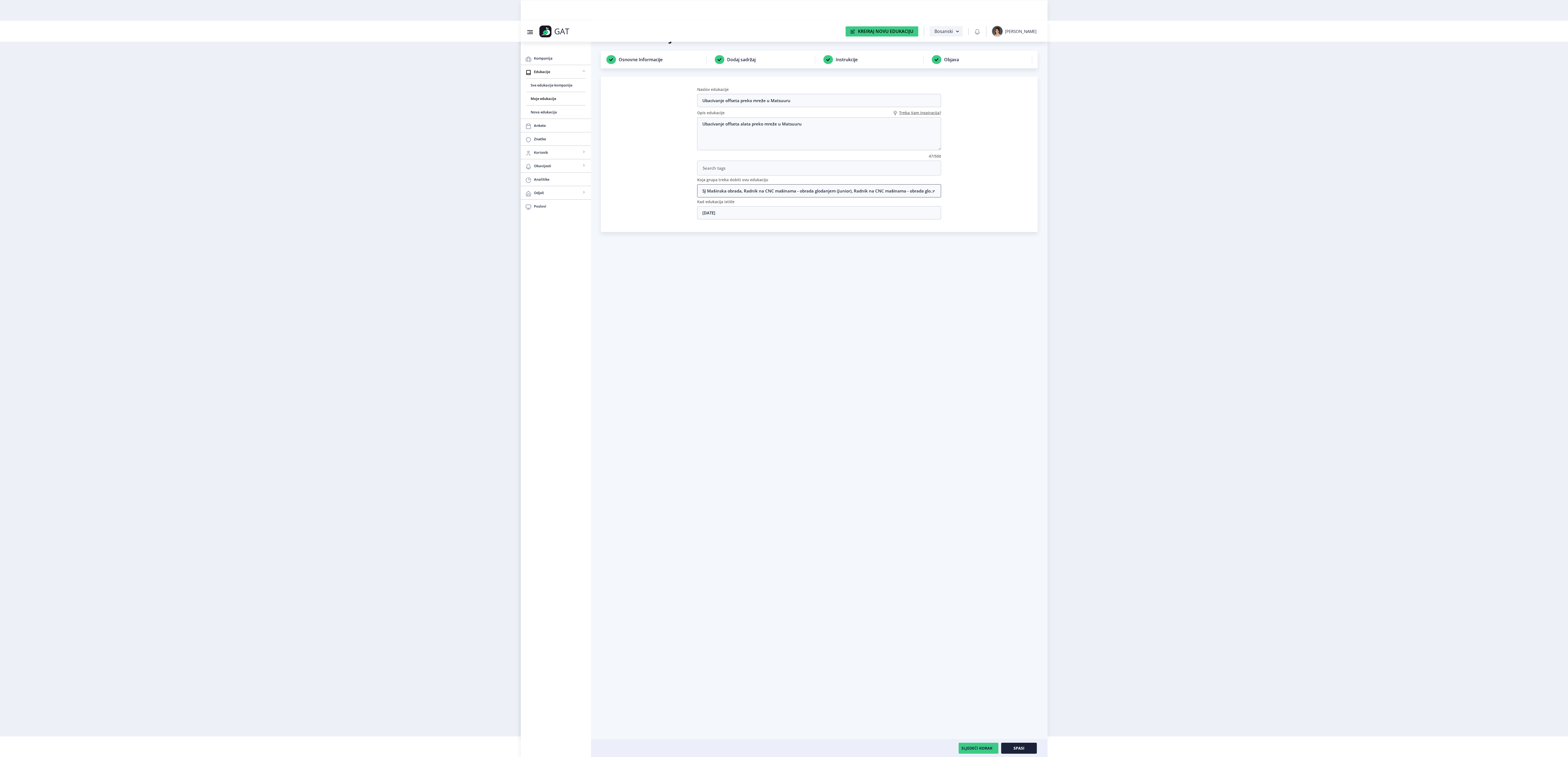
click at [764, 196] on nb-accordion-item-header "SJ Mašinska obrada, Radnik na CNC mašinama - obrada glodanjem (Junior), Radnik …" at bounding box center [819, 191] width 244 height 13
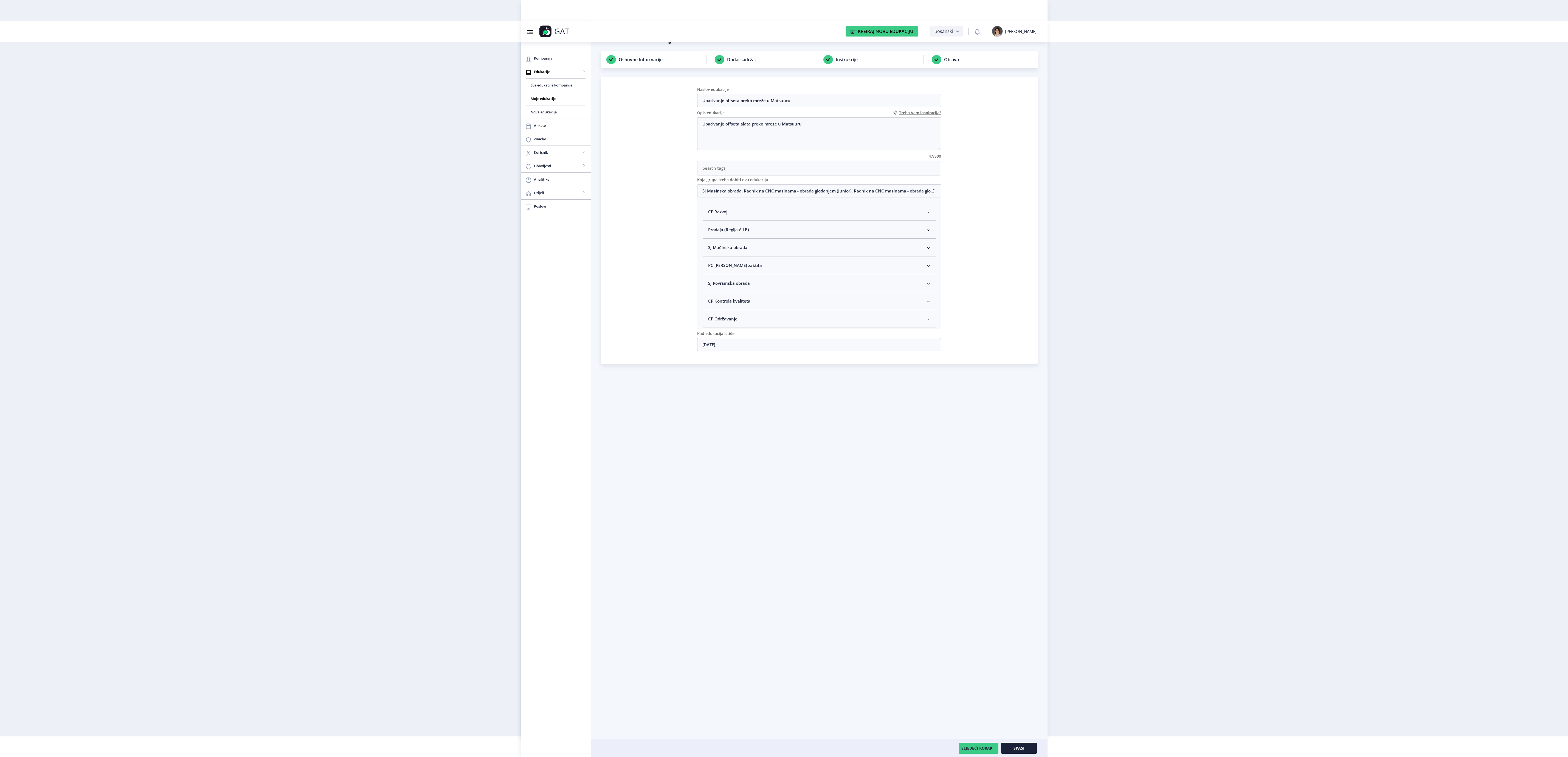
click at [768, 272] on nb-accordion-item-header "PC [PERSON_NAME] zaštita" at bounding box center [818, 266] width 233 height 18
click at [768, 248] on nb-accordion-item-header "SJ Mašinska obrada" at bounding box center [818, 248] width 233 height 18
click at [762, 280] on span "Rukovodilac SJ Mašinska obrada" at bounding box center [749, 277] width 67 height 6
click at [711, 275] on input "Rukovodilac SJ Mašinska obrada" at bounding box center [710, 275] width 0 height 0
checkbox input "true"
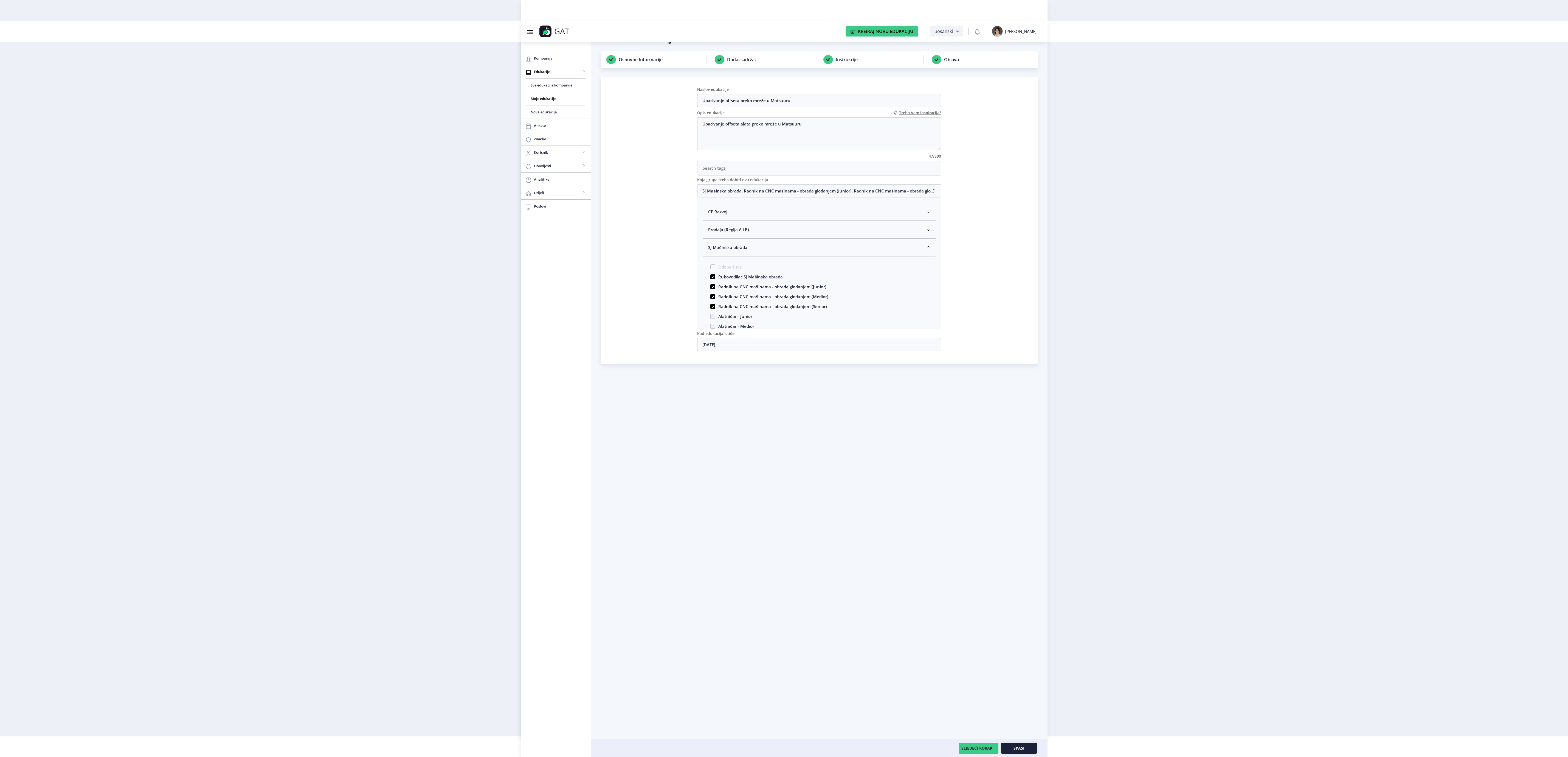
click at [1031, 748] on button "Spasi" at bounding box center [1019, 748] width 35 height 11
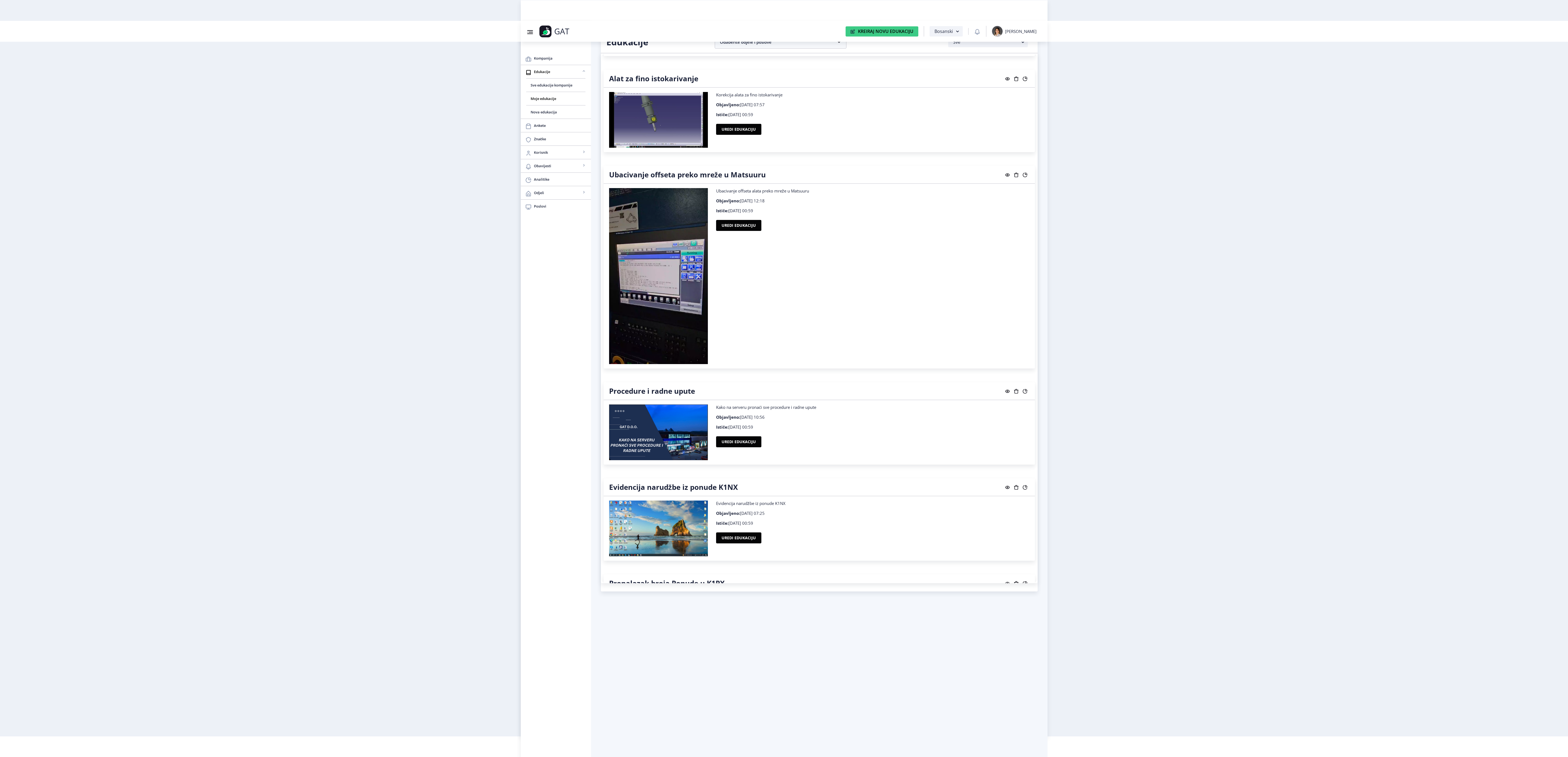
scroll to position [1482, 0]
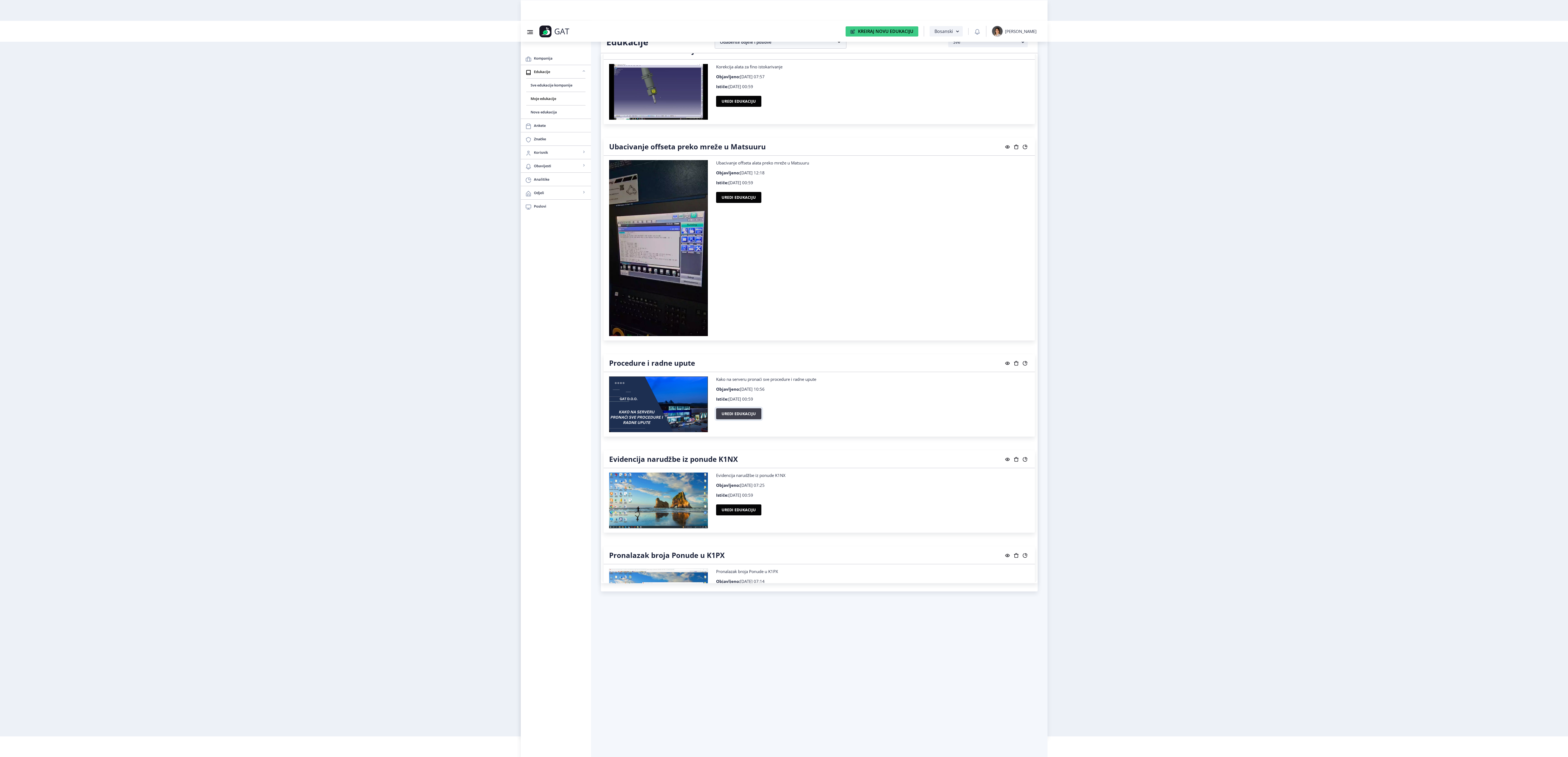
click at [730, 419] on button "Uredi edukaciju" at bounding box center [739, 413] width 45 height 11
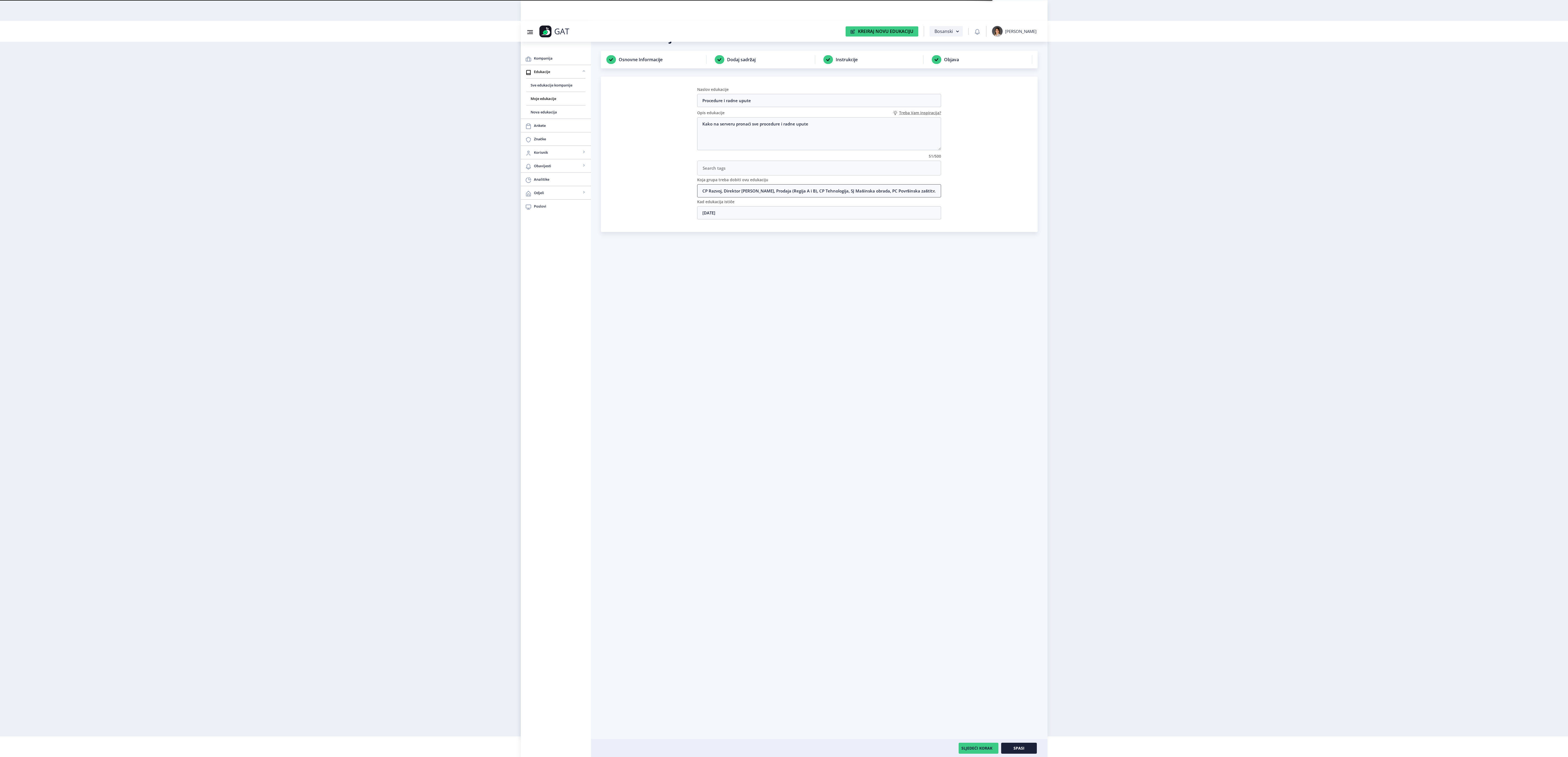
click at [747, 196] on nb-accordion-item-header "CP Razvoj, Direktor [PERSON_NAME], Prodaja (Regija A i B), CP Tehnologija, SJ M…" at bounding box center [819, 191] width 244 height 13
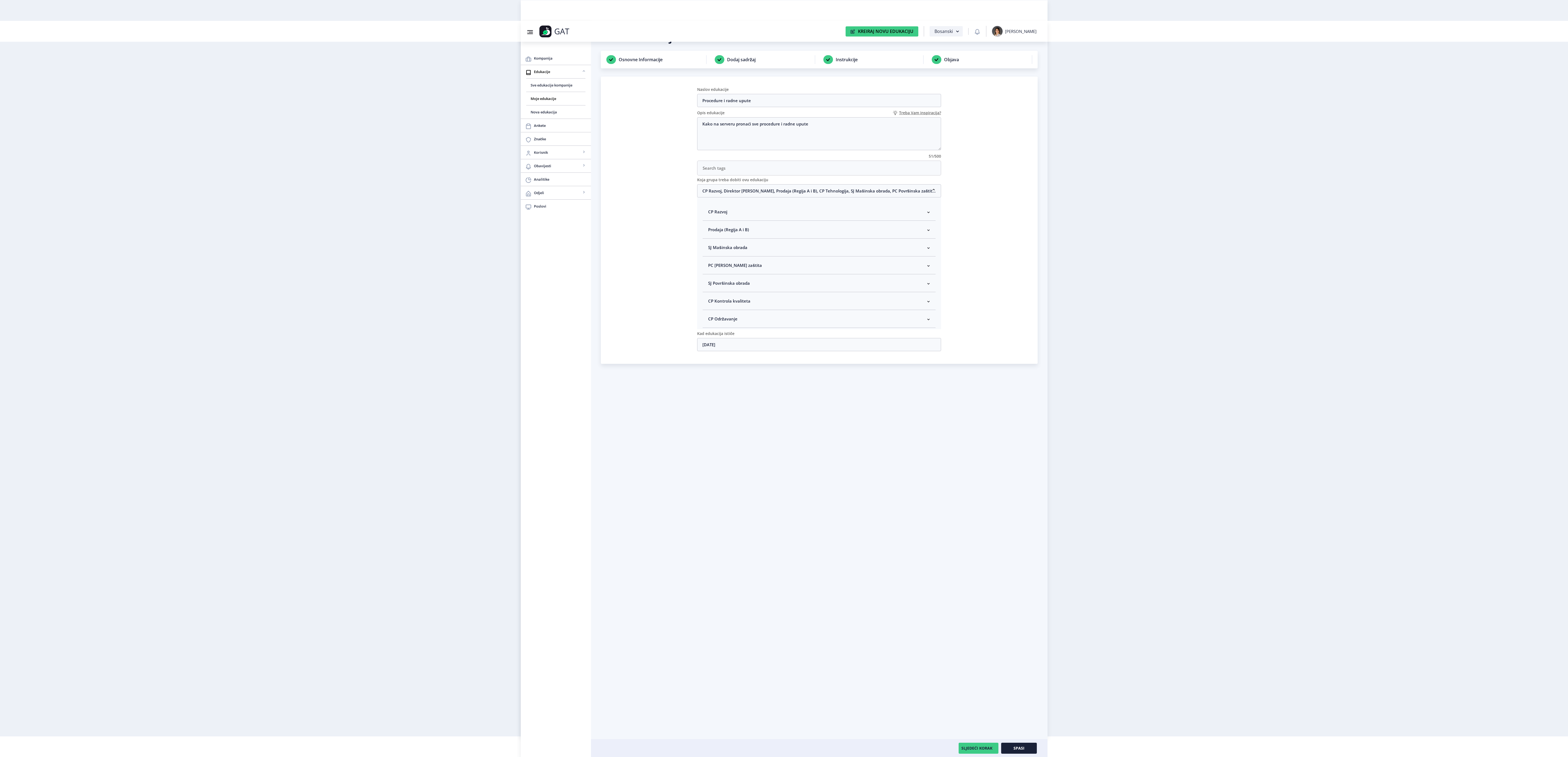
click at [736, 251] on span "SJ Mašinska obrada" at bounding box center [728, 248] width 39 height 6
click at [1032, 745] on button "Spasi" at bounding box center [1019, 748] width 35 height 11
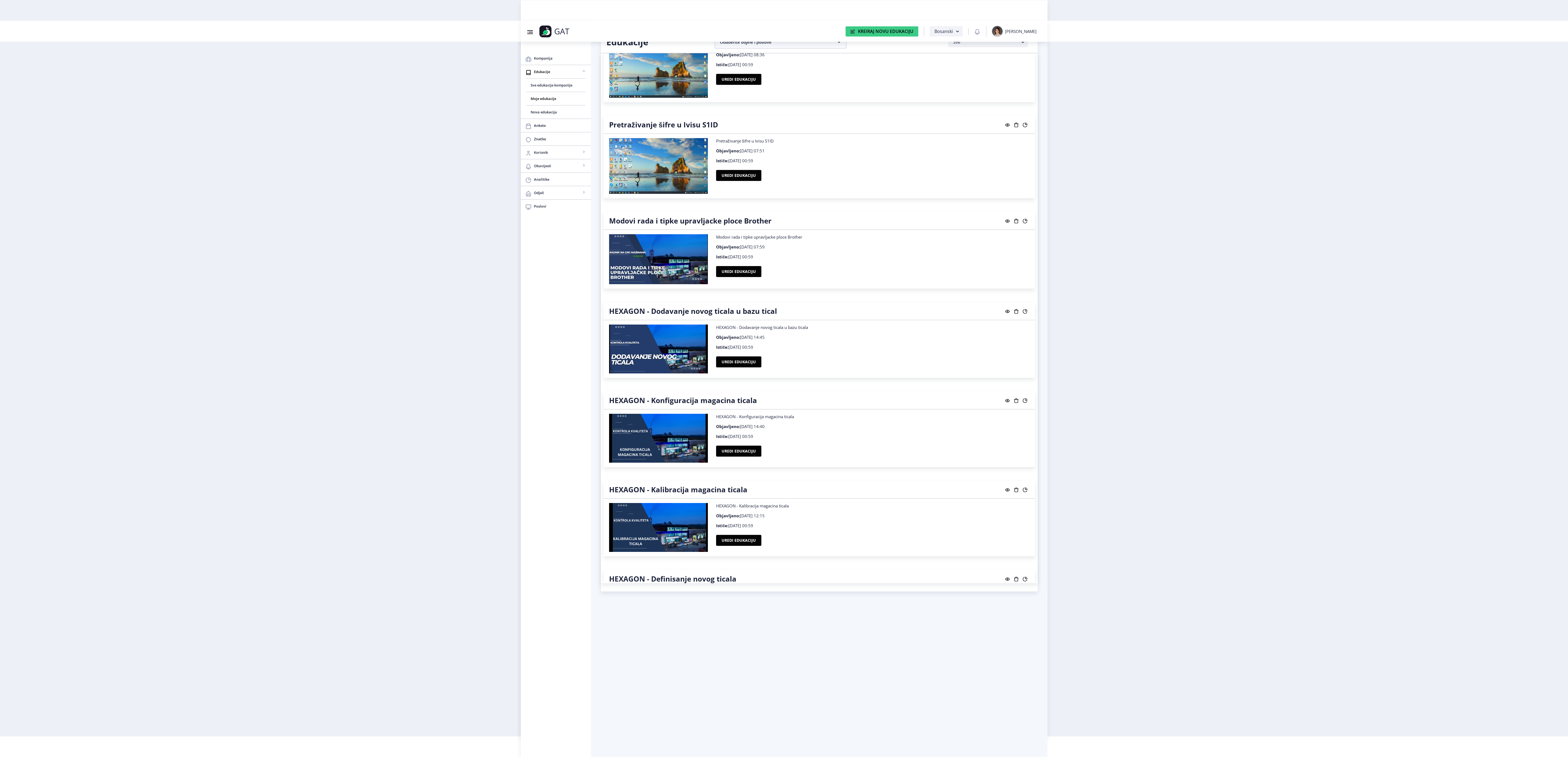
scroll to position [2337, 0]
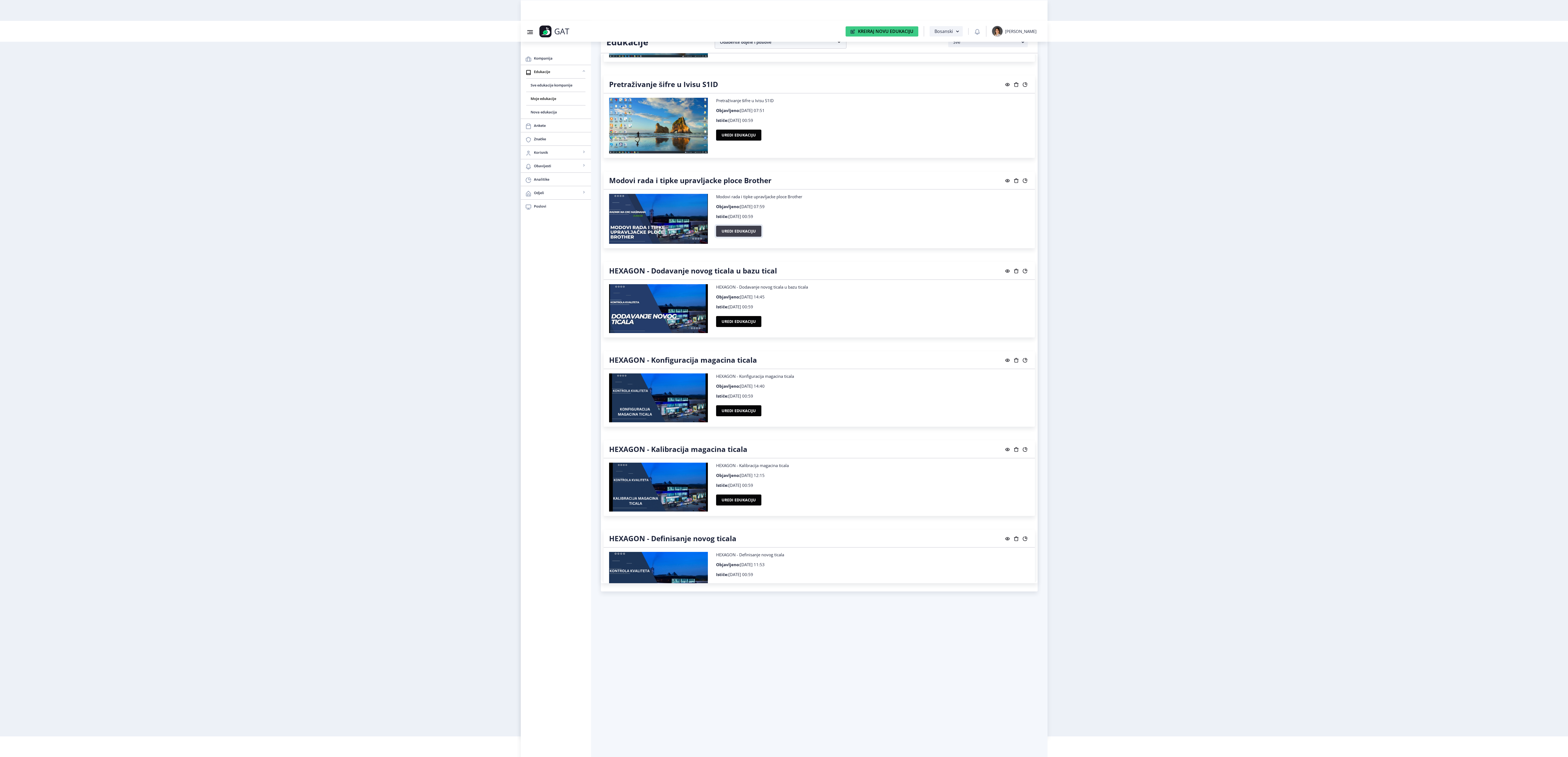
click at [742, 237] on button "Uredi edukaciju" at bounding box center [739, 231] width 45 height 11
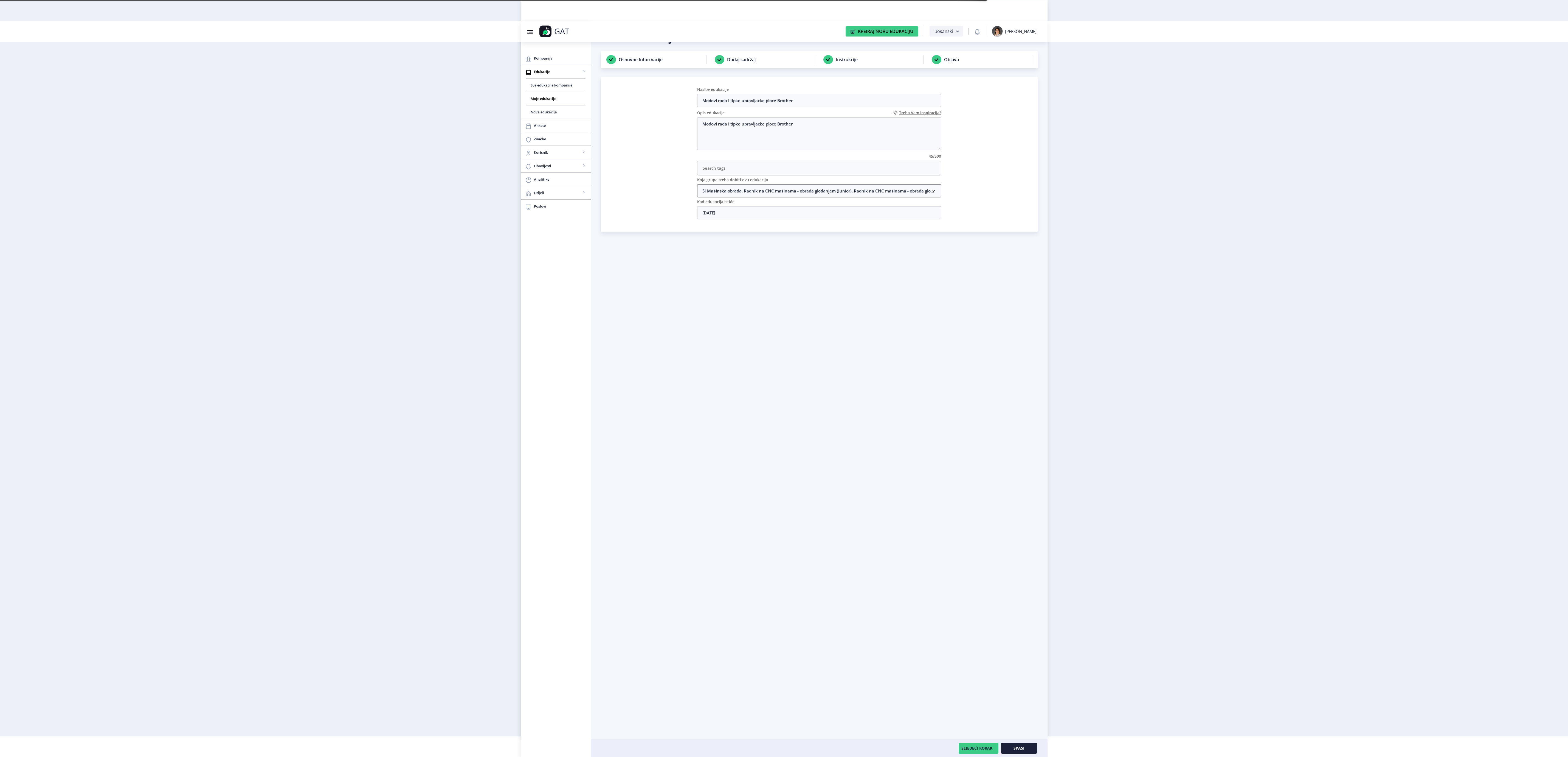
click at [752, 197] on nb-accordion-item-header "SJ Mašinska obrada, Radnik na CNC mašinama - obrada glodanjem (Junior), Radnik …" at bounding box center [819, 191] width 244 height 13
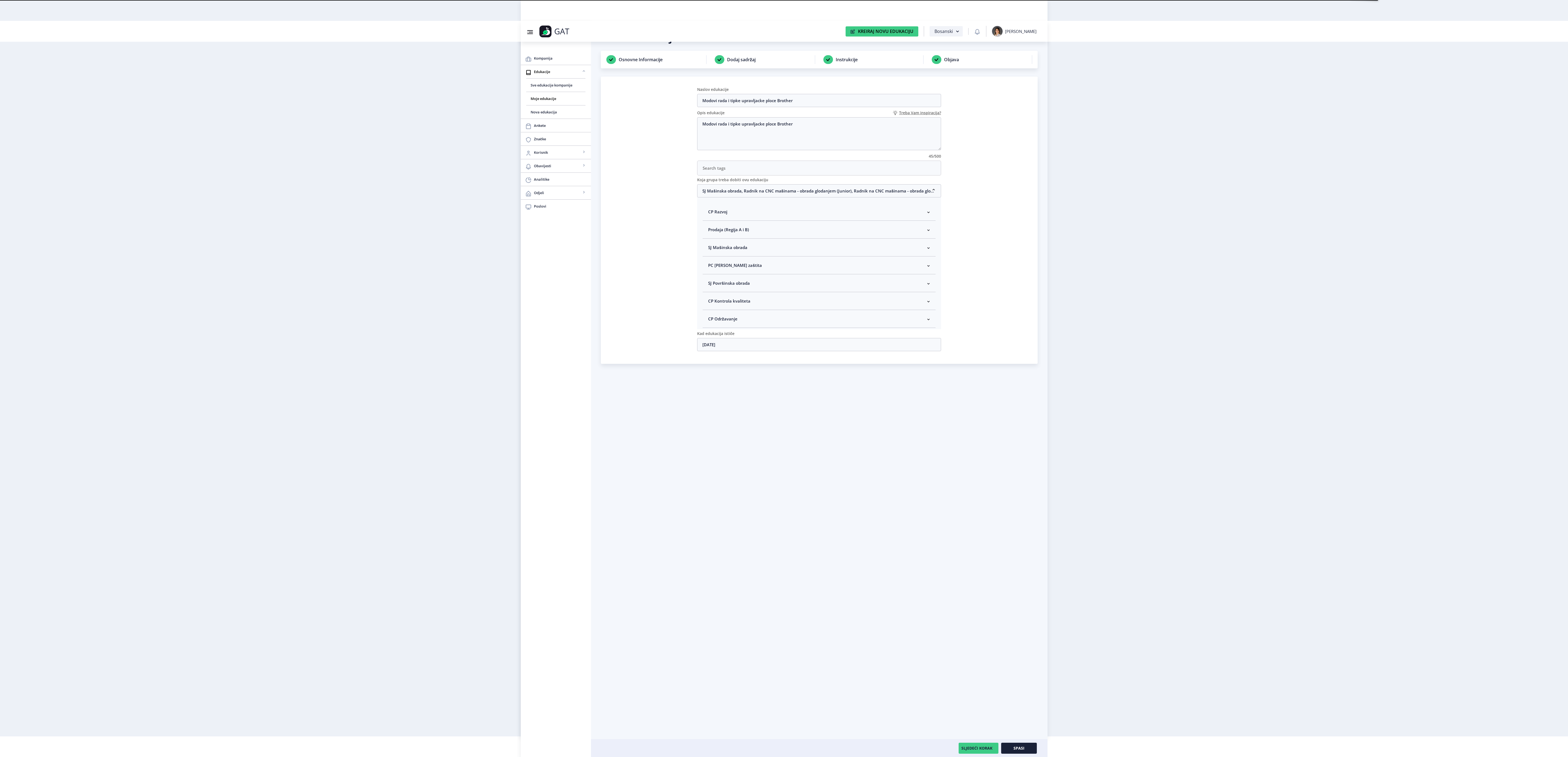
click at [737, 251] on span "SJ Mašinska obrada" at bounding box center [728, 248] width 39 height 6
click at [716, 280] on span "Rukovodilac SJ Mašinska obrada" at bounding box center [749, 277] width 67 height 6
click at [711, 275] on input "Rukovodilac SJ Mašinska obrada" at bounding box center [710, 275] width 0 height 0
checkbox input "true"
click at [1020, 751] on span "Spasi" at bounding box center [1019, 748] width 11 height 5
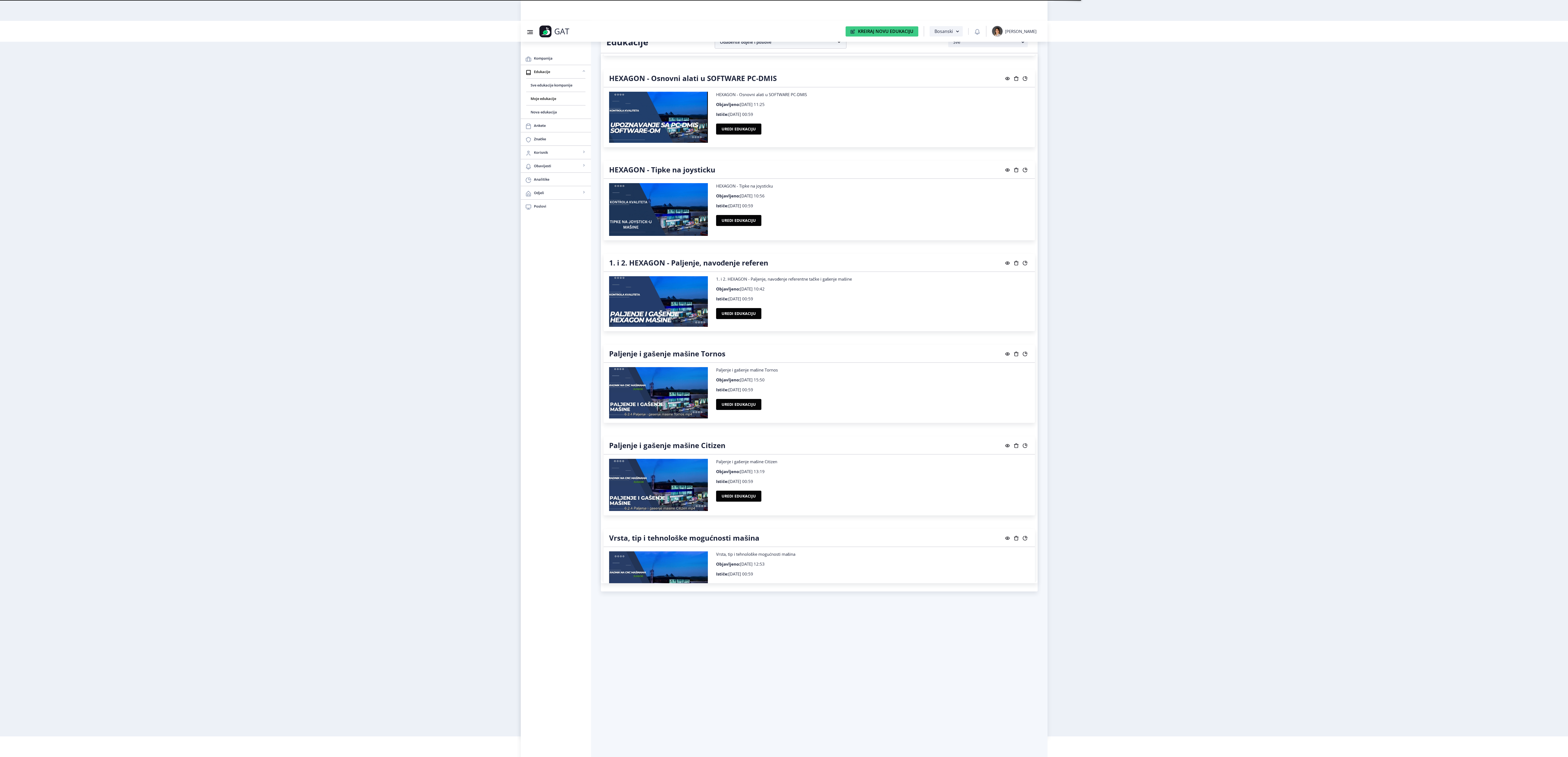
scroll to position [3789, 0]
